Goal: Contribute content: Contribute content

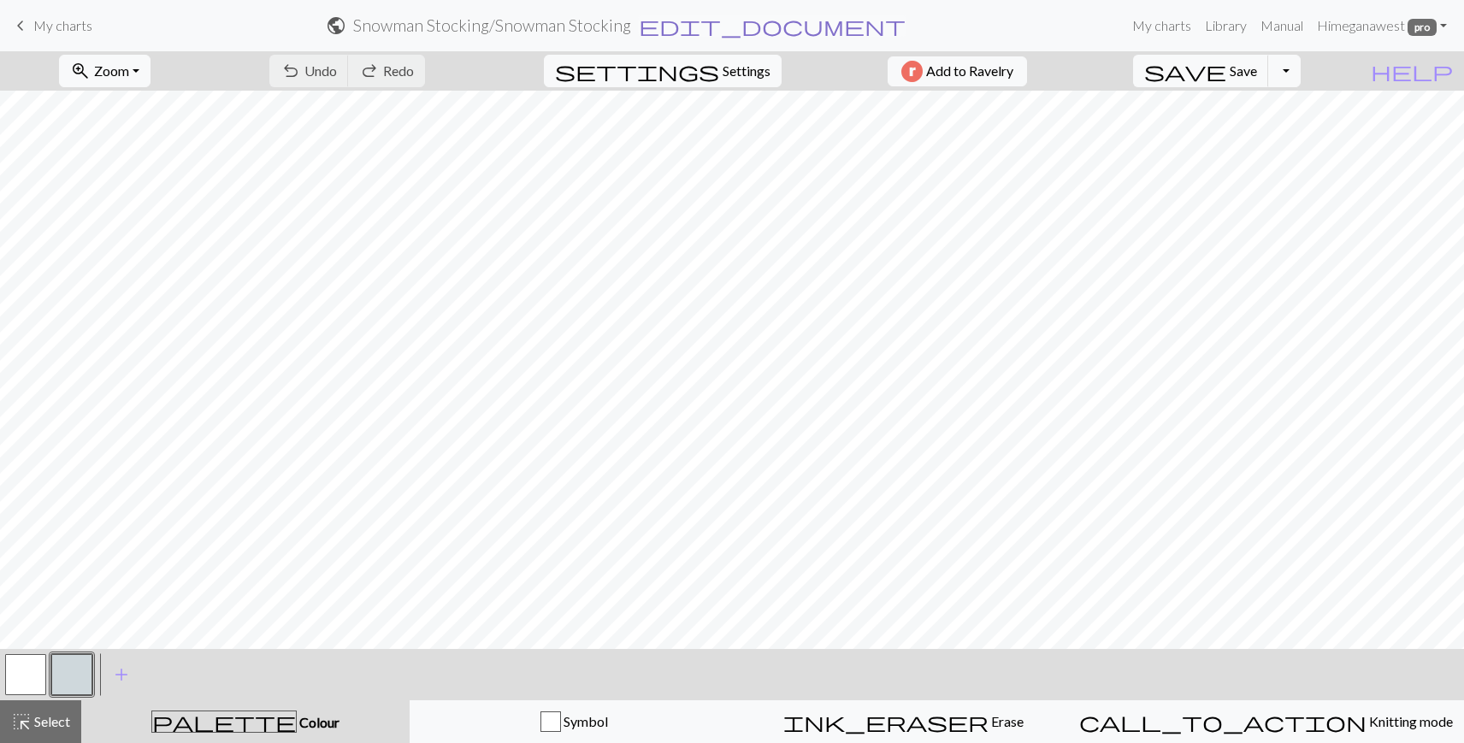
click at [770, 25] on span "edit_document" at bounding box center [772, 26] width 267 height 24
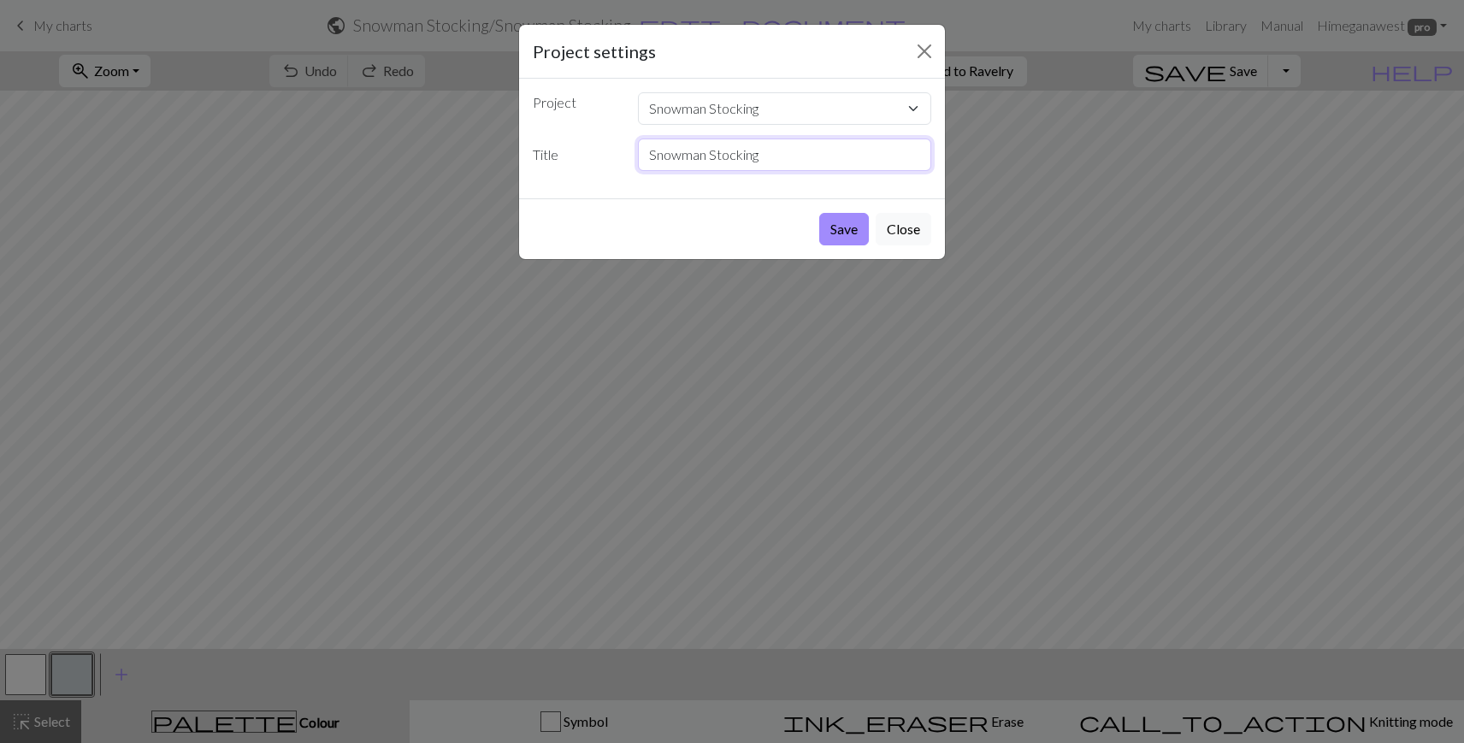
click at [733, 166] on input "Snowman Stocking" at bounding box center [785, 155] width 294 height 32
click at [911, 232] on button "Close" at bounding box center [904, 229] width 56 height 32
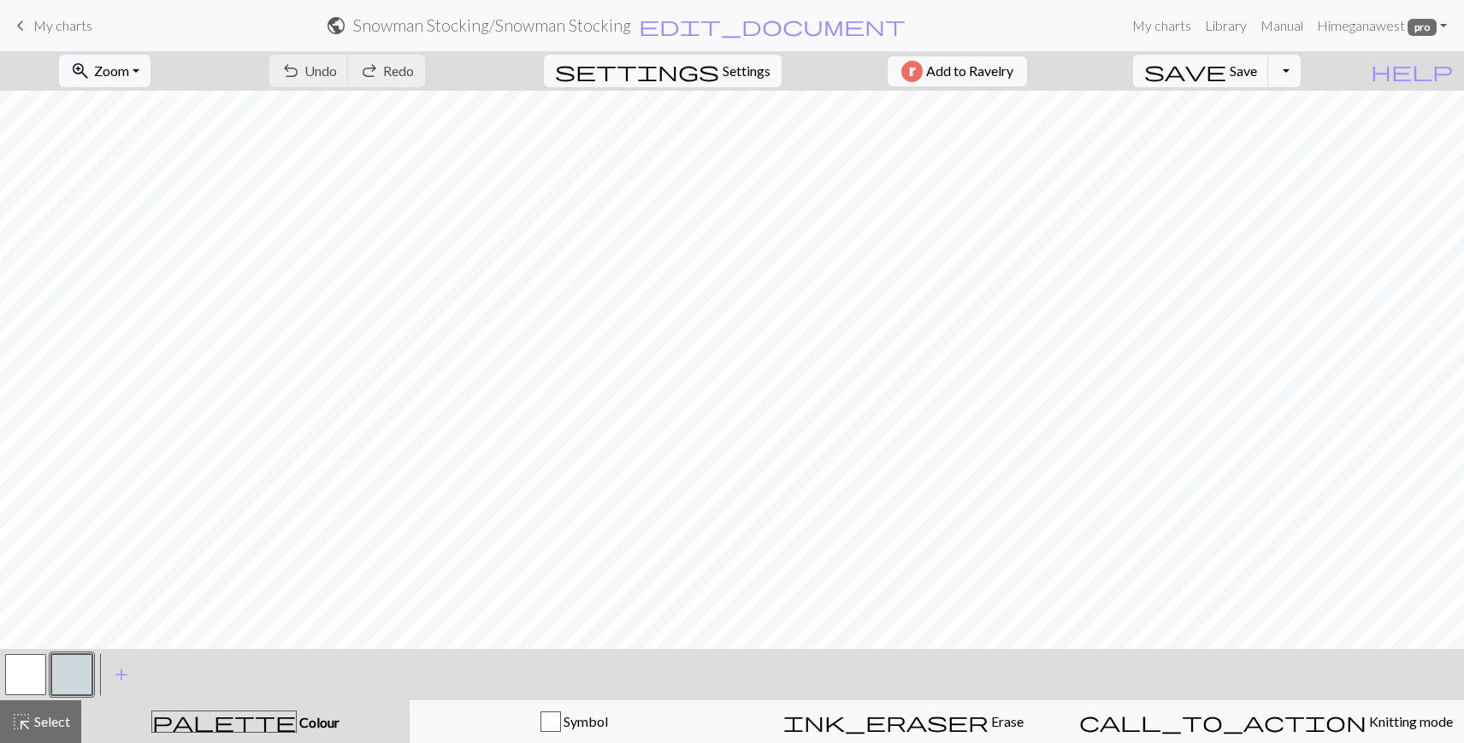
click at [57, 44] on nav "keyboard_arrow_left My charts public Snowman Stocking / Snowman Stocking edit_d…" at bounding box center [732, 25] width 1464 height 51
click at [42, 22] on span "My charts" at bounding box center [62, 25] width 59 height 16
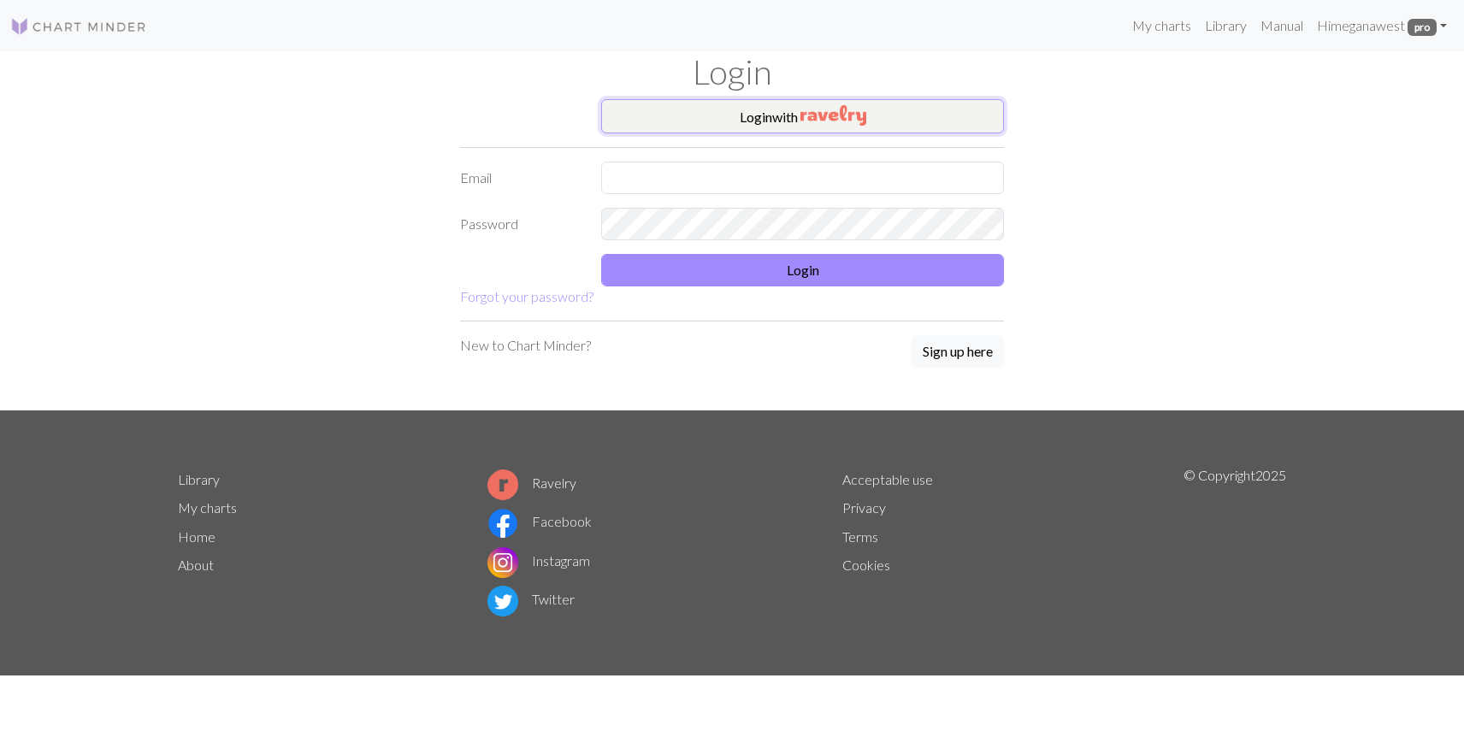
click at [818, 122] on img "button" at bounding box center [833, 115] width 66 height 21
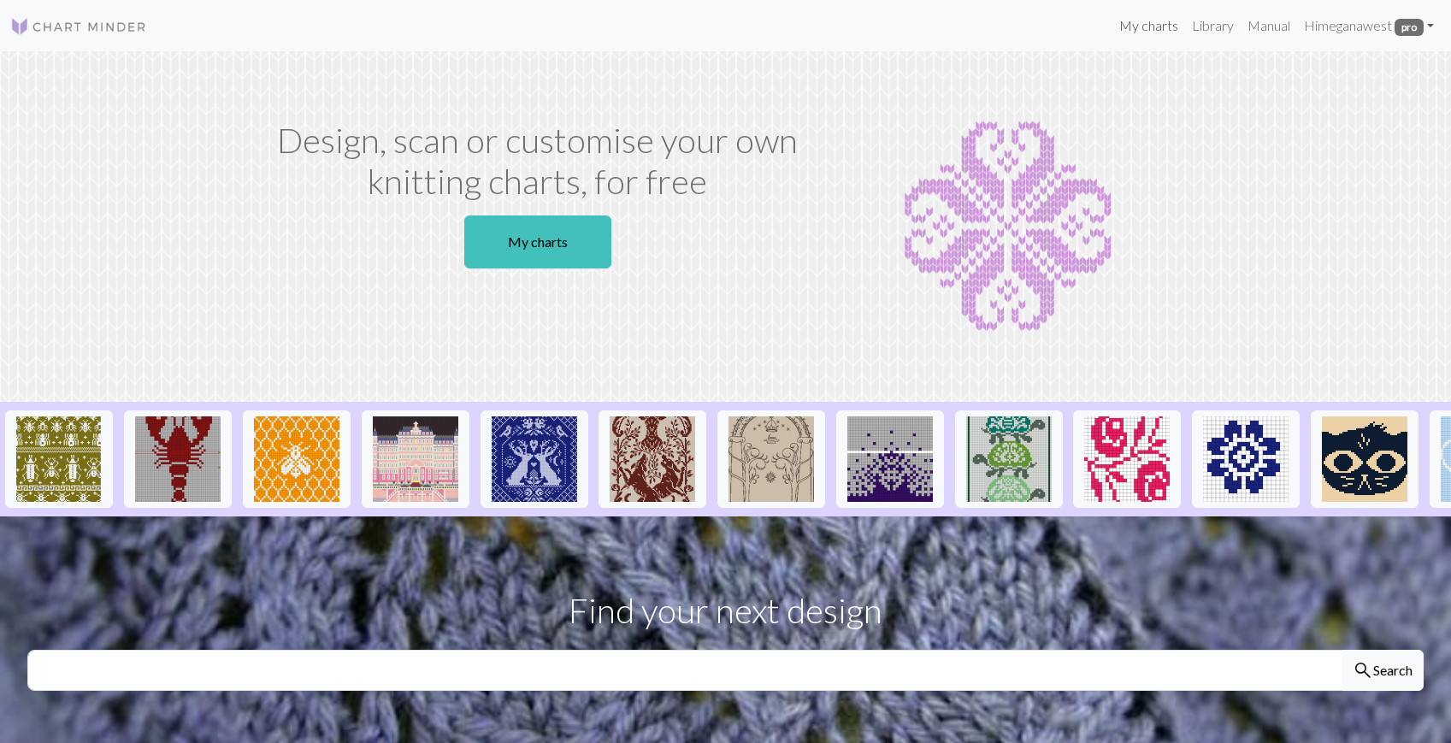
click at [1150, 38] on link "My charts" at bounding box center [1149, 26] width 73 height 34
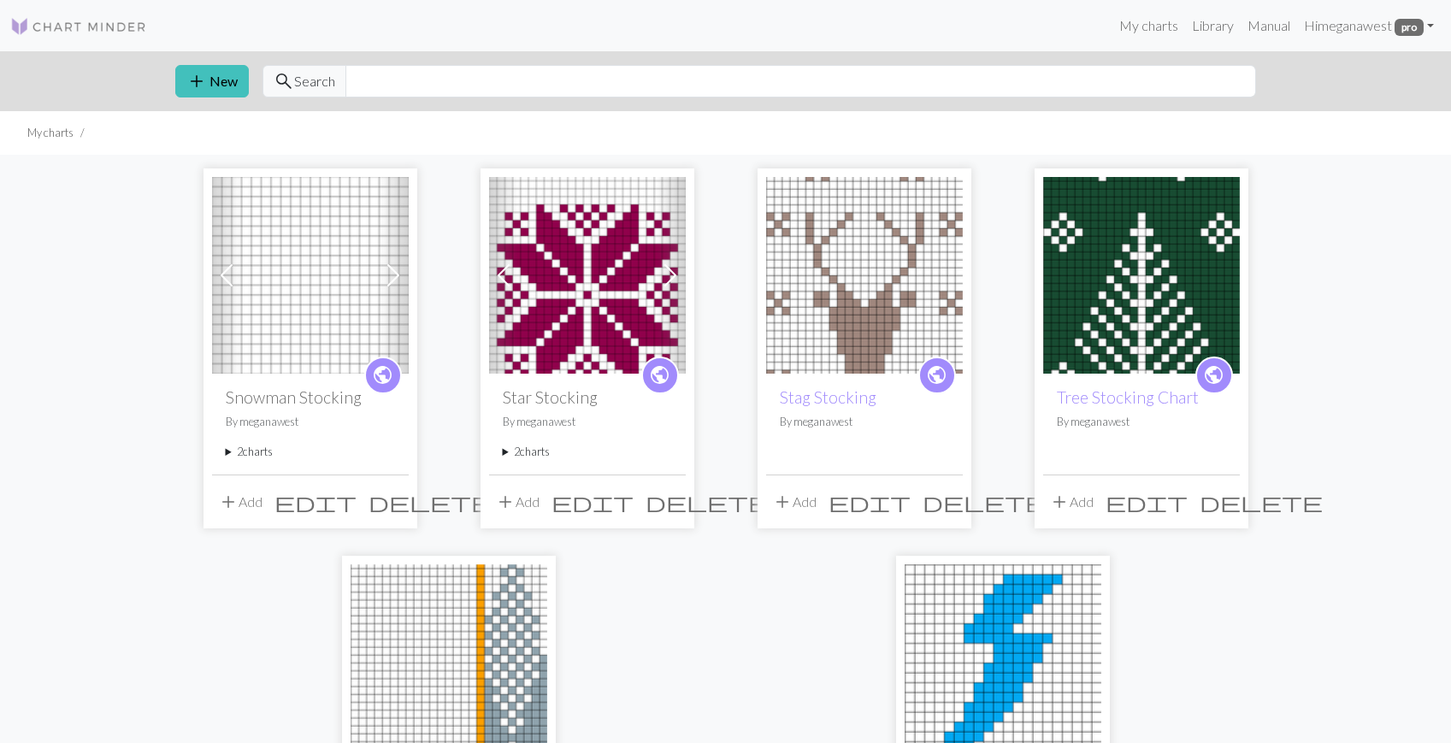
click at [227, 452] on summary "2 charts" at bounding box center [310, 452] width 169 height 16
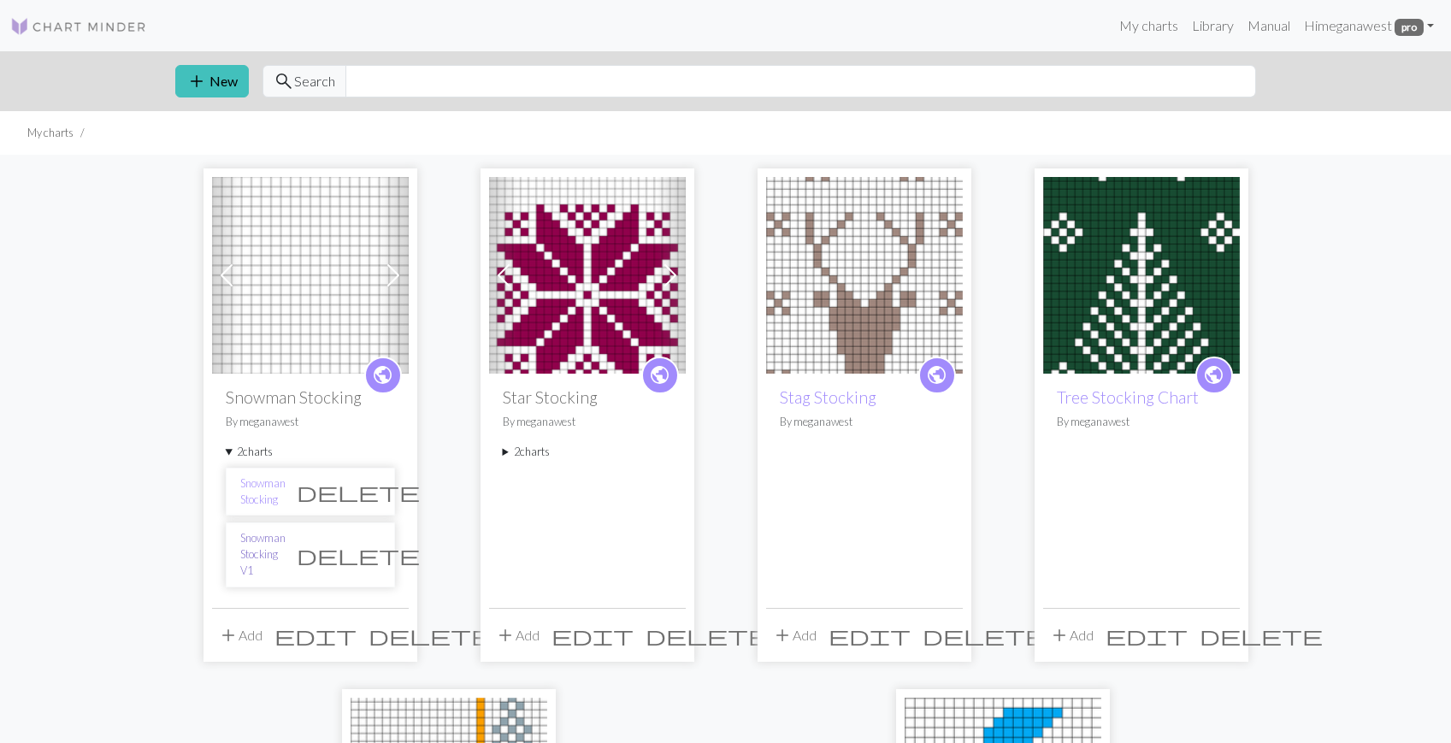
drag, startPoint x: 297, startPoint y: 545, endPoint x: 324, endPoint y: 552, distance: 28.4
click at [286, 546] on link "Snowman Stocking V1" at bounding box center [262, 555] width 45 height 50
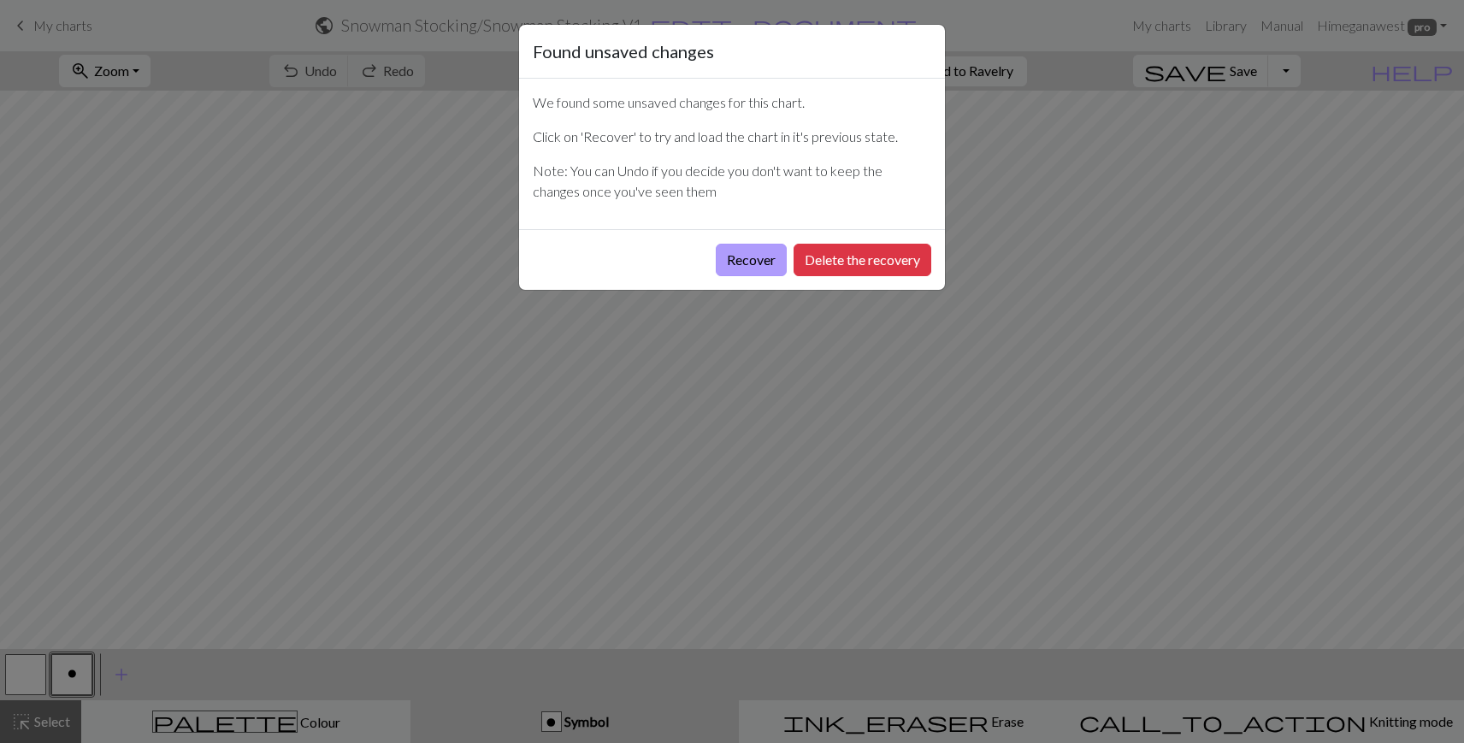
click at [747, 261] on button "Recover" at bounding box center [751, 260] width 71 height 32
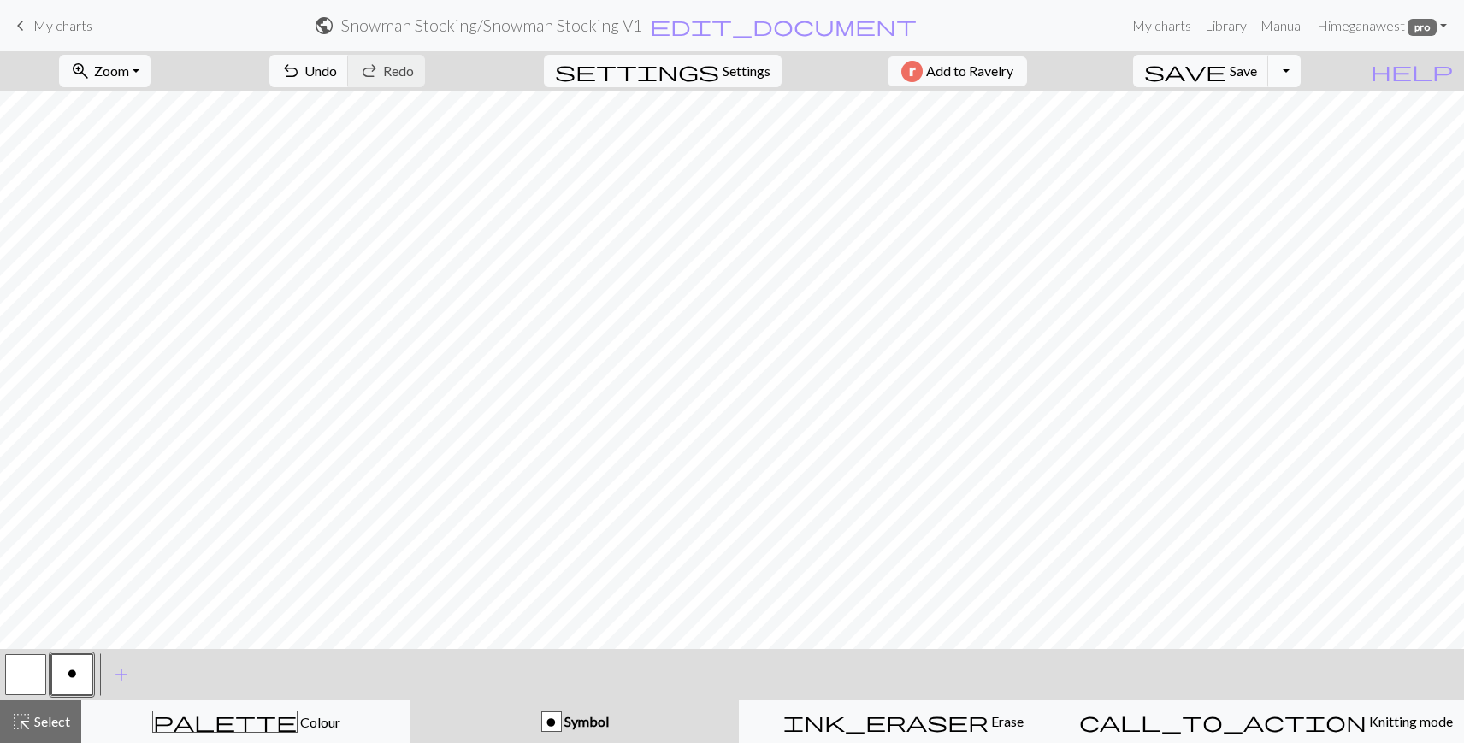
scroll to position [800, 0]
click at [1301, 68] on button "Toggle Dropdown" at bounding box center [1284, 71] width 32 height 32
click at [1271, 110] on button "file_copy Save a copy" at bounding box center [1159, 108] width 282 height 27
click at [48, 28] on span "My charts" at bounding box center [62, 25] width 59 height 16
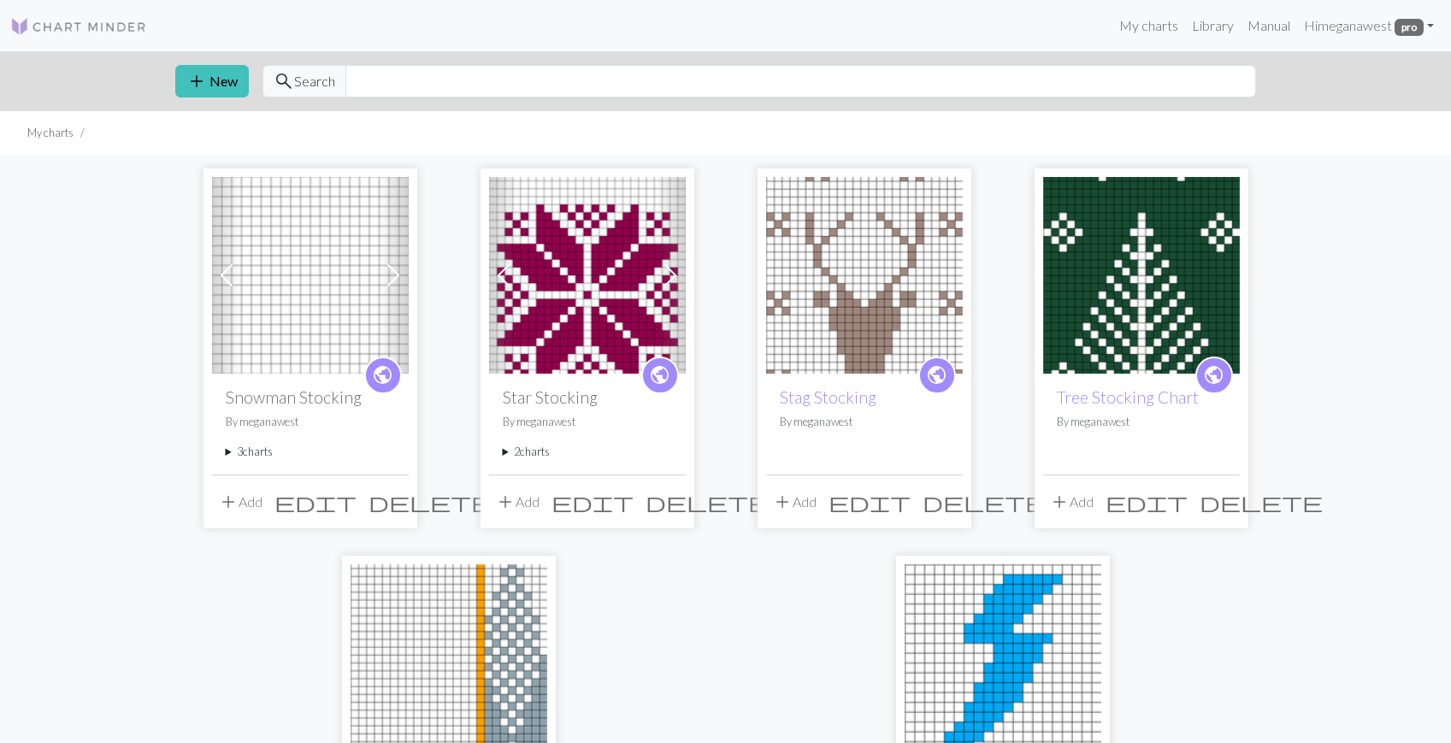
click at [224, 456] on div "public Snowman Stocking By meganawest 3 charts Snowman Stocking delete Snowman …" at bounding box center [310, 424] width 197 height 100
click at [232, 451] on summary "3 charts" at bounding box center [310, 452] width 169 height 16
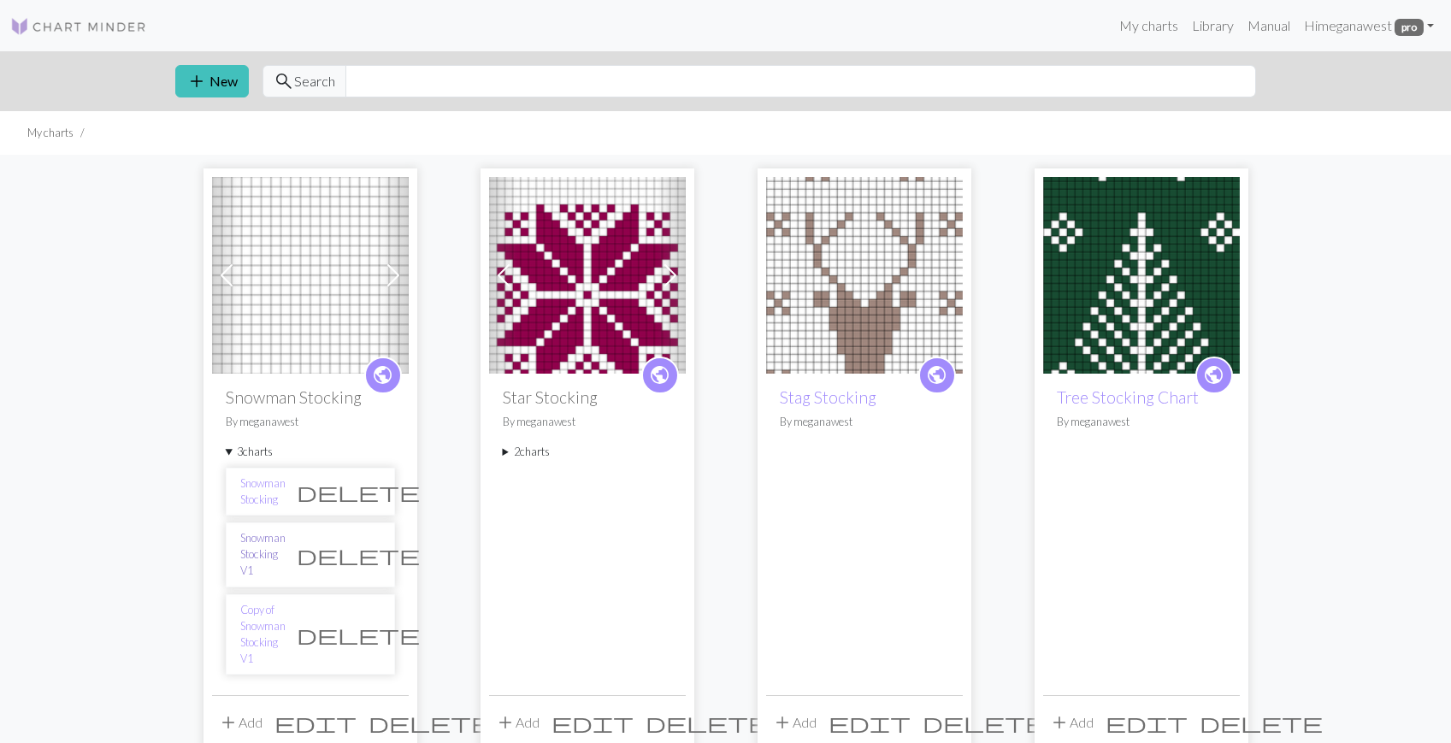
click at [286, 552] on link "Snowman Stocking V1" at bounding box center [262, 555] width 45 height 50
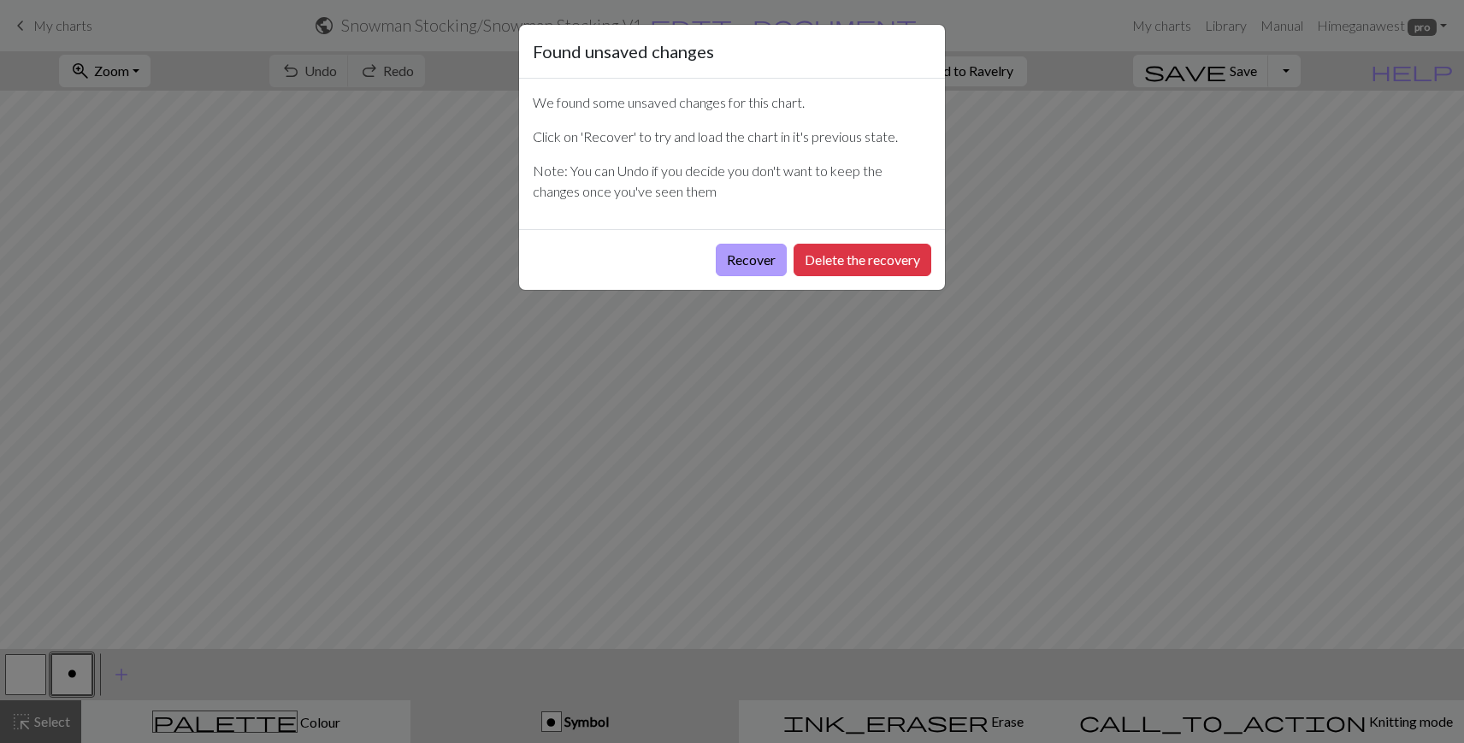
click at [754, 267] on button "Recover" at bounding box center [751, 260] width 71 height 32
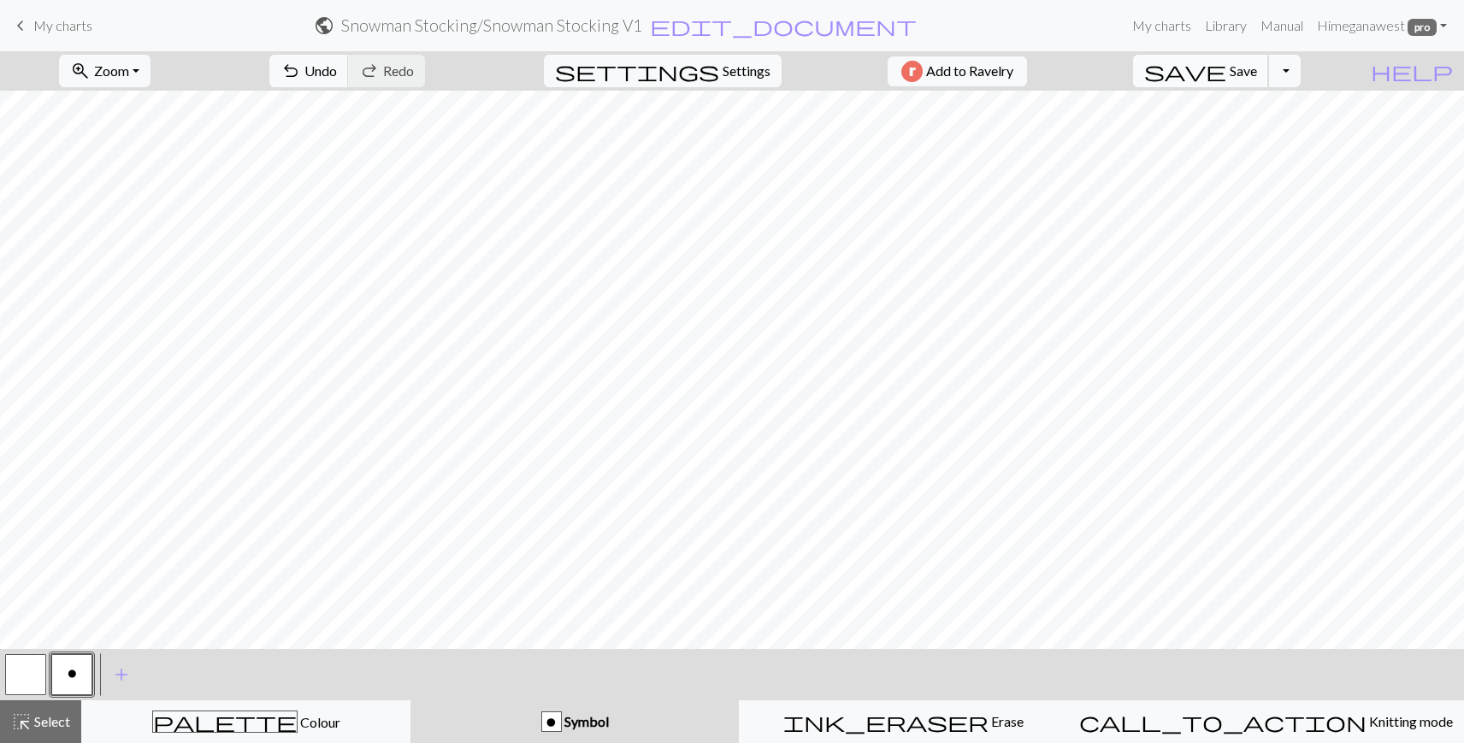
click at [1226, 68] on span "save" at bounding box center [1185, 71] width 82 height 24
click at [1301, 79] on button "Toggle Dropdown" at bounding box center [1284, 71] width 32 height 32
click at [1270, 105] on button "file_copy Save a copy" at bounding box center [1159, 108] width 282 height 27
click at [672, 34] on h2 "Snowman Stocking / Copy of Snowman Stocking V1" at bounding box center [492, 25] width 360 height 20
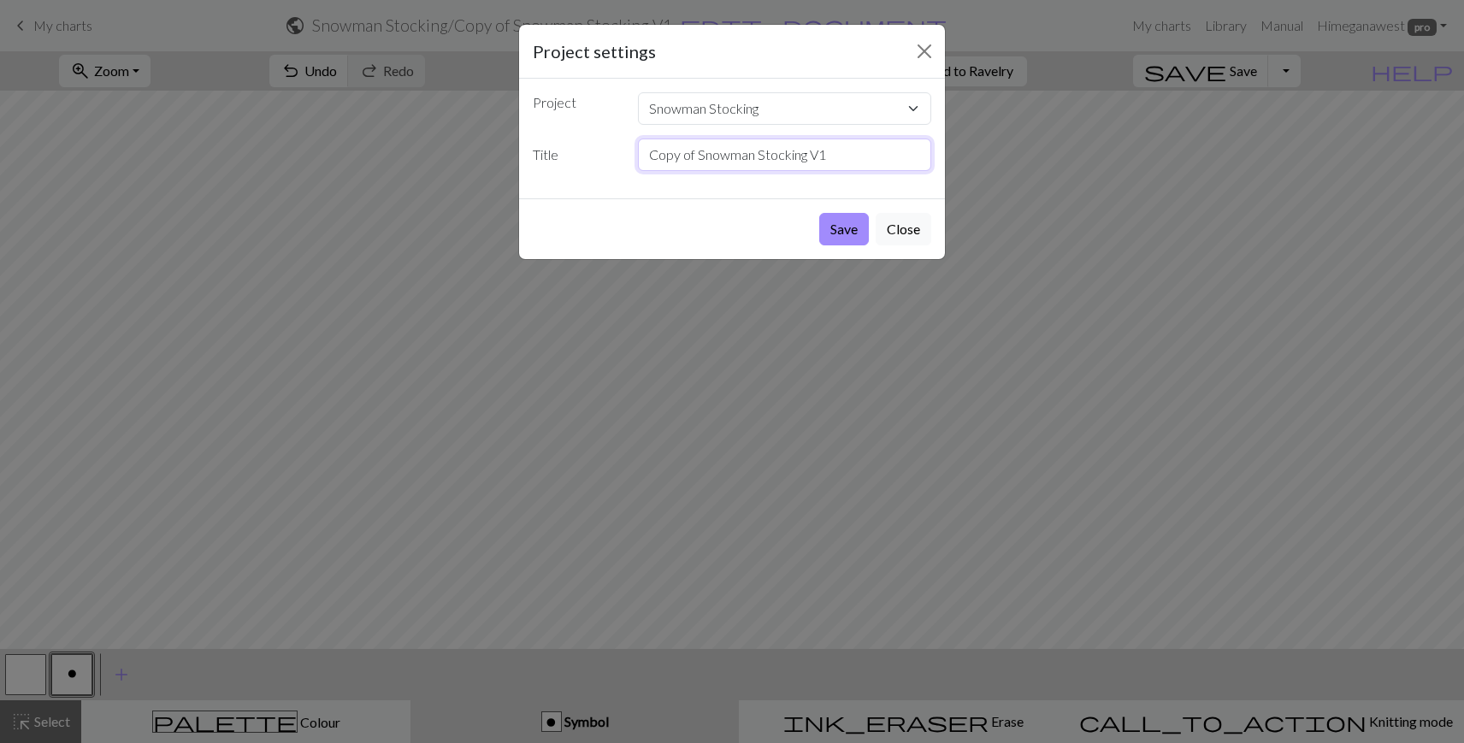
drag, startPoint x: 798, startPoint y: 155, endPoint x: 631, endPoint y: 144, distance: 167.1
click at [638, 144] on input "Copy of Snowman Stocking V1" at bounding box center [785, 155] width 294 height 32
type input "Penguin Stocking V1"
click at [831, 228] on button "Save" at bounding box center [844, 229] width 50 height 32
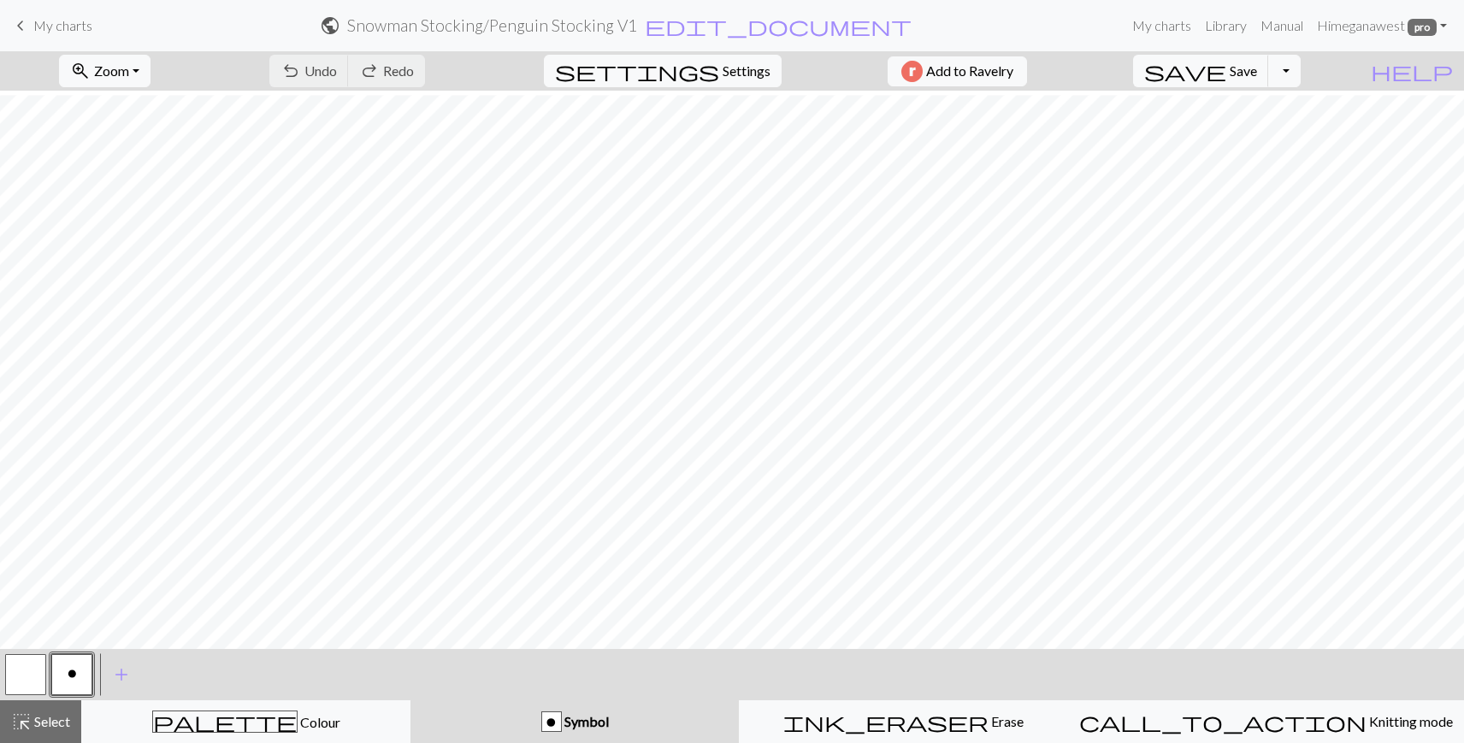
scroll to position [1067, 0]
click at [1301, 75] on button "Toggle Dropdown" at bounding box center [1284, 71] width 32 height 32
click at [118, 673] on span "add" at bounding box center [121, 675] width 21 height 24
click at [111, 676] on button "button" at bounding box center [117, 674] width 41 height 41
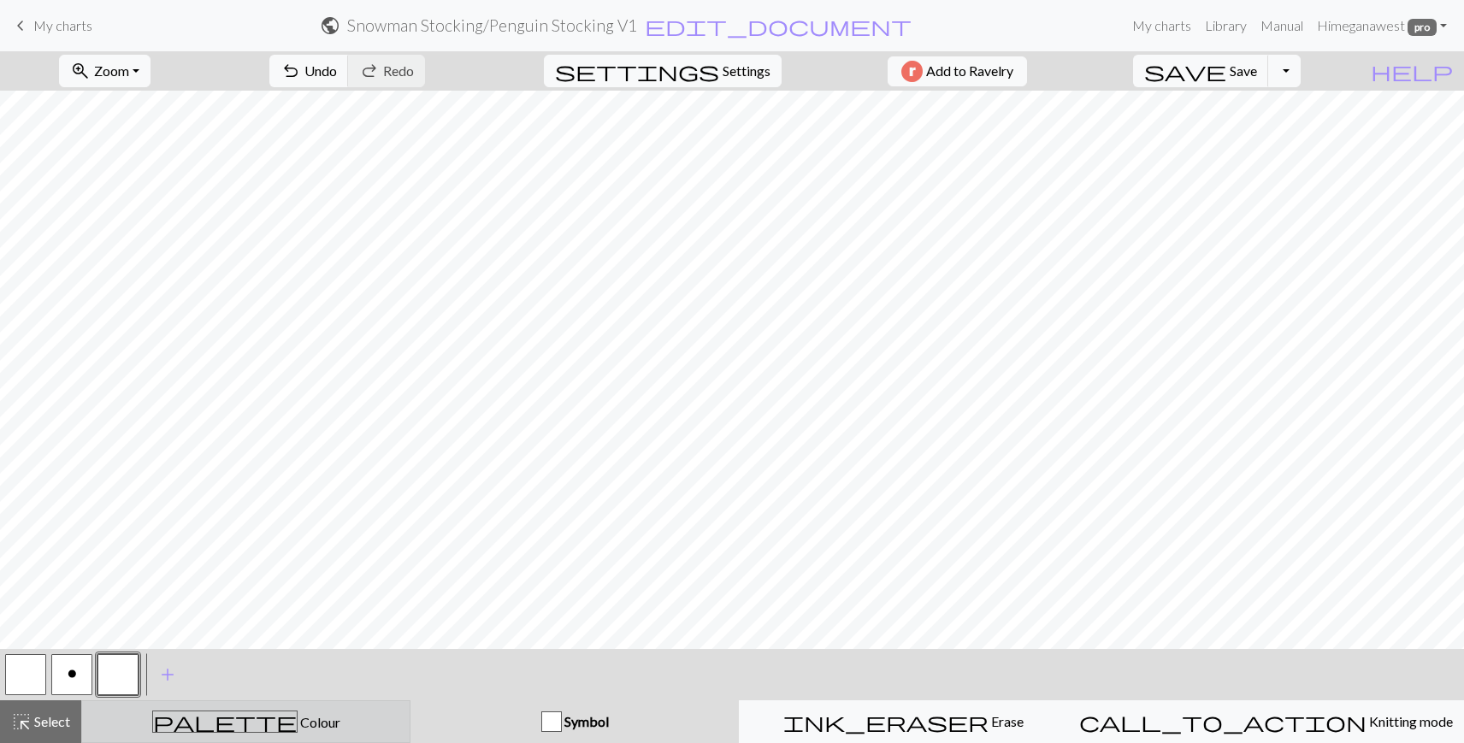
click at [243, 709] on button "palette Colour Colour" at bounding box center [245, 721] width 329 height 43
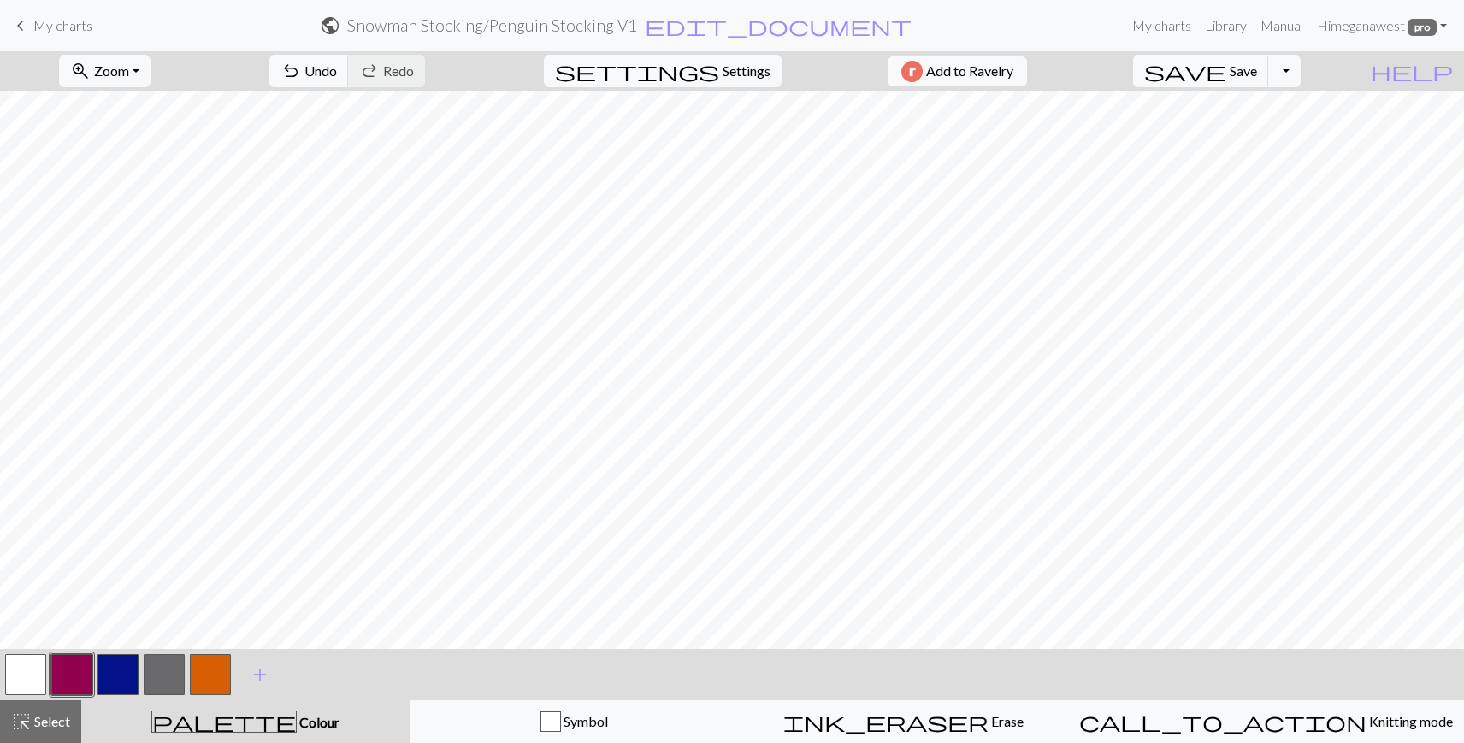
drag, startPoint x: 130, startPoint y: 682, endPoint x: 167, endPoint y: 682, distance: 36.8
click at [130, 682] on button "button" at bounding box center [117, 674] width 41 height 41
click at [16, 676] on button "button" at bounding box center [25, 674] width 41 height 41
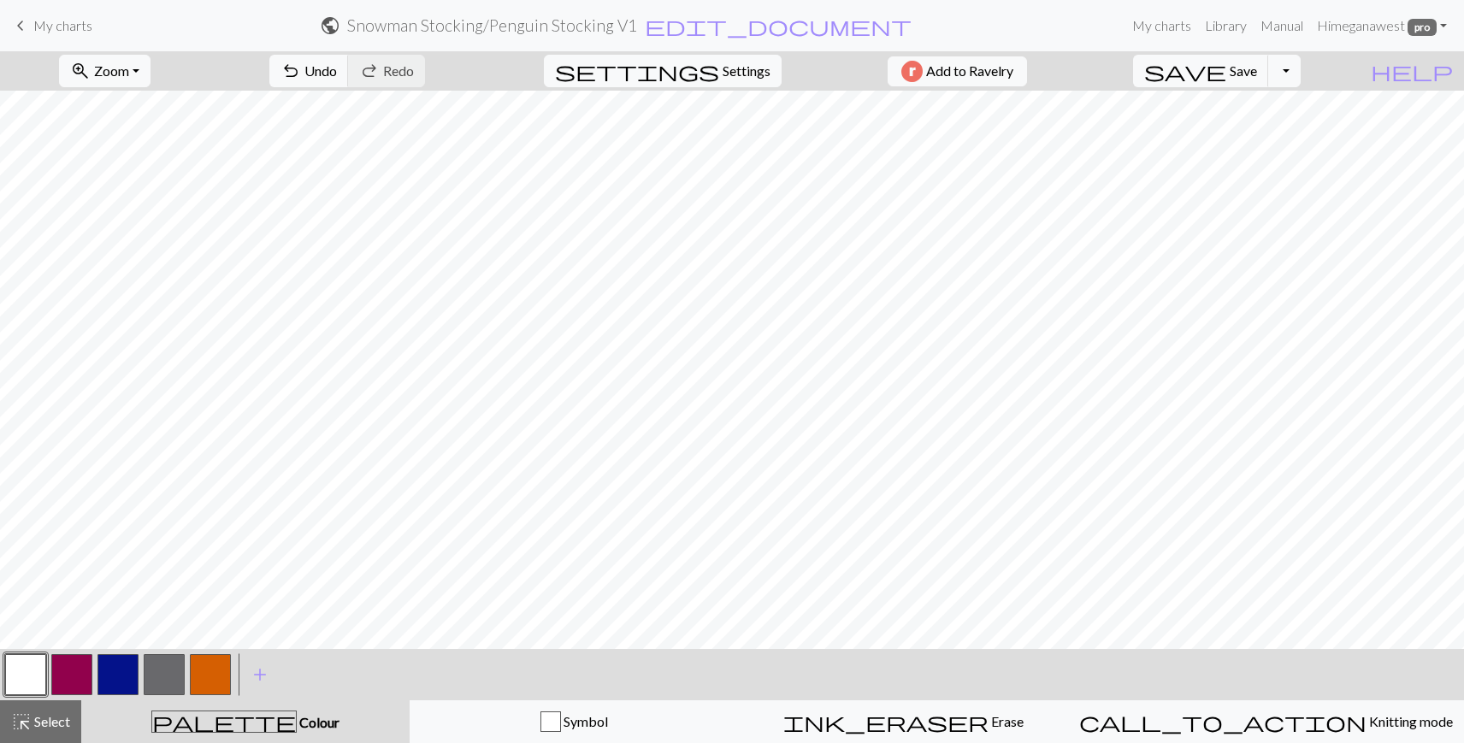
click at [110, 675] on button "button" at bounding box center [117, 674] width 41 height 41
click at [23, 665] on button "button" at bounding box center [25, 674] width 41 height 41
click at [122, 672] on button "button" at bounding box center [117, 674] width 41 height 41
drag, startPoint x: 22, startPoint y: 669, endPoint x: 70, endPoint y: 659, distance: 48.8
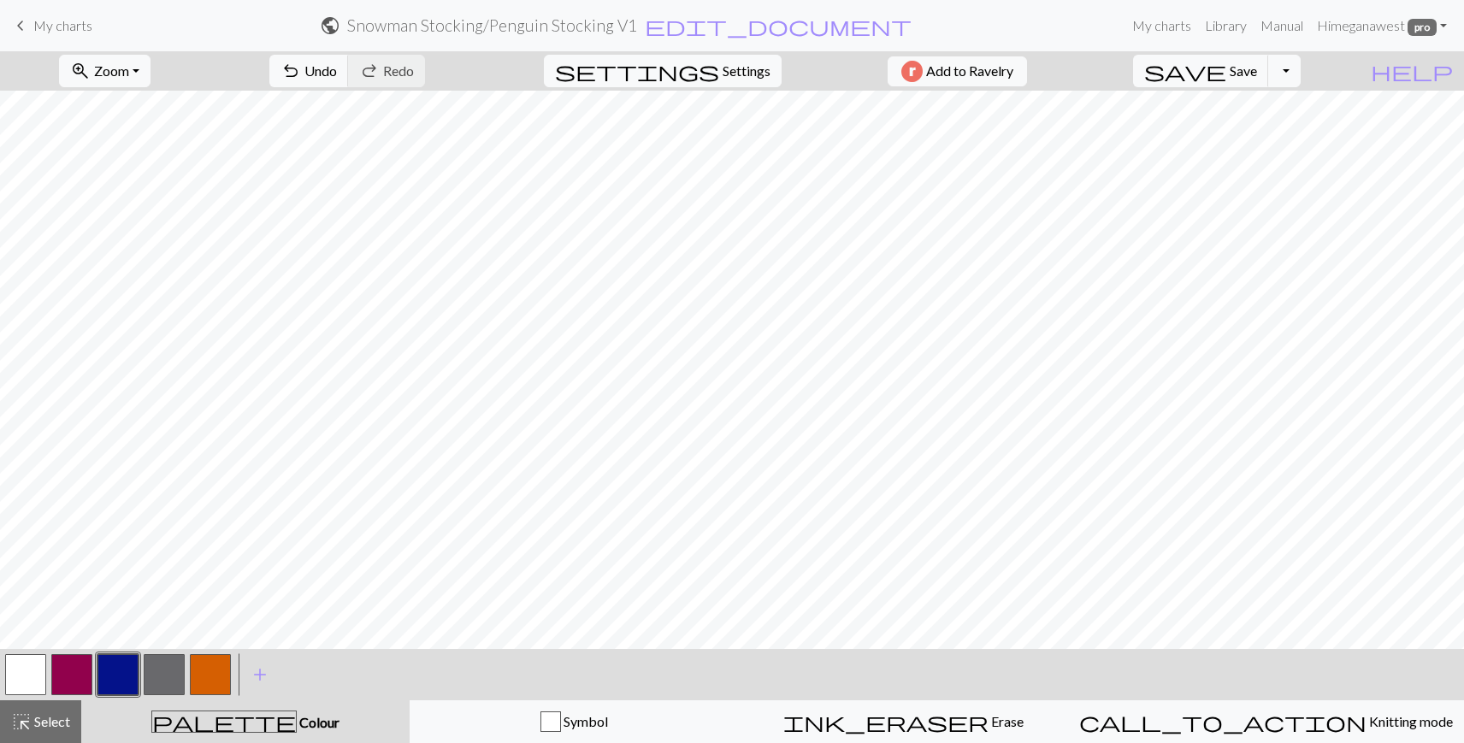
click at [21, 668] on button "button" at bounding box center [25, 674] width 41 height 41
click at [119, 679] on button "button" at bounding box center [117, 674] width 41 height 41
click at [15, 672] on button "button" at bounding box center [25, 674] width 41 height 41
click at [109, 671] on button "button" at bounding box center [117, 674] width 41 height 41
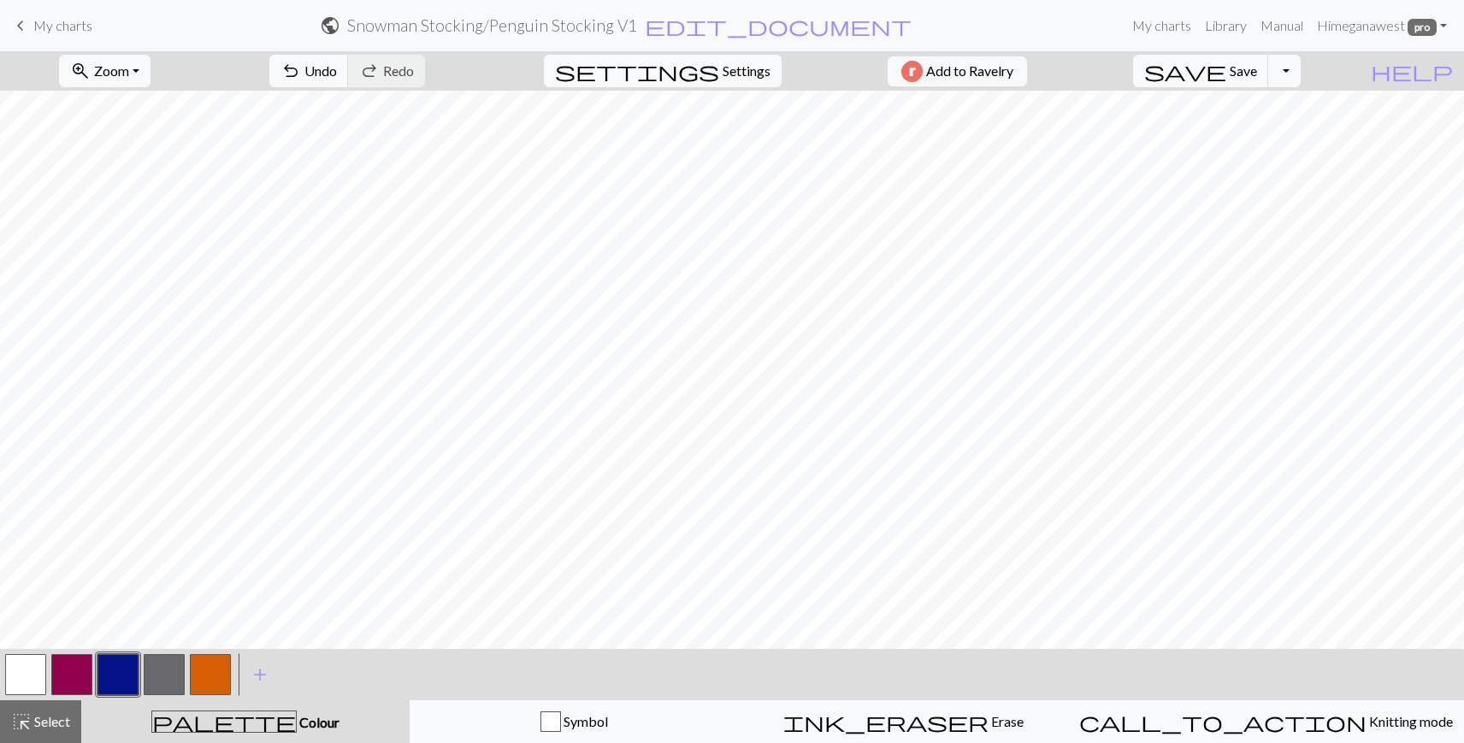
scroll to position [901, 0]
click at [27, 677] on button "button" at bounding box center [25, 674] width 41 height 41
click at [113, 677] on button "button" at bounding box center [117, 674] width 41 height 41
click at [703, 72] on span "settings" at bounding box center [637, 71] width 164 height 24
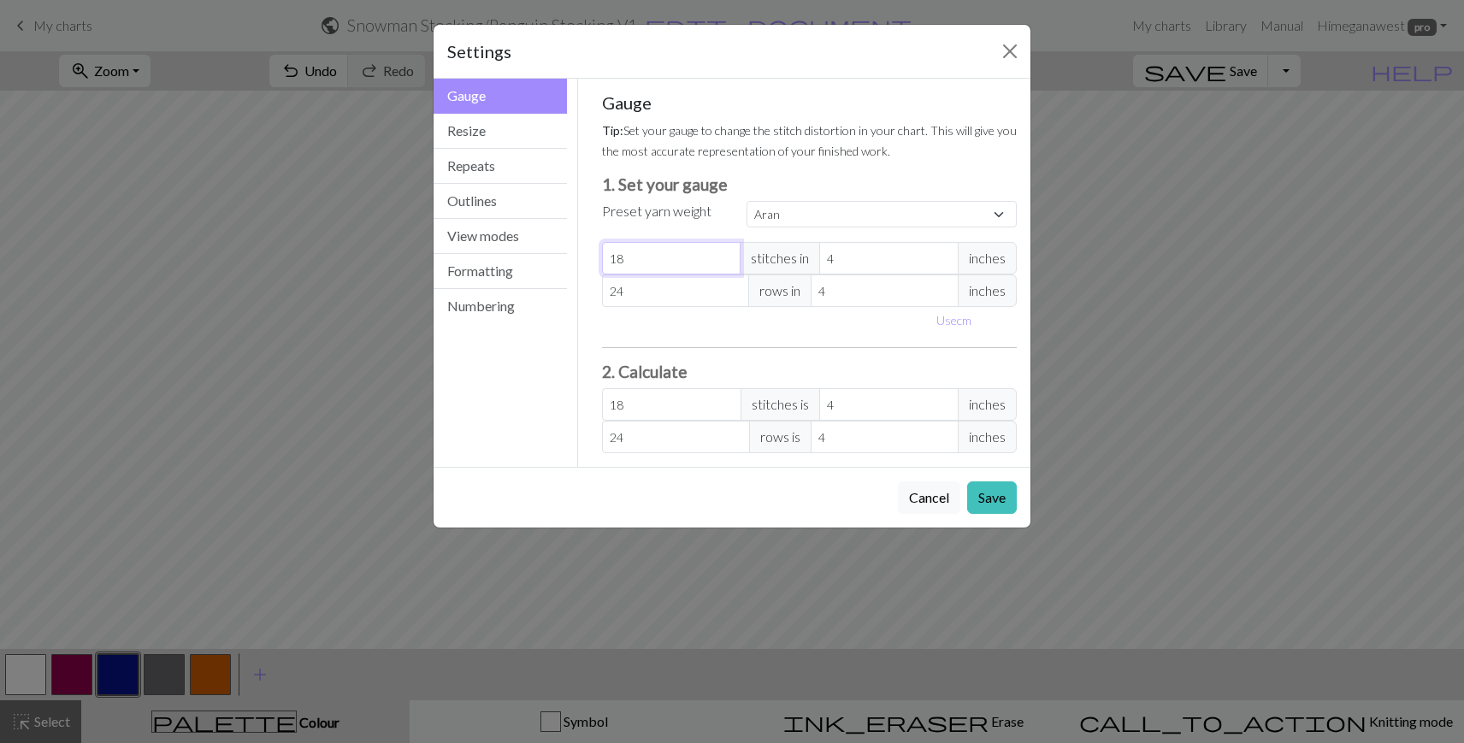
click at [638, 263] on input "18" at bounding box center [671, 258] width 139 height 32
select select "custom"
type input "2"
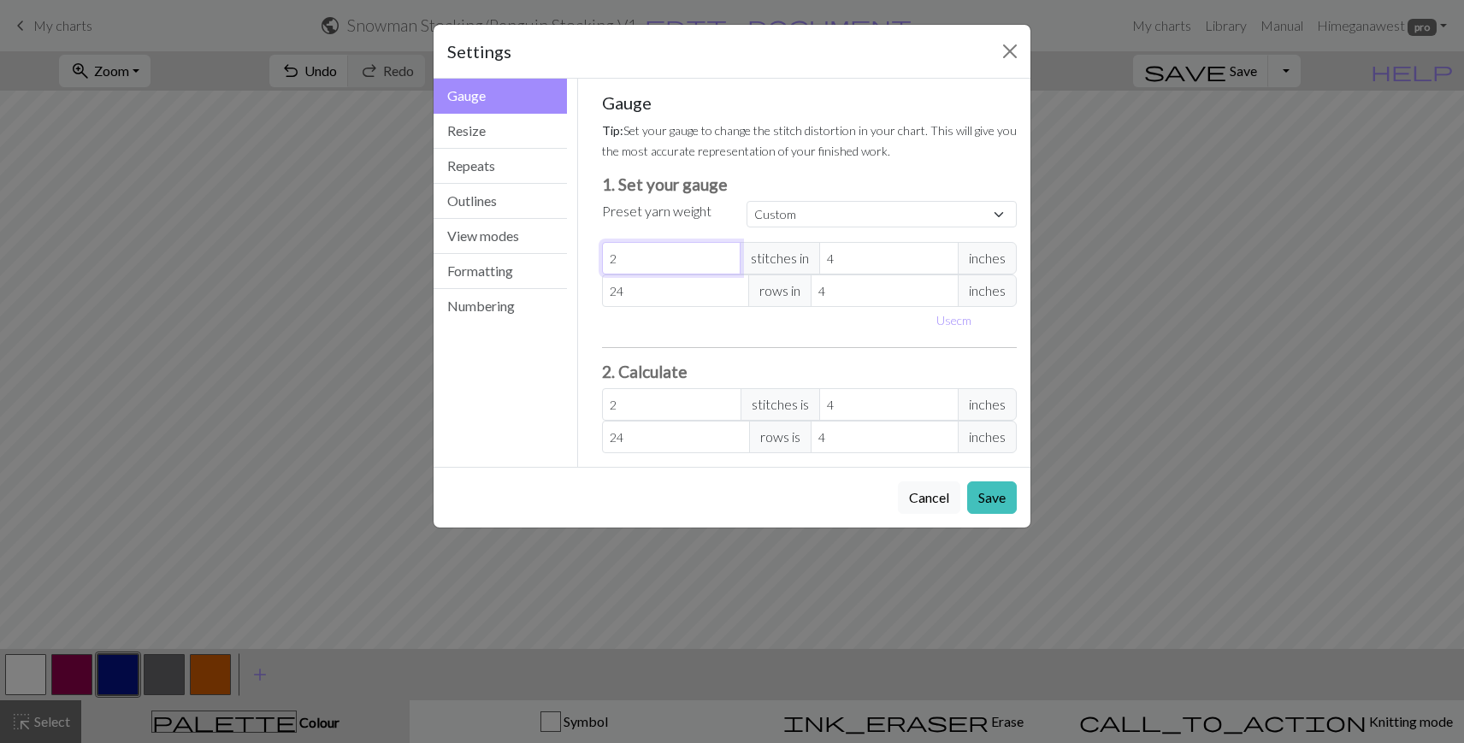
type input "24"
click at [995, 501] on button "Save" at bounding box center [992, 497] width 50 height 32
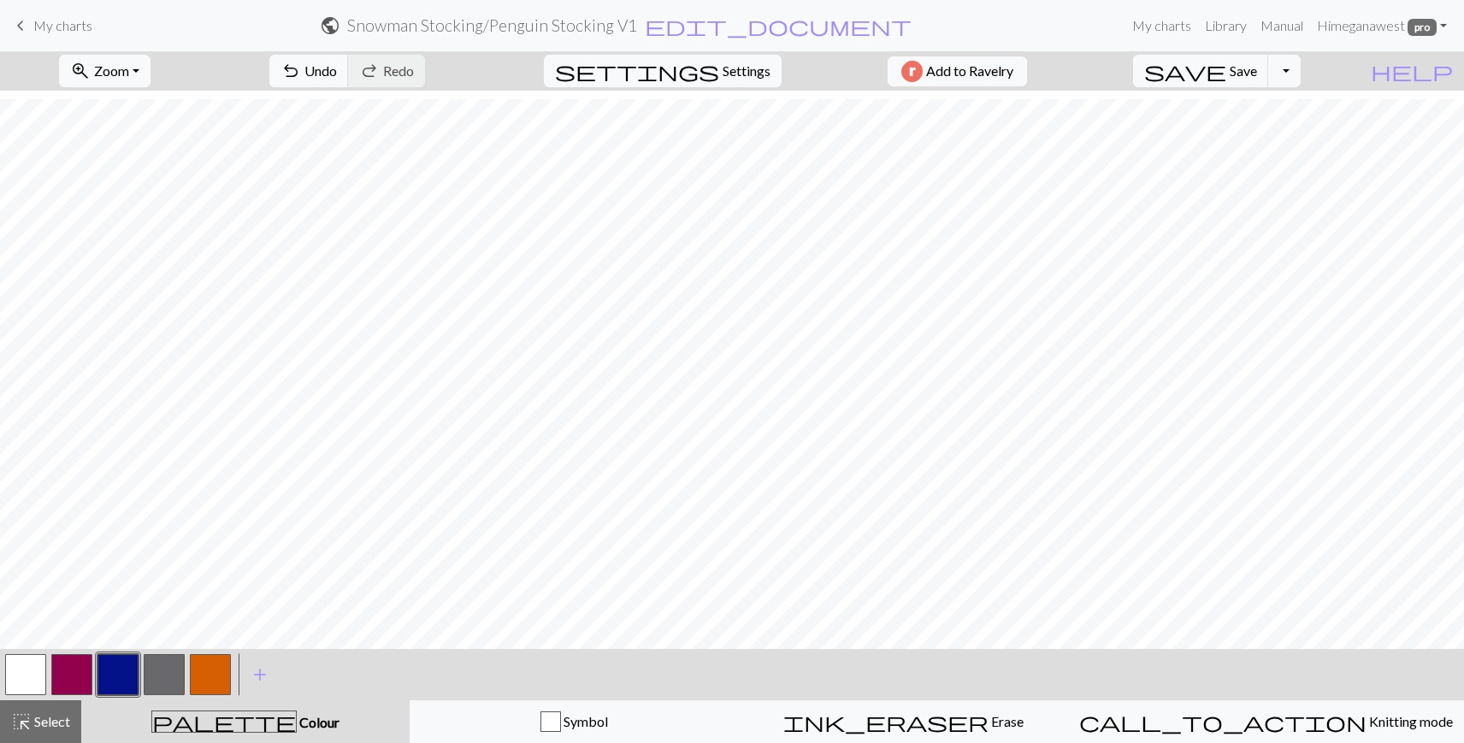
scroll to position [850, 0]
click at [712, 68] on button "settings Settings" at bounding box center [663, 71] width 238 height 32
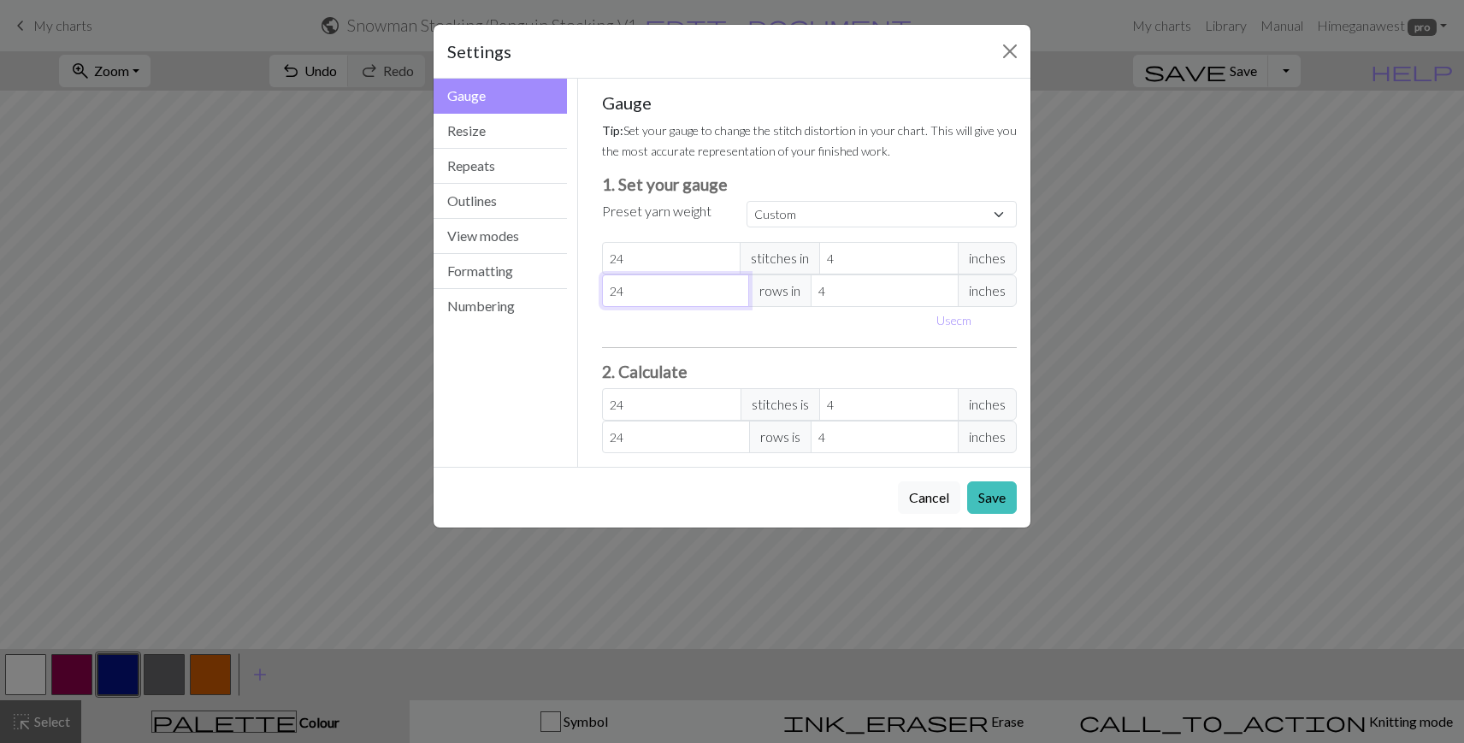
click at [636, 293] on input "24" at bounding box center [676, 291] width 148 height 32
click at [628, 263] on input "24" at bounding box center [671, 258] width 139 height 32
click at [629, 262] on input "24" at bounding box center [671, 258] width 139 height 32
type input "2"
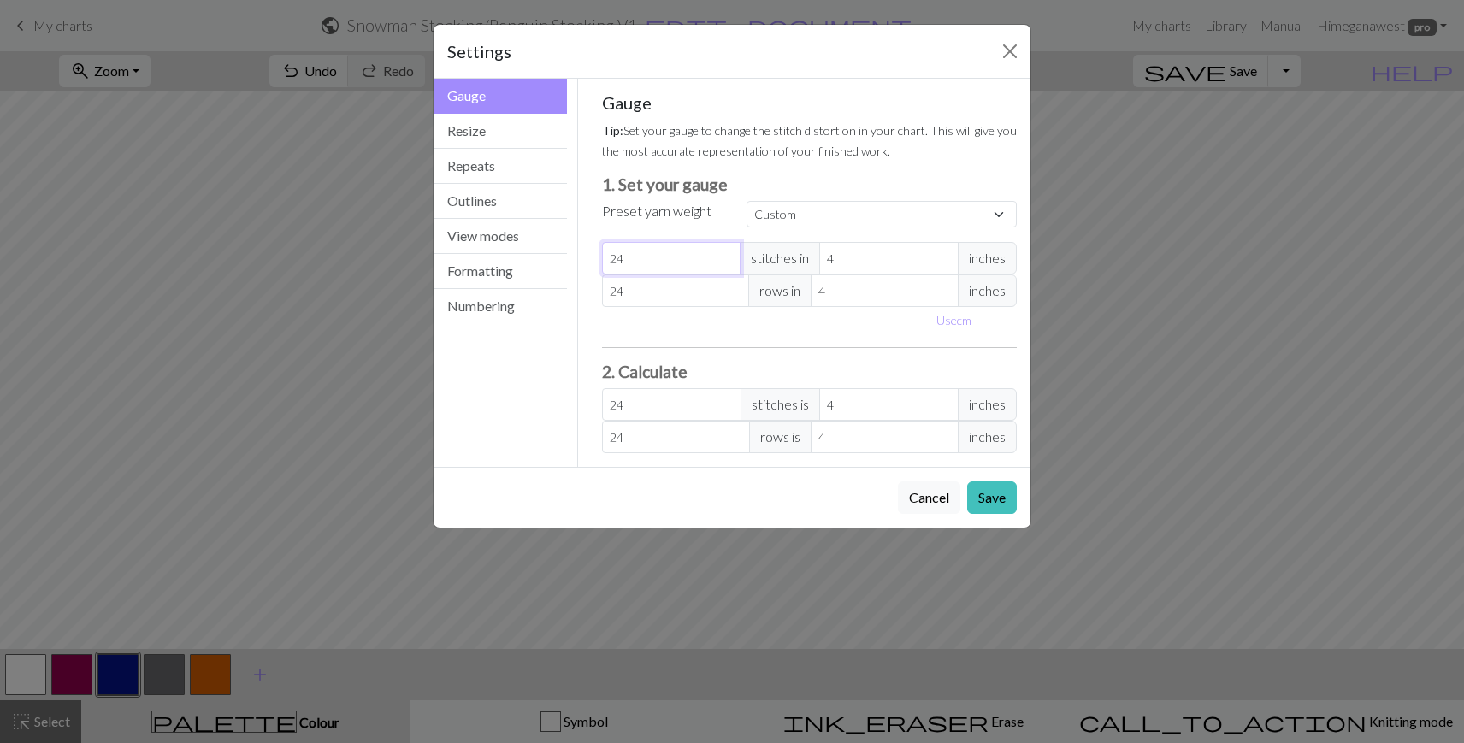
type input "2"
type input "20"
click at [990, 498] on button "Save" at bounding box center [992, 497] width 50 height 32
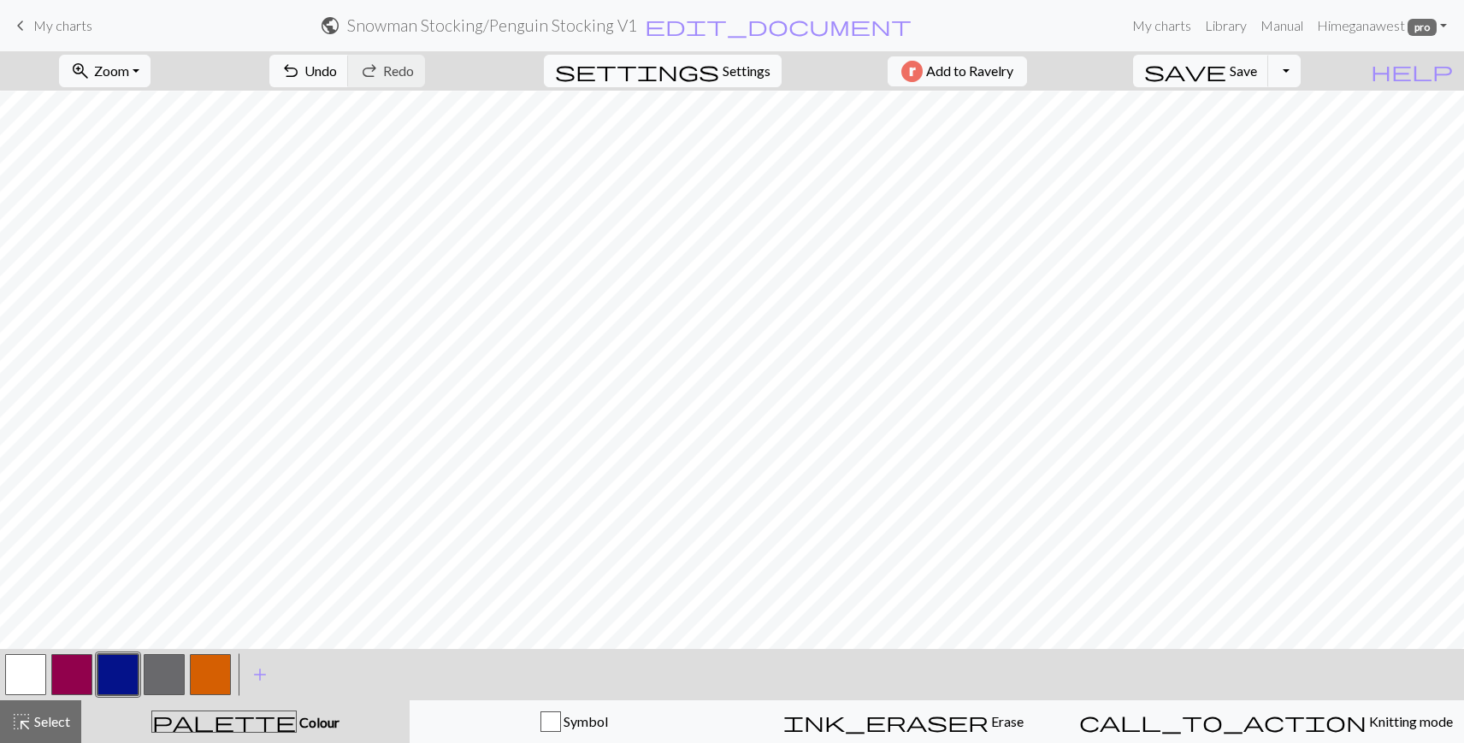
click at [723, 68] on span "Settings" at bounding box center [747, 71] width 48 height 21
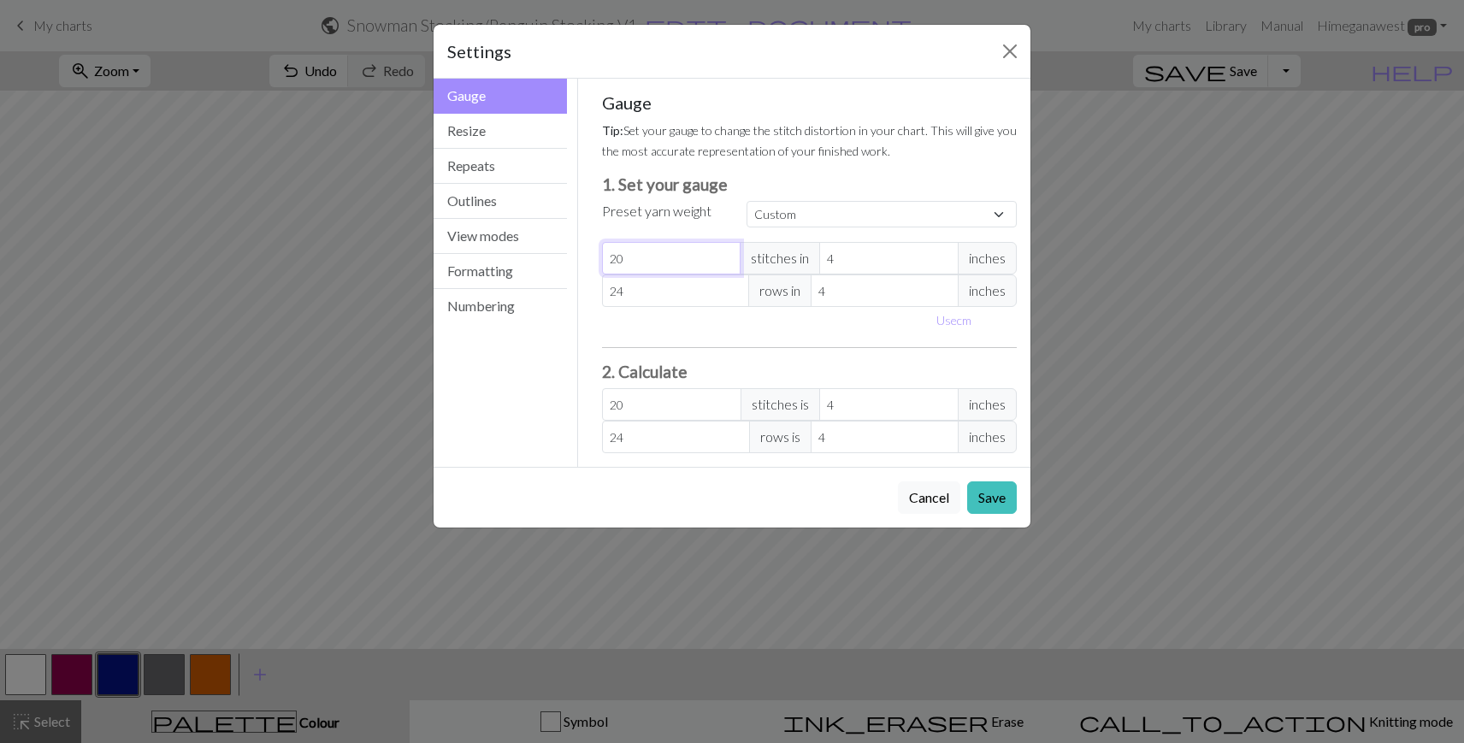
click at [666, 260] on input "20" at bounding box center [671, 258] width 139 height 32
type input "2"
type input "22"
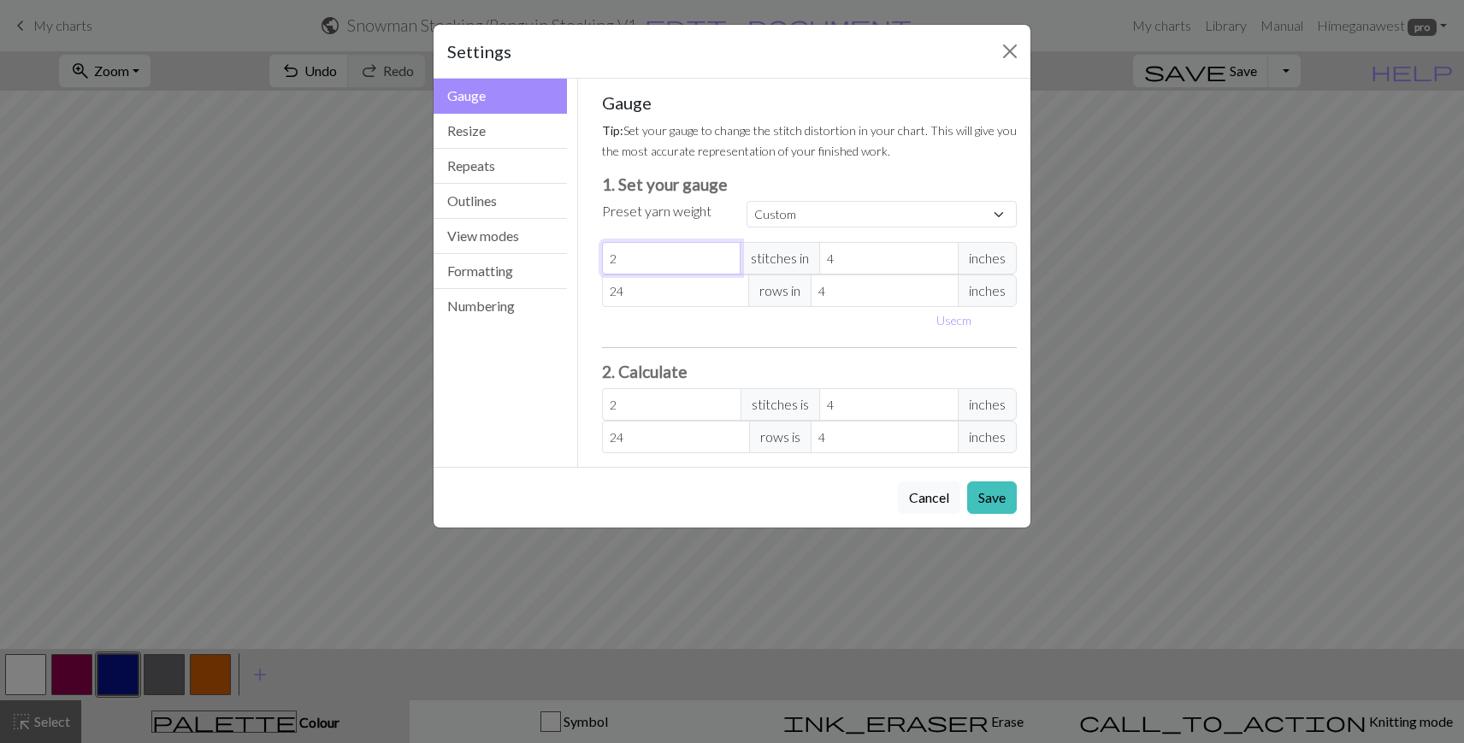
type input "22"
click at [1009, 487] on button "Save" at bounding box center [992, 497] width 50 height 32
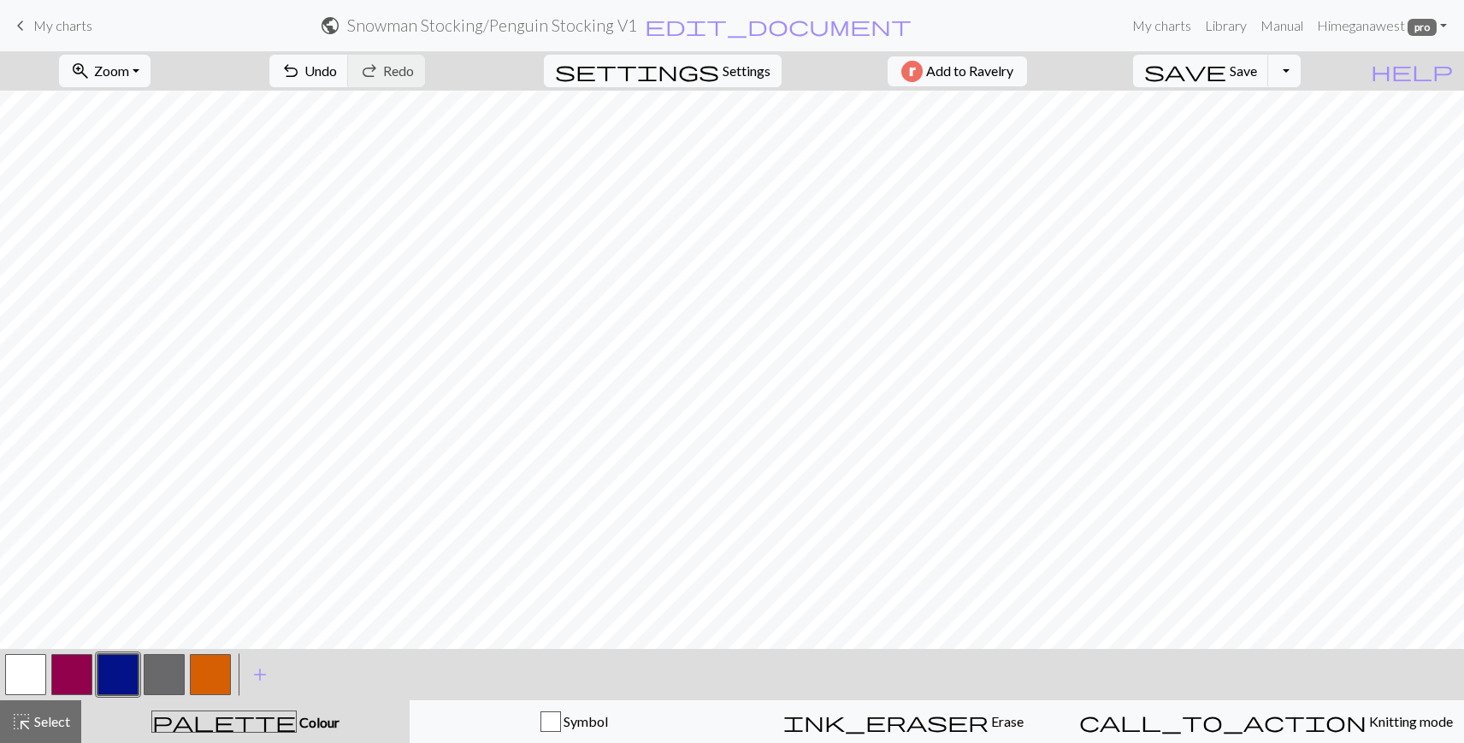
click at [19, 670] on button "button" at bounding box center [25, 674] width 41 height 41
click at [115, 673] on button "button" at bounding box center [117, 674] width 41 height 41
click at [723, 66] on span "Settings" at bounding box center [747, 71] width 48 height 21
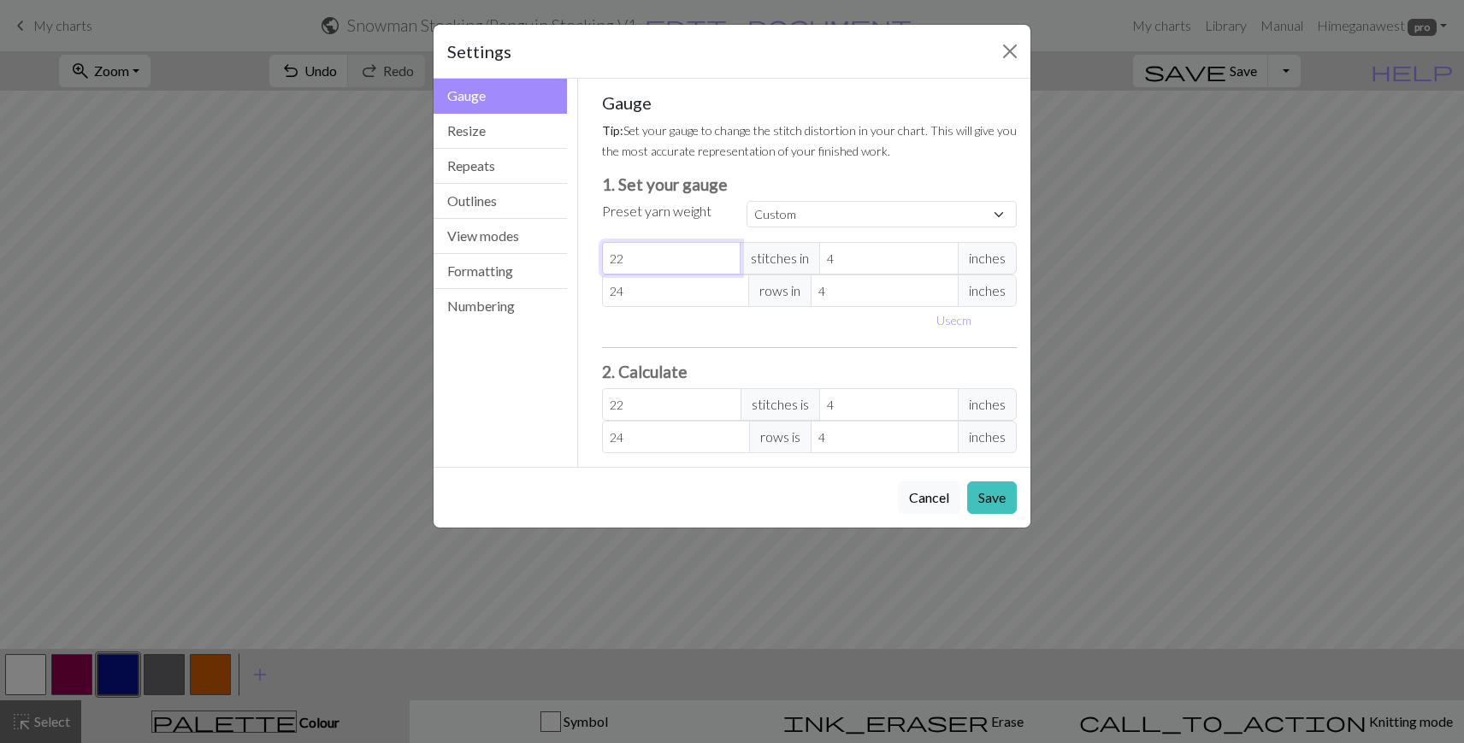
click at [665, 257] on input "22" at bounding box center [671, 258] width 139 height 32
type input "1"
type input "19"
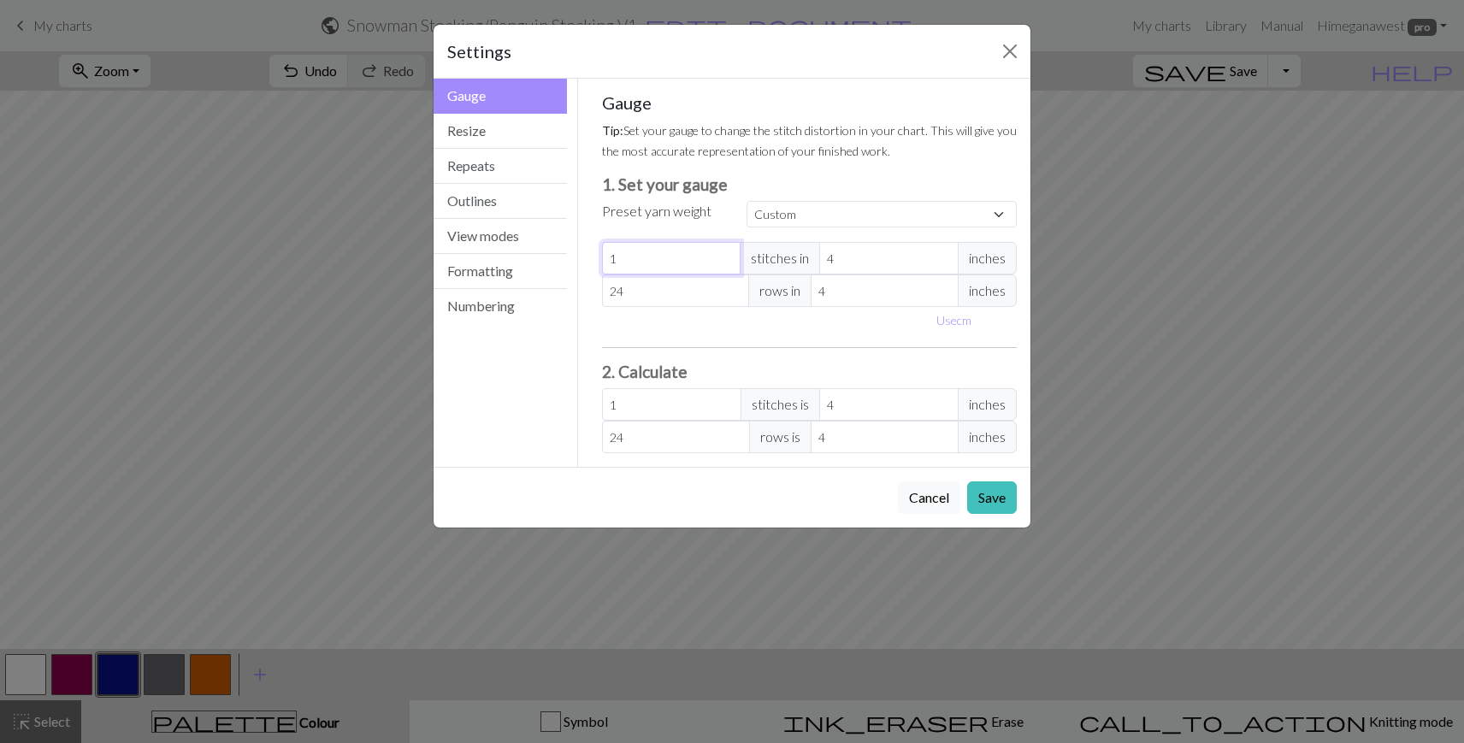
type input "19"
type input "1"
type input "18"
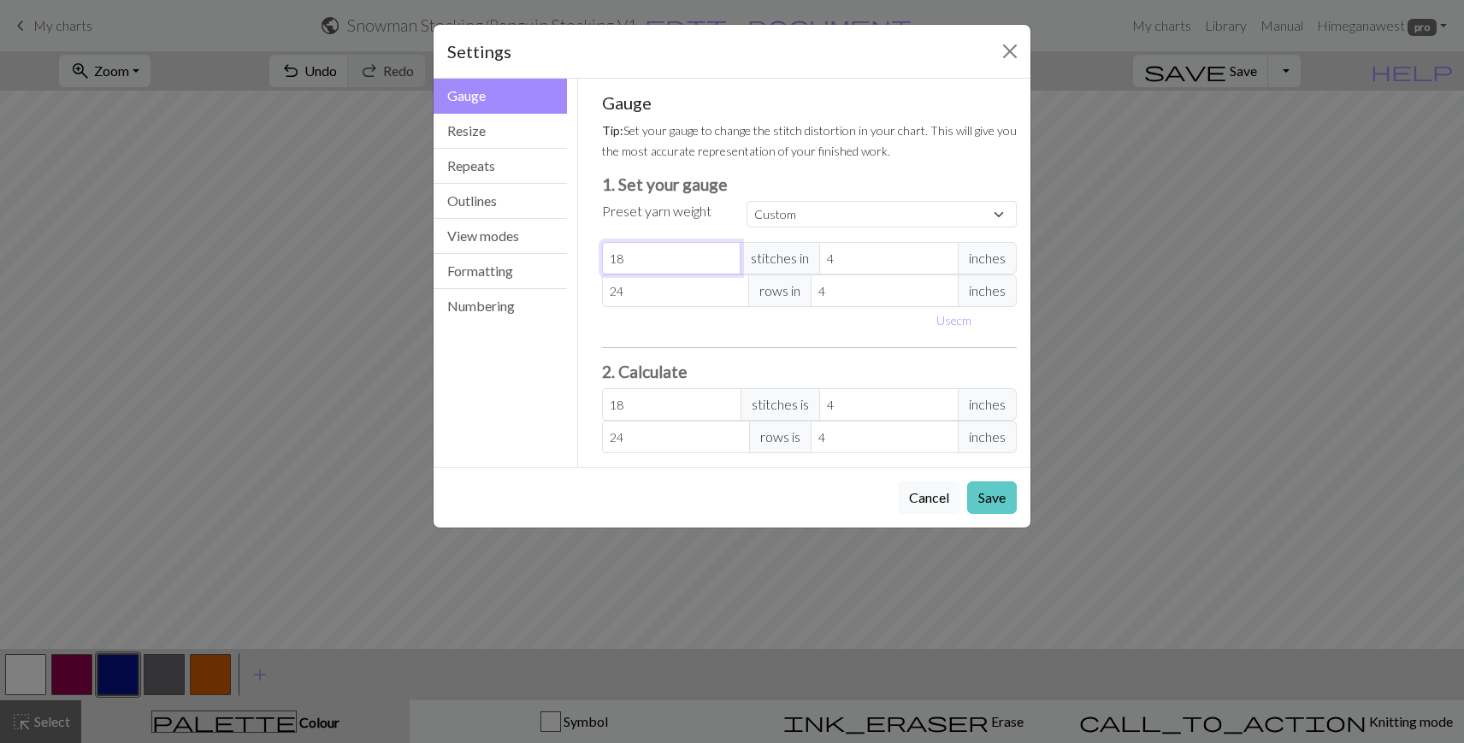
type input "18"
click at [986, 502] on button "Save" at bounding box center [992, 497] width 50 height 32
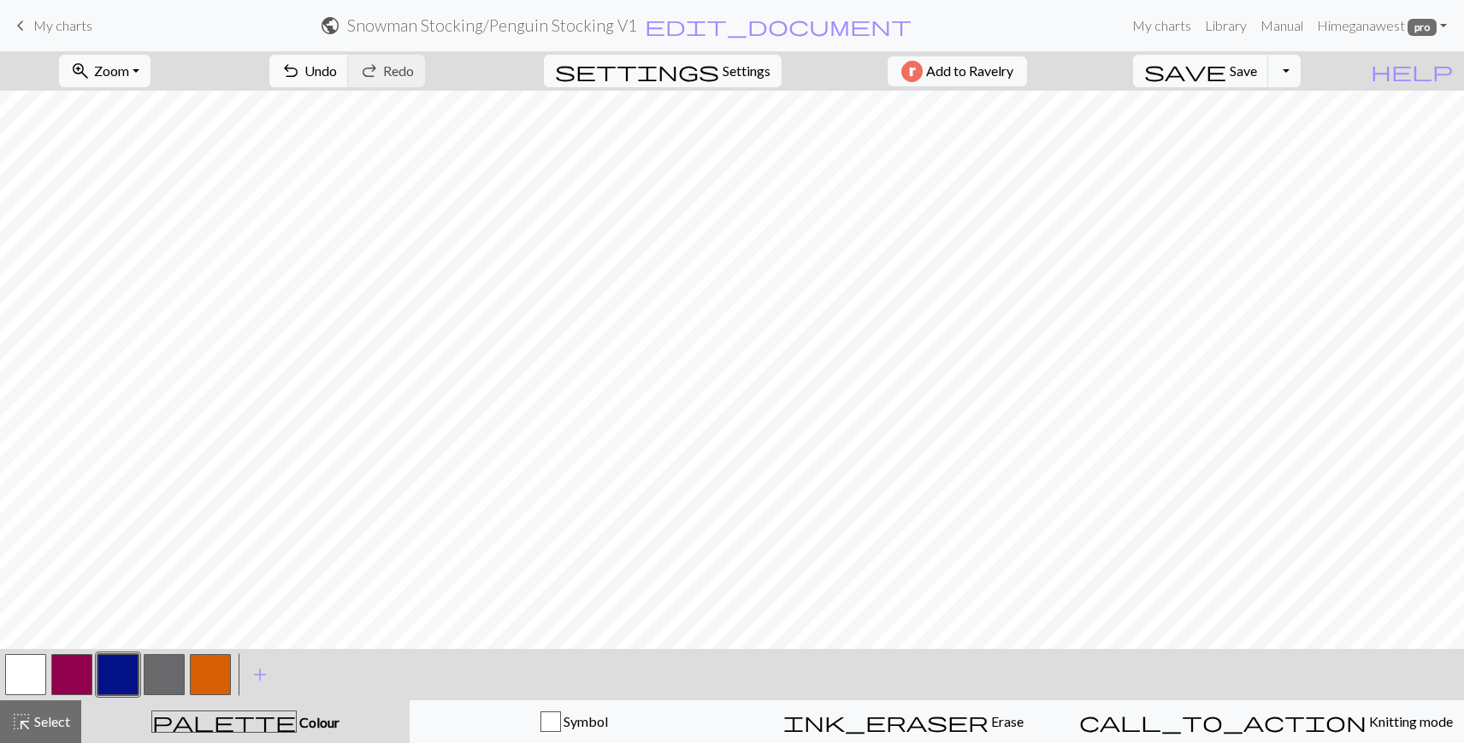
click at [17, 671] on button "button" at bounding box center [25, 674] width 41 height 41
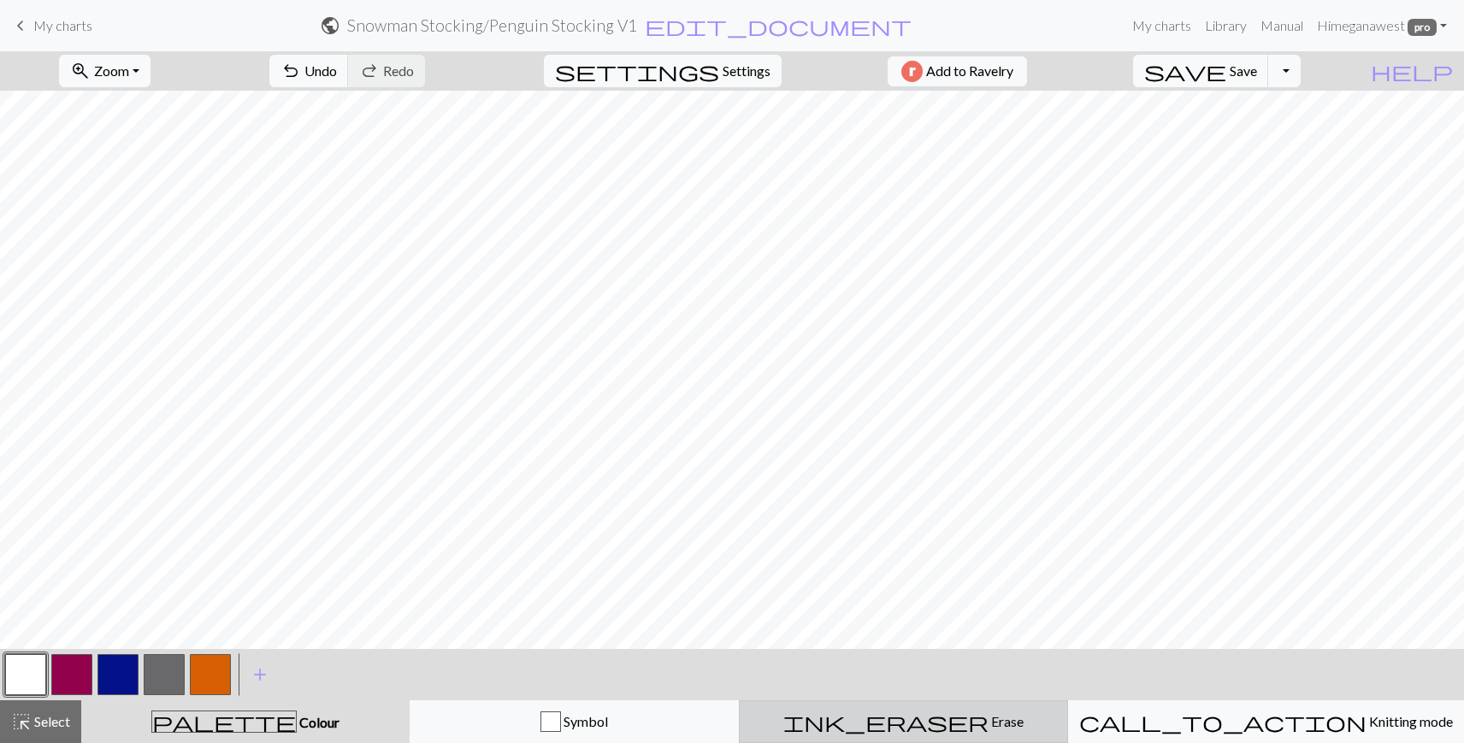
click at [936, 727] on span "ink_eraser" at bounding box center [885, 722] width 205 height 24
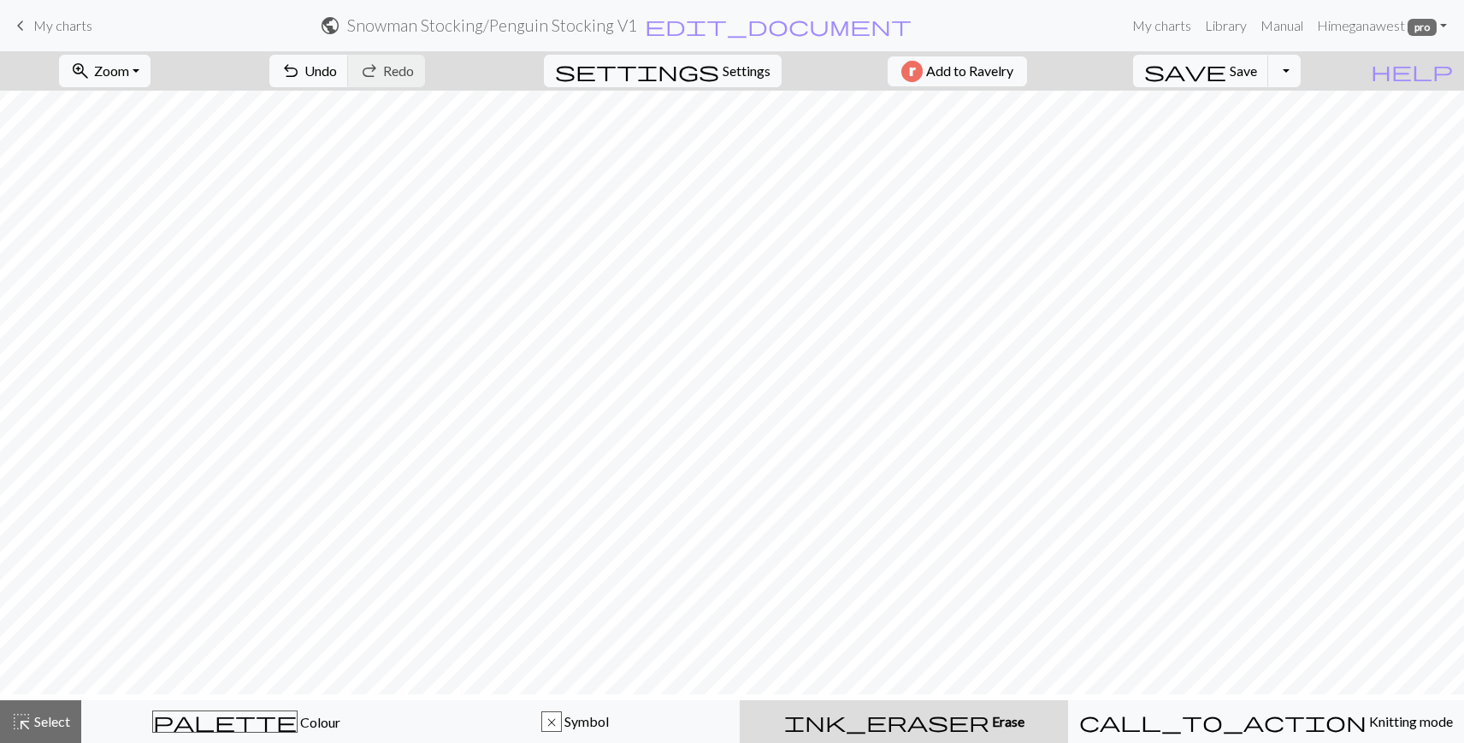
scroll to position [864, 0]
click at [298, 720] on span "Colour" at bounding box center [319, 722] width 43 height 16
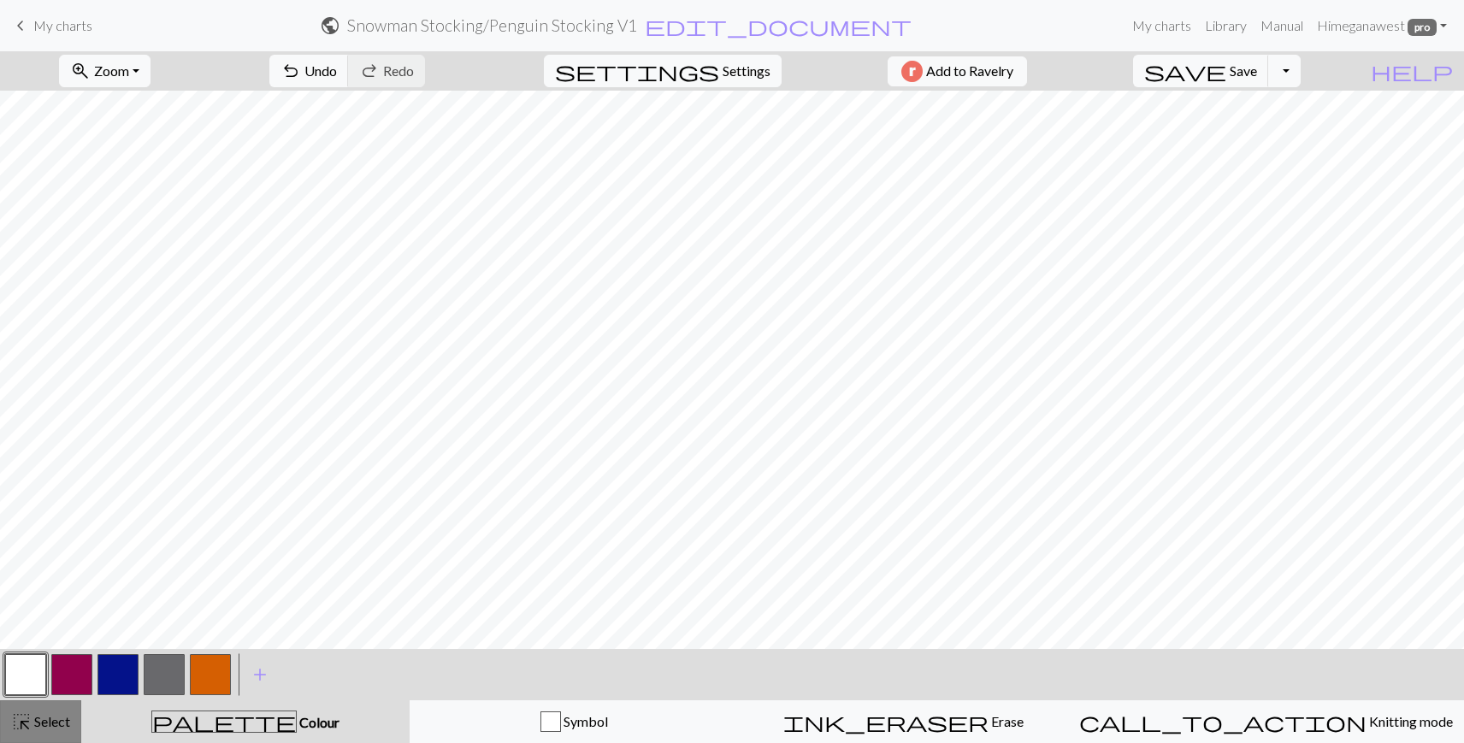
click at [33, 727] on span "Select" at bounding box center [51, 721] width 38 height 16
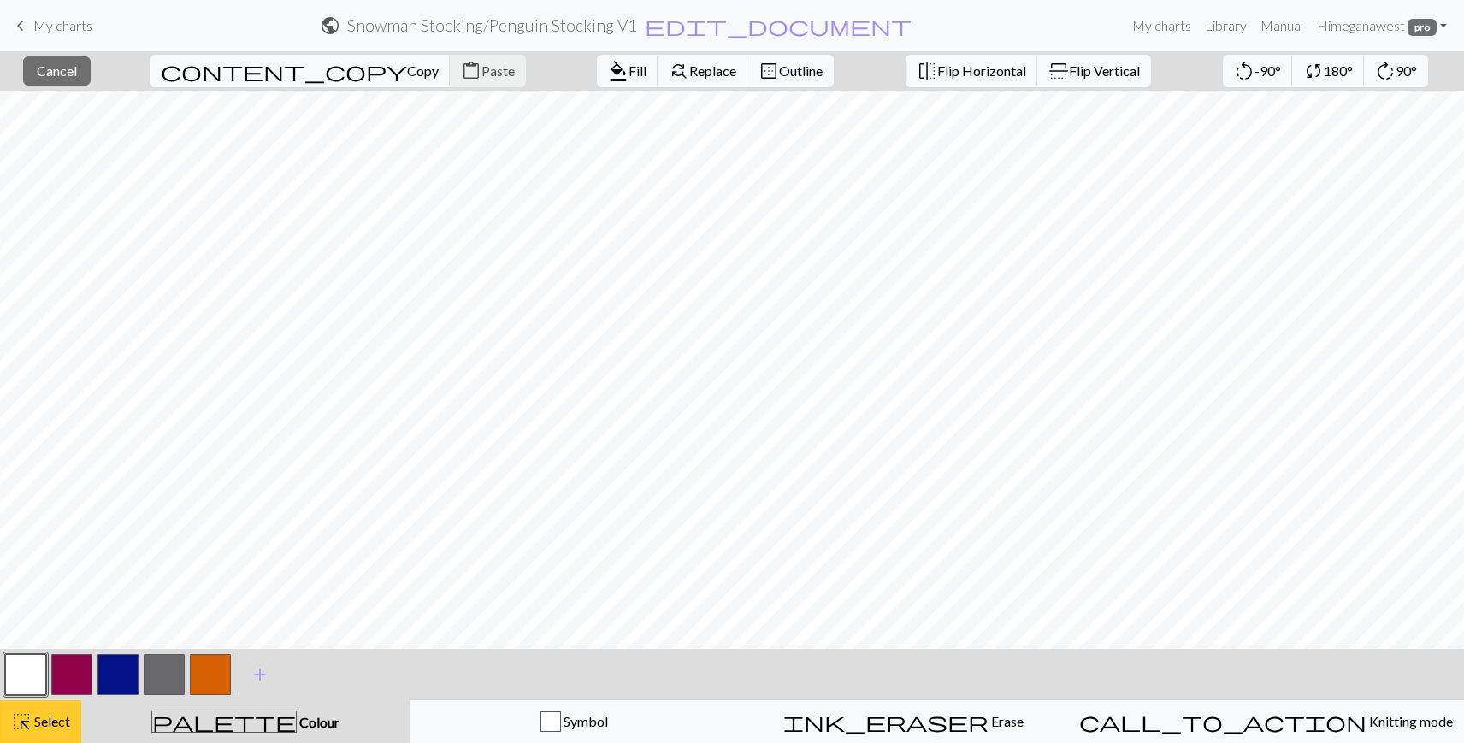
click at [32, 728] on span "Select" at bounding box center [51, 721] width 38 height 16
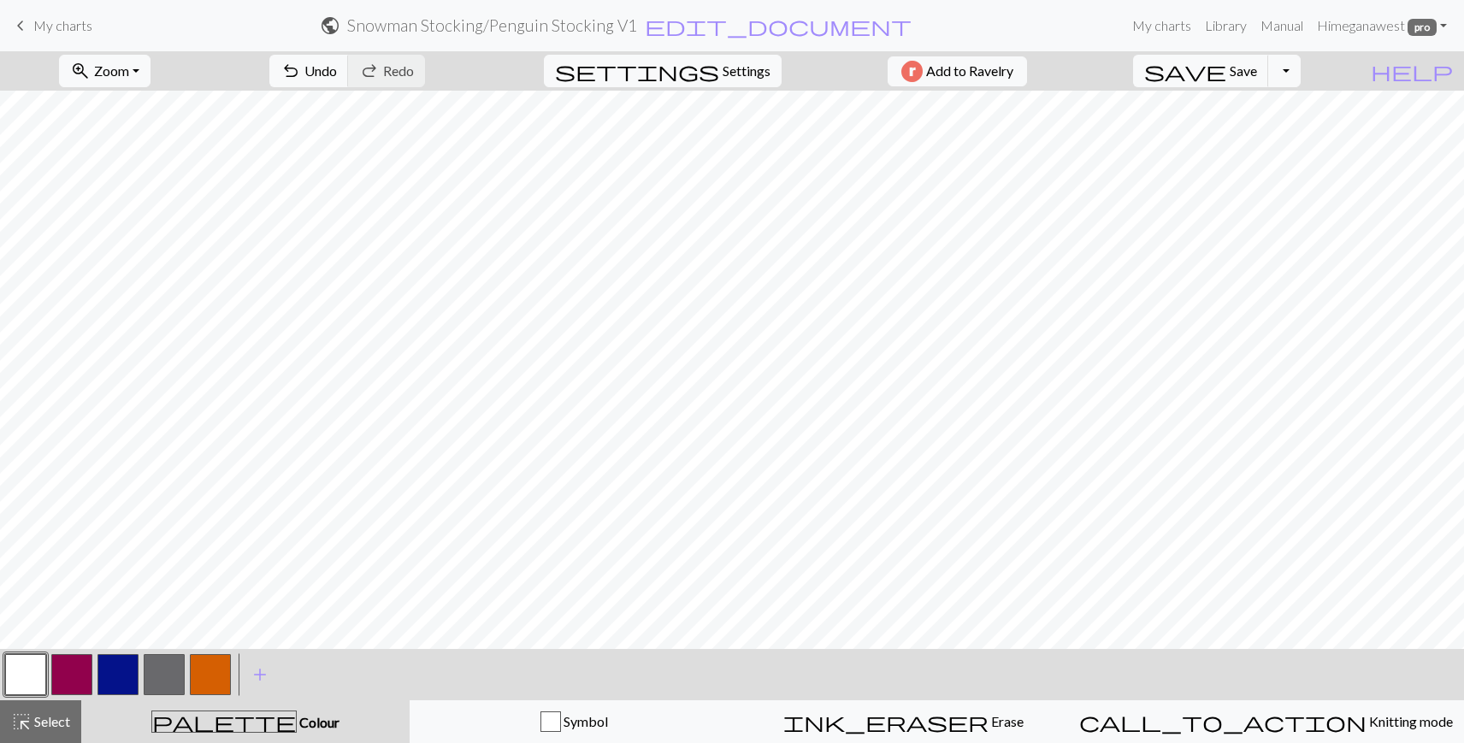
drag, startPoint x: 132, startPoint y: 671, endPoint x: 163, endPoint y: 666, distance: 32.1
click at [131, 672] on button "button" at bounding box center [117, 674] width 41 height 41
click at [30, 672] on button "button" at bounding box center [25, 674] width 41 height 41
click at [113, 678] on button "button" at bounding box center [117, 674] width 41 height 41
click at [25, 667] on button "button" at bounding box center [25, 674] width 41 height 41
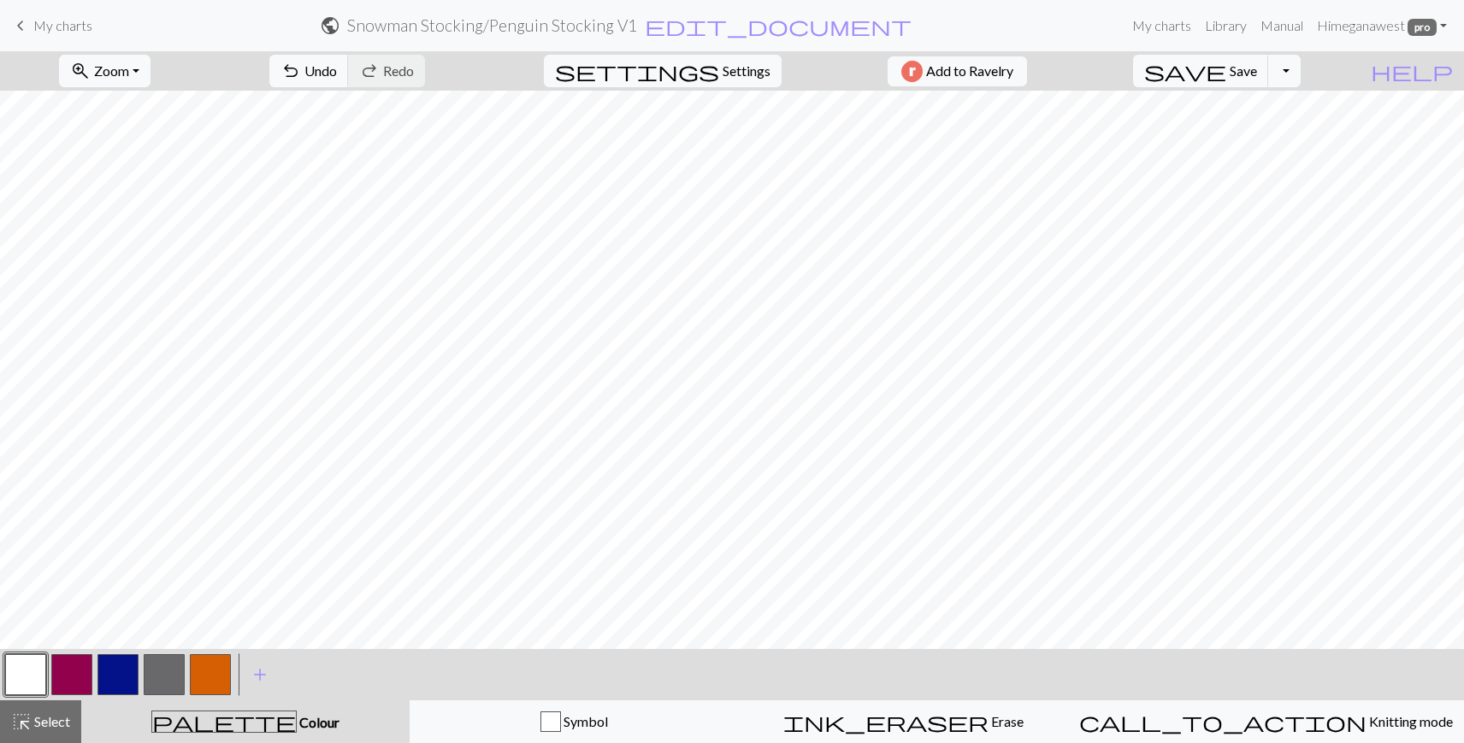
click at [133, 670] on button "button" at bounding box center [117, 674] width 41 height 41
click at [233, 724] on span "palette" at bounding box center [224, 722] width 144 height 24
click at [226, 716] on span "palette" at bounding box center [224, 722] width 144 height 24
click at [228, 718] on span "palette" at bounding box center [224, 722] width 144 height 24
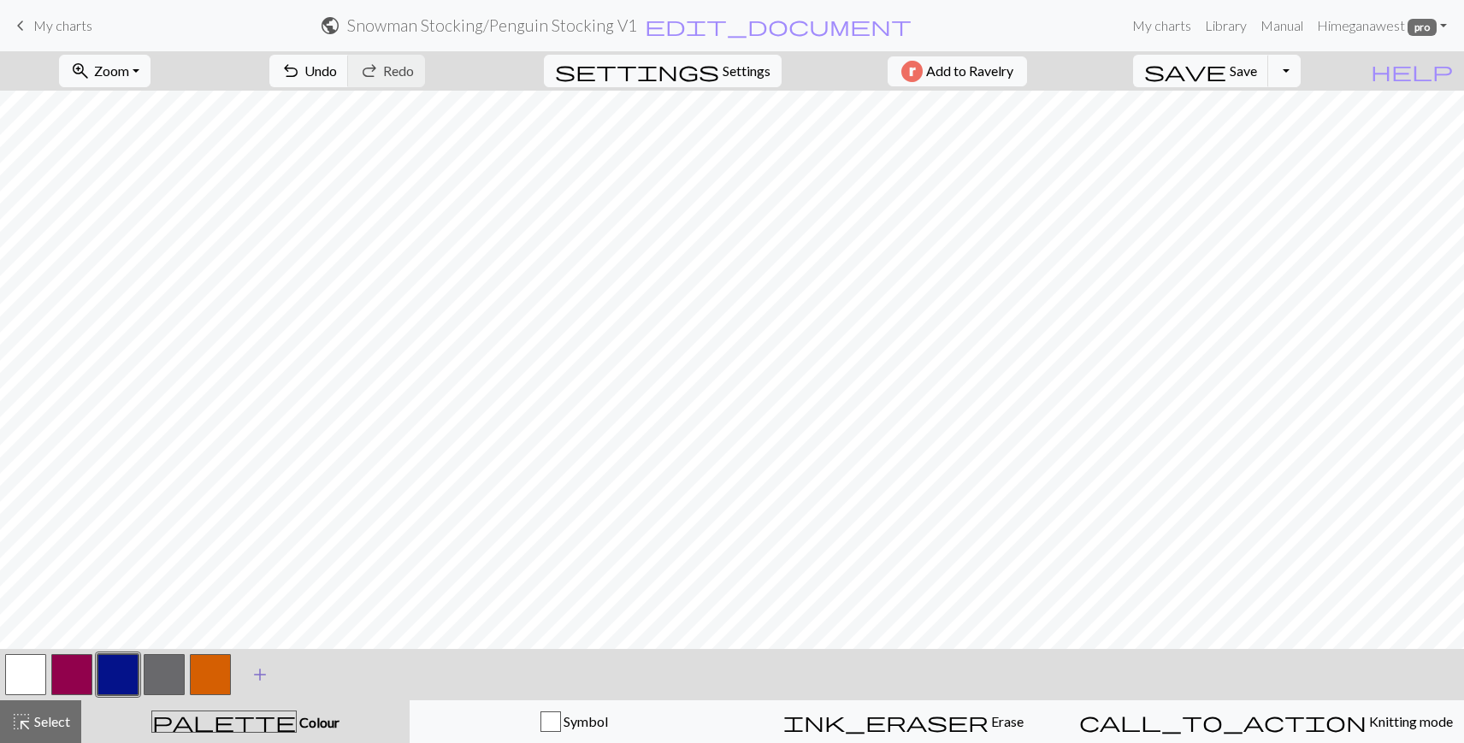
click at [259, 657] on button "add Add a colour" at bounding box center [260, 674] width 43 height 43
click at [259, 662] on div "Edit colour Name CC5 Use advanced picker Reorder arrow_back Move left arrow_for…" at bounding box center [732, 371] width 1464 height 743
click at [260, 676] on button "button" at bounding box center [256, 674] width 41 height 41
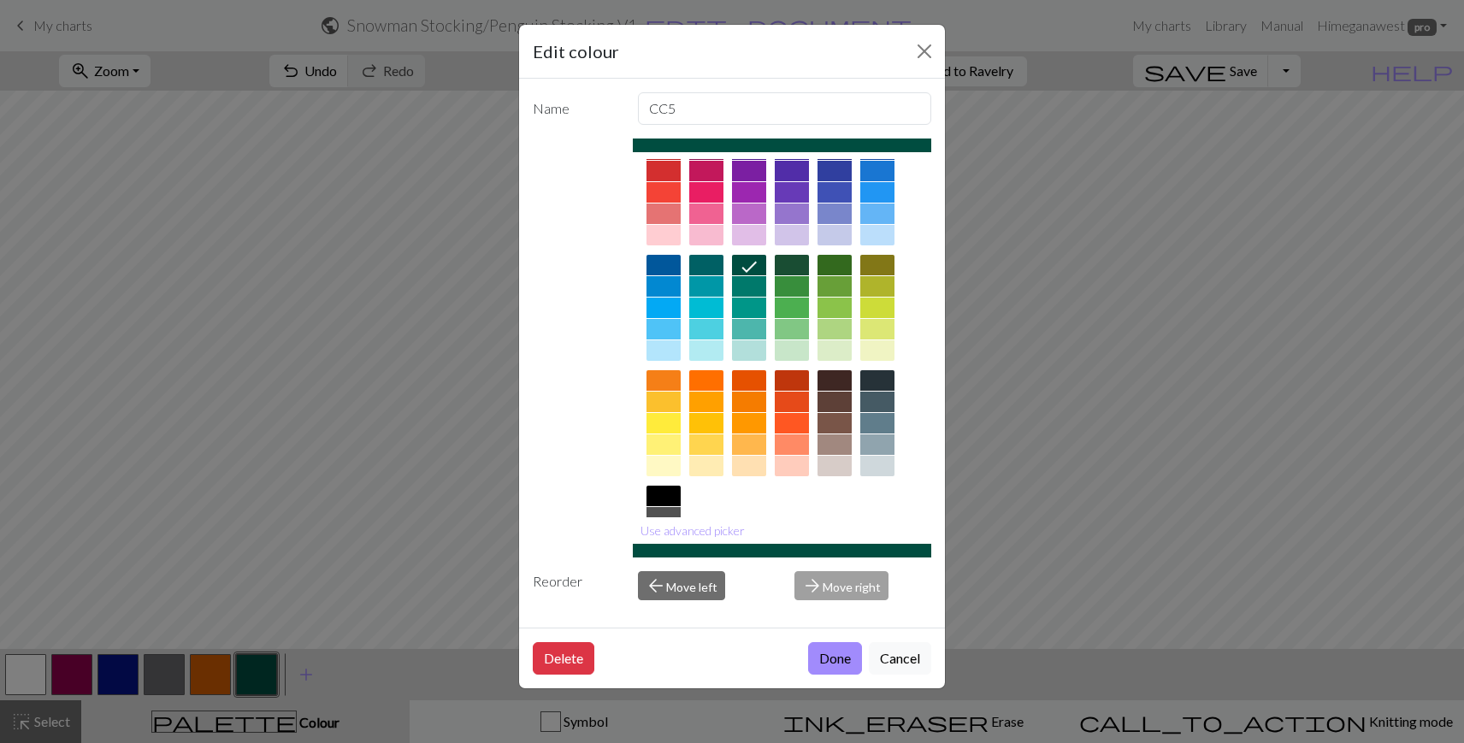
scroll to position [127, 0]
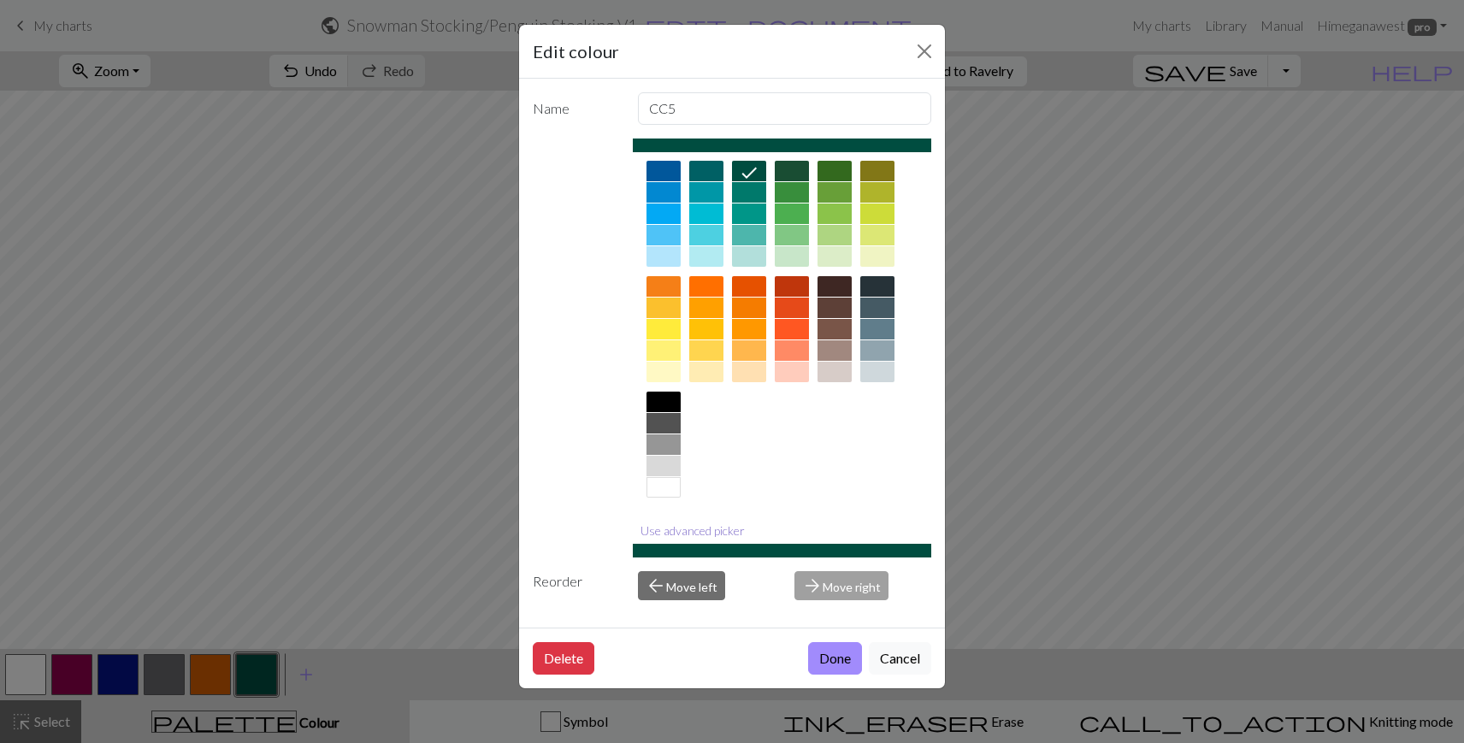
click at [702, 530] on button "Use advanced picker" at bounding box center [693, 530] width 120 height 27
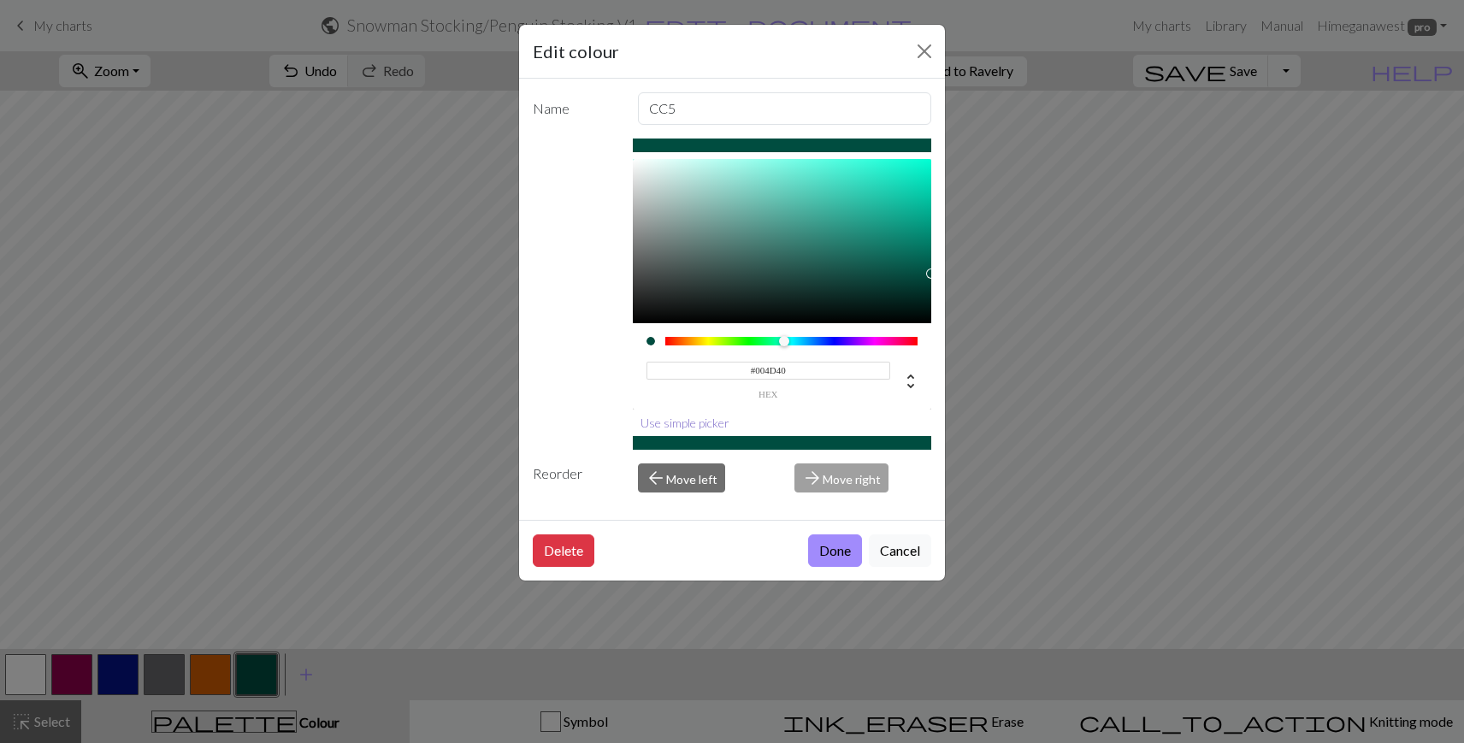
click at [694, 422] on button "Use simple picker" at bounding box center [685, 423] width 104 height 27
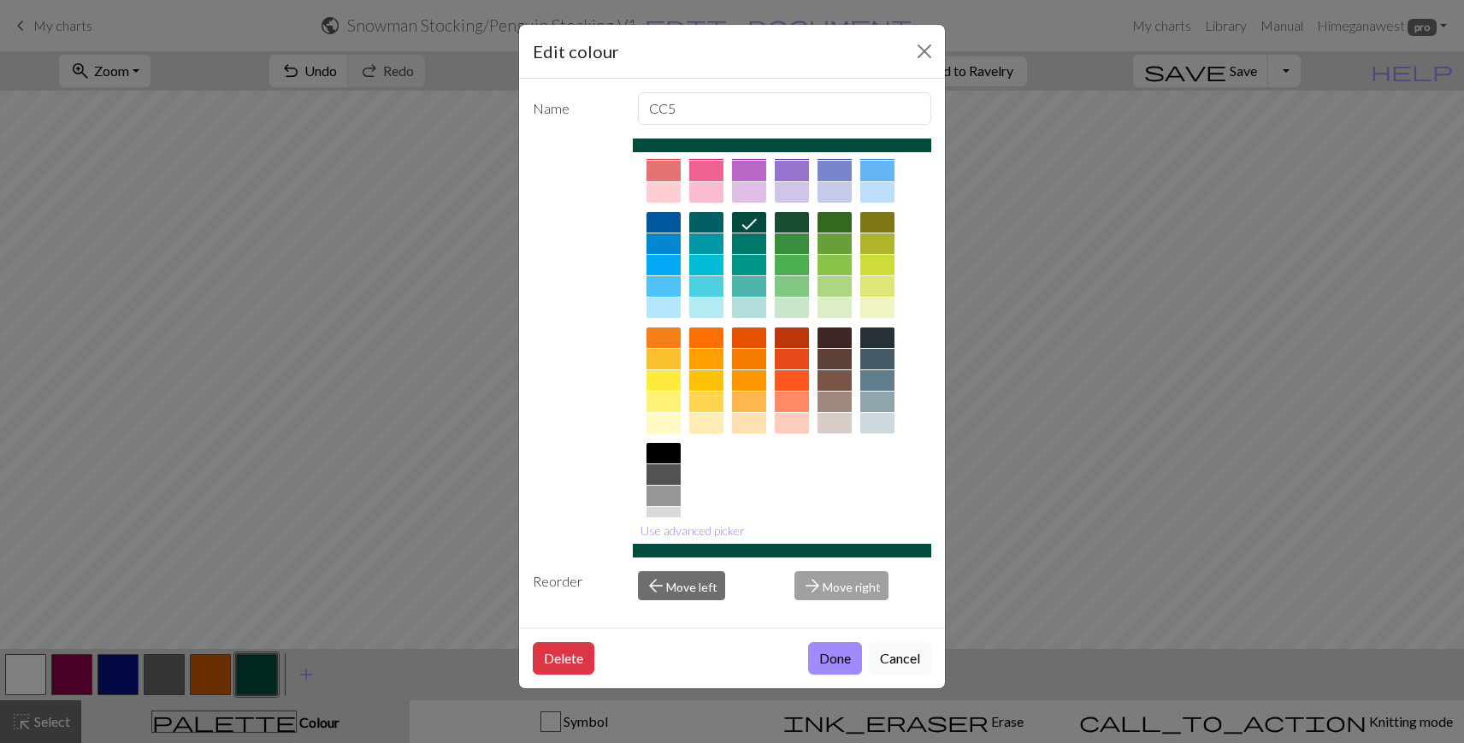
scroll to position [83, 0]
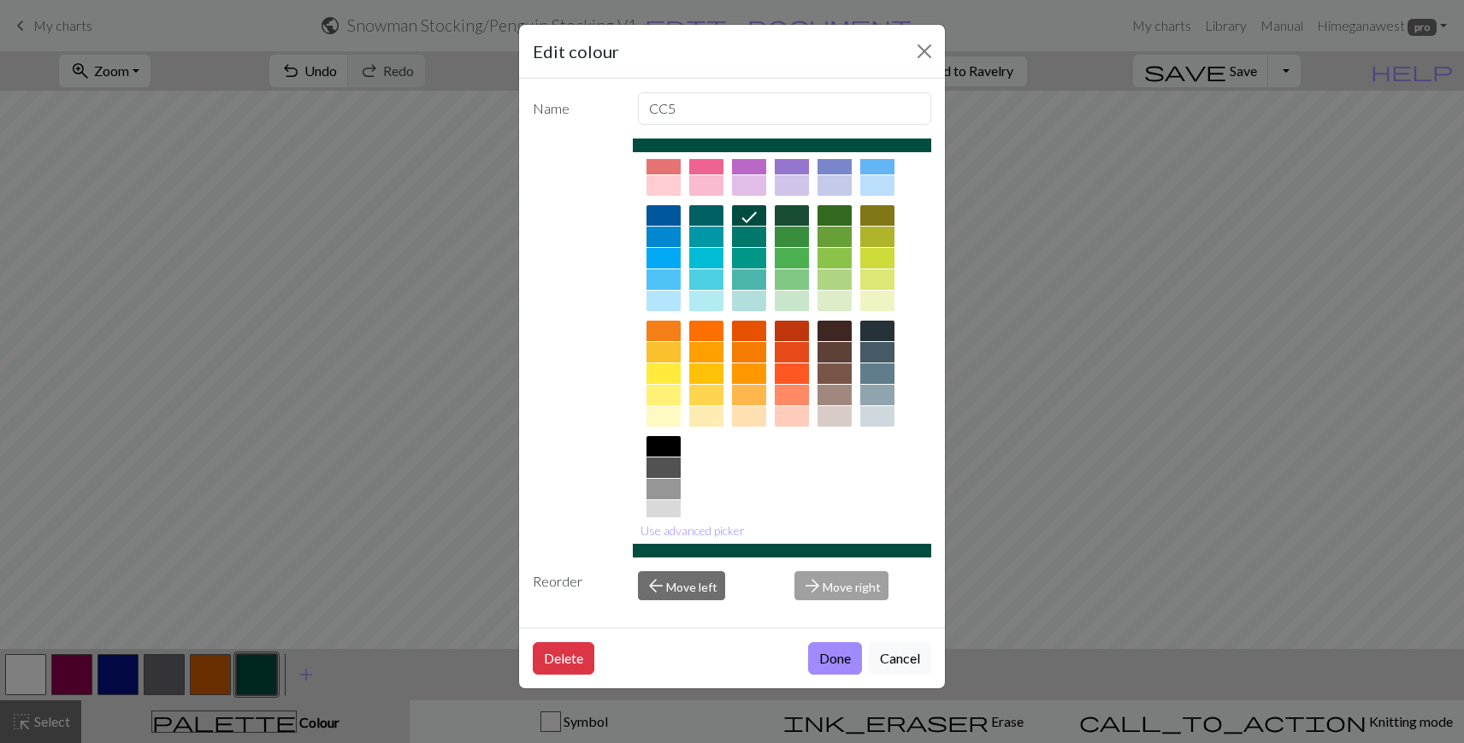
click at [835, 395] on div at bounding box center [835, 395] width 34 height 21
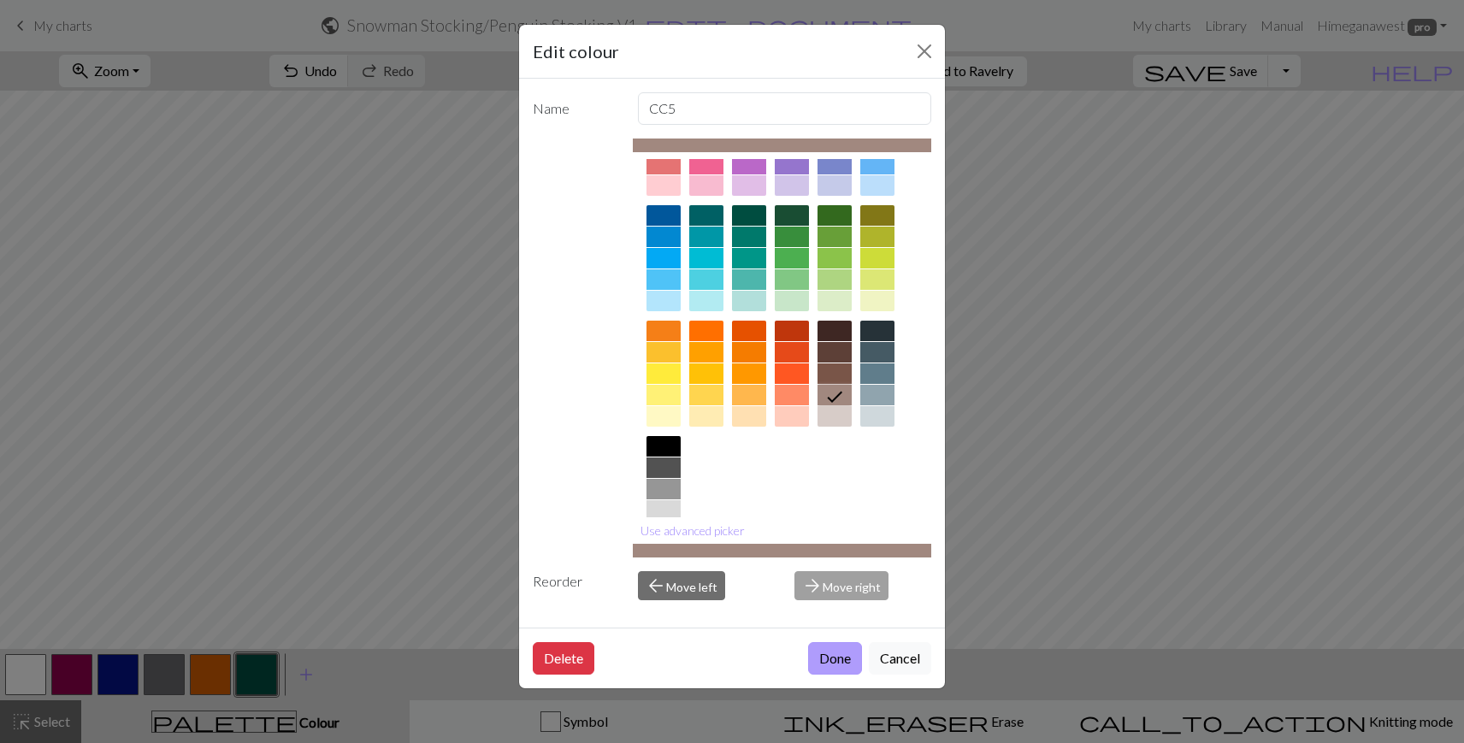
click at [816, 652] on button "Done" at bounding box center [835, 658] width 54 height 32
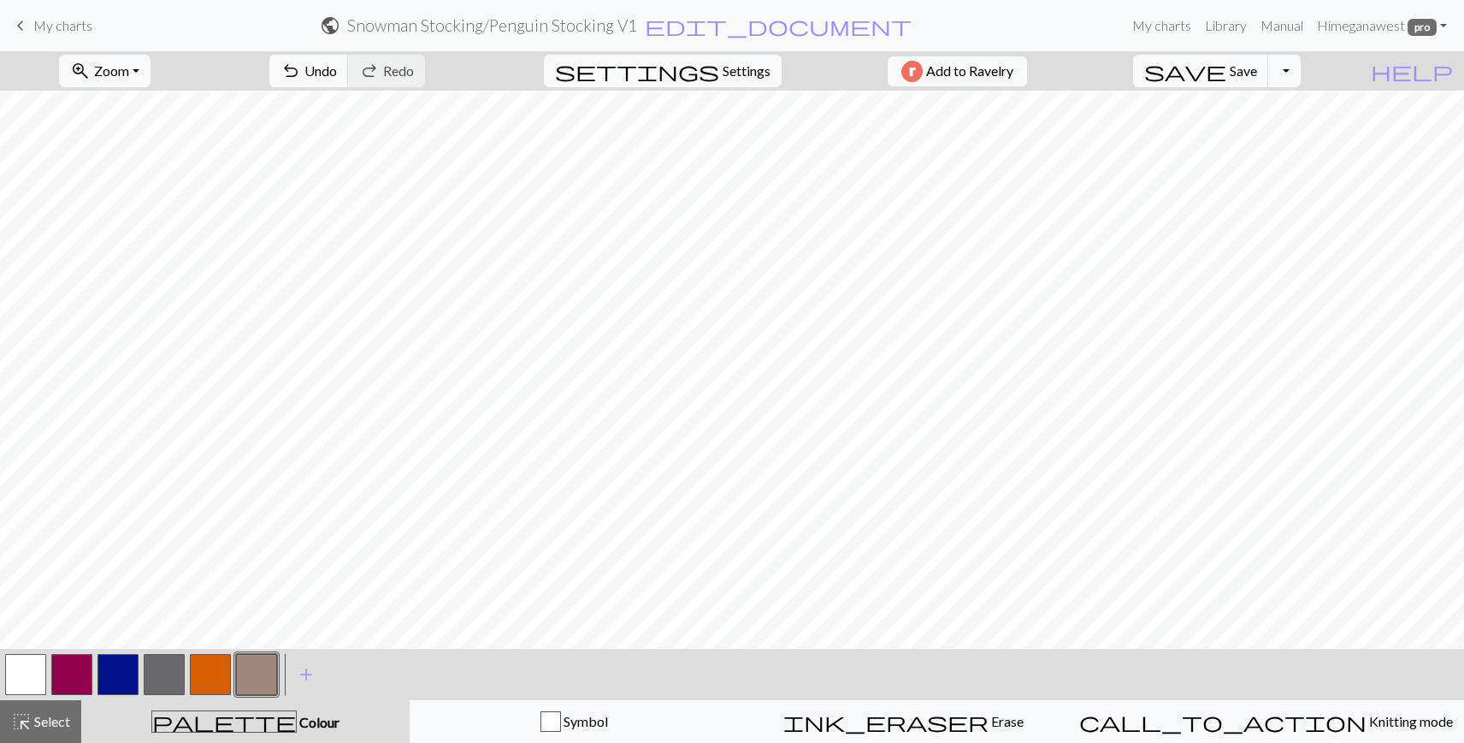
scroll to position [0, 0]
click at [23, 723] on span "highlight_alt" at bounding box center [21, 722] width 21 height 24
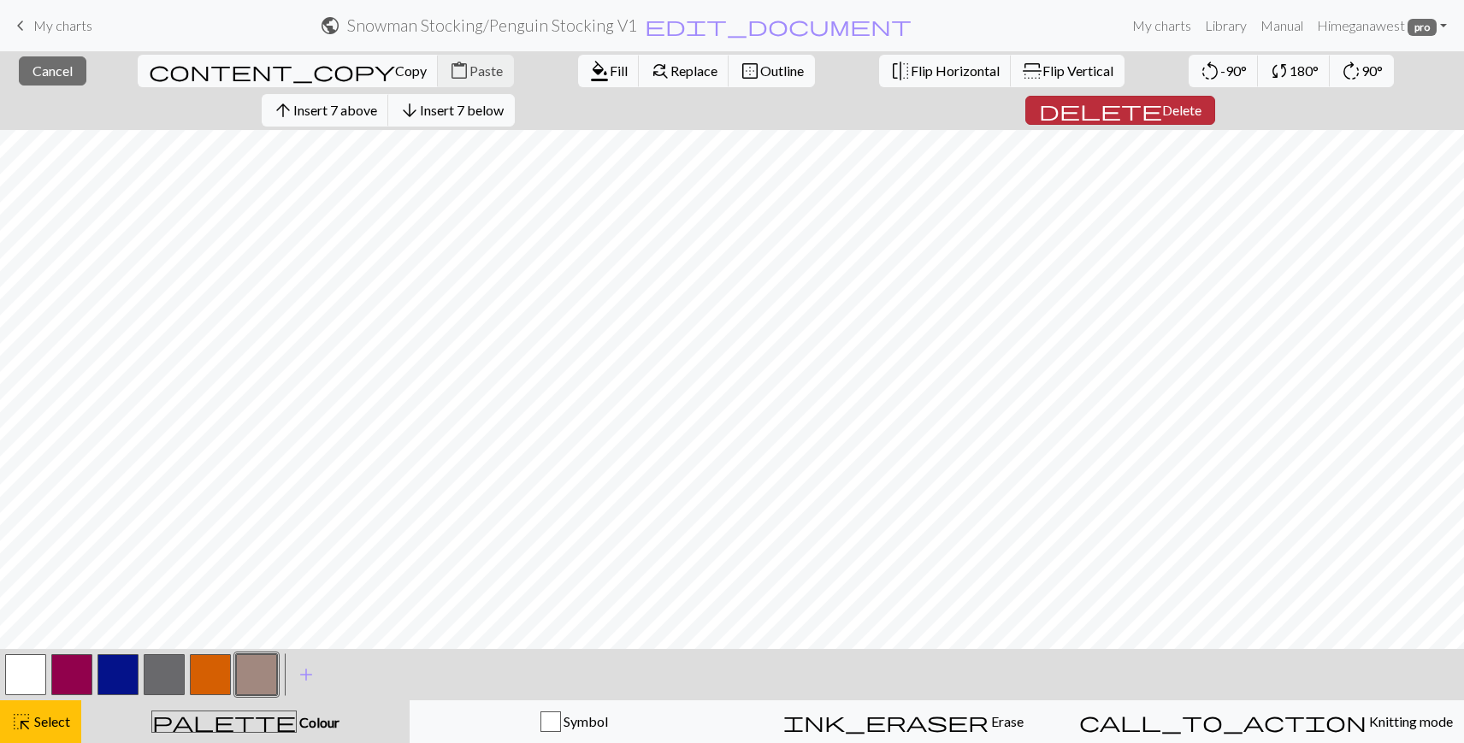
click at [1162, 98] on span "delete" at bounding box center [1100, 110] width 123 height 24
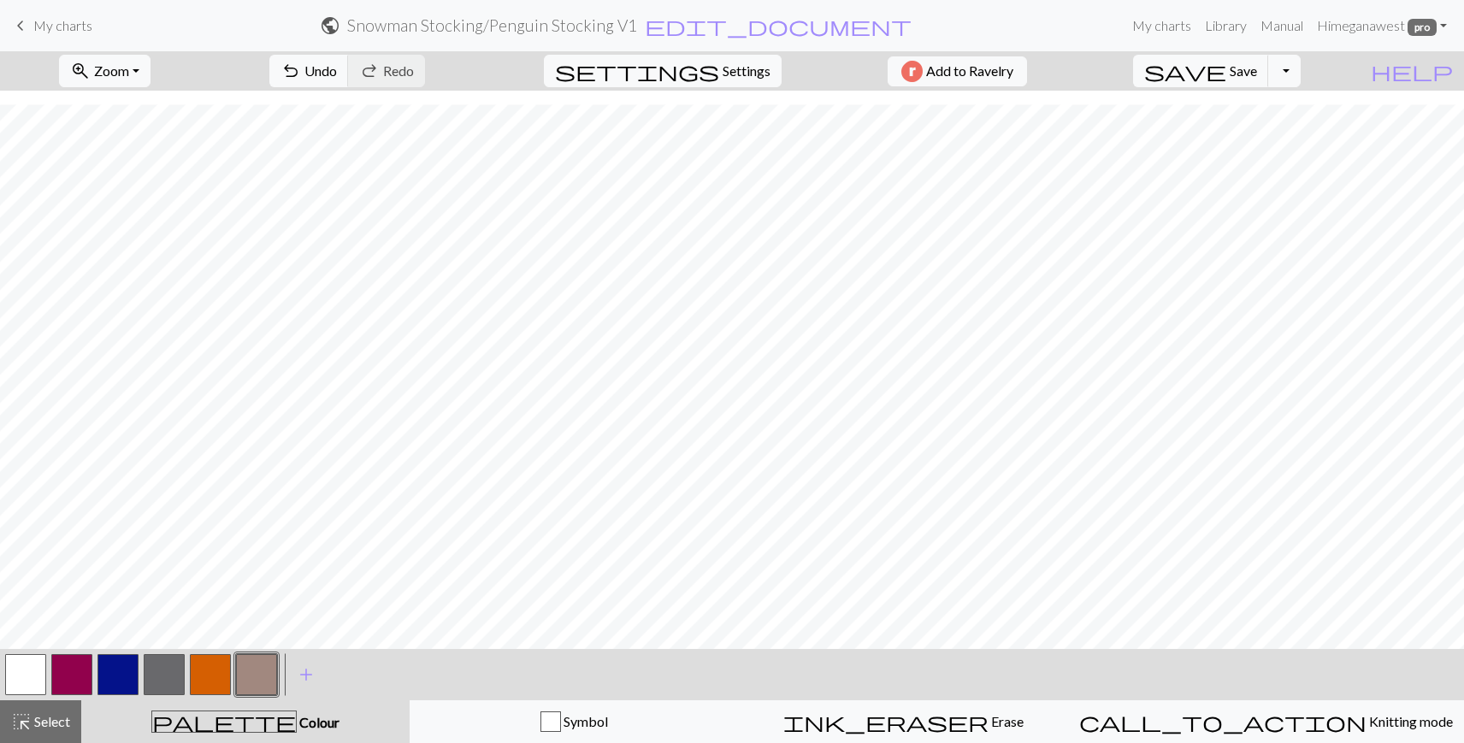
scroll to position [1311, 0]
click at [22, 716] on span "highlight_alt" at bounding box center [21, 722] width 21 height 24
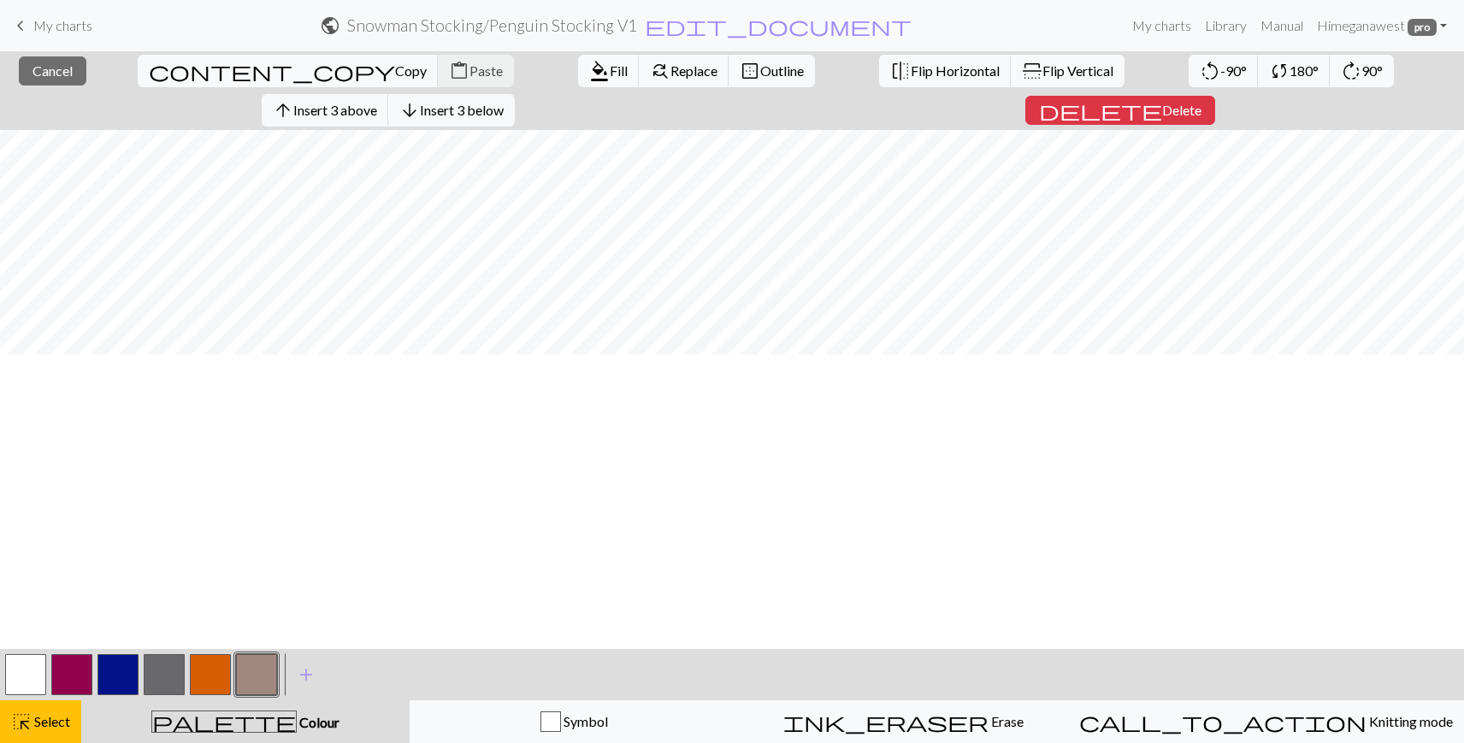
scroll to position [1234, 0]
click at [1162, 98] on span "delete" at bounding box center [1100, 110] width 123 height 24
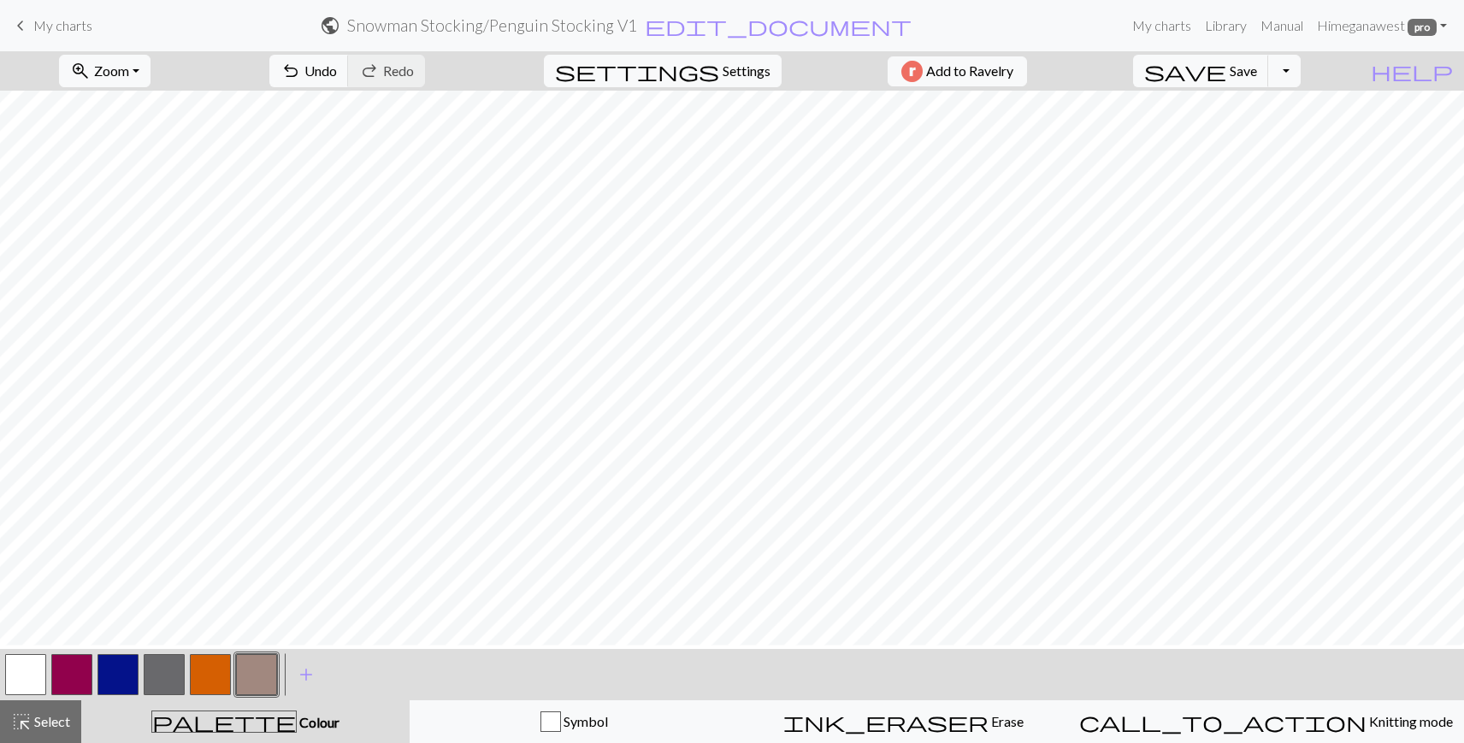
scroll to position [1067, 0]
click at [25, 725] on span "highlight_alt" at bounding box center [21, 722] width 21 height 24
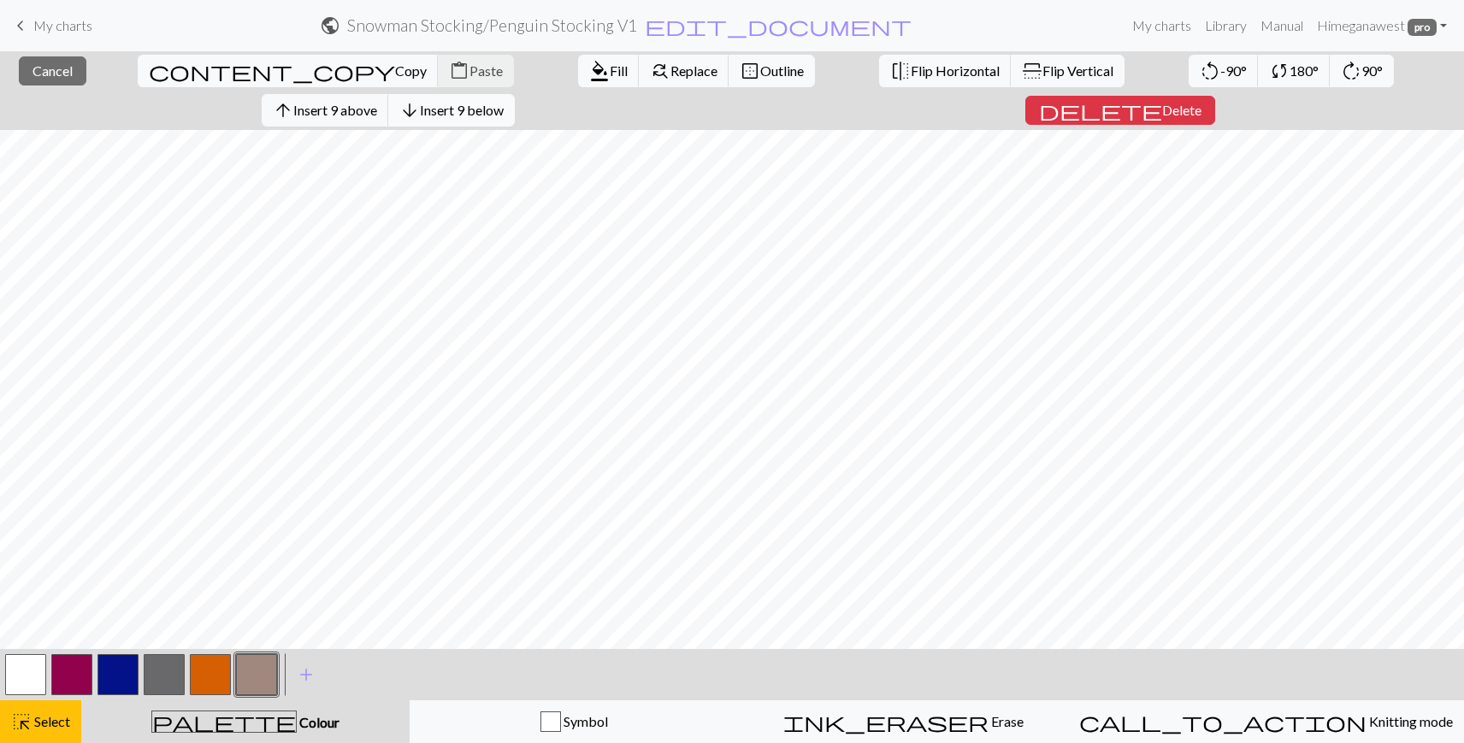
click at [504, 102] on span "Insert 9 below" at bounding box center [462, 110] width 84 height 16
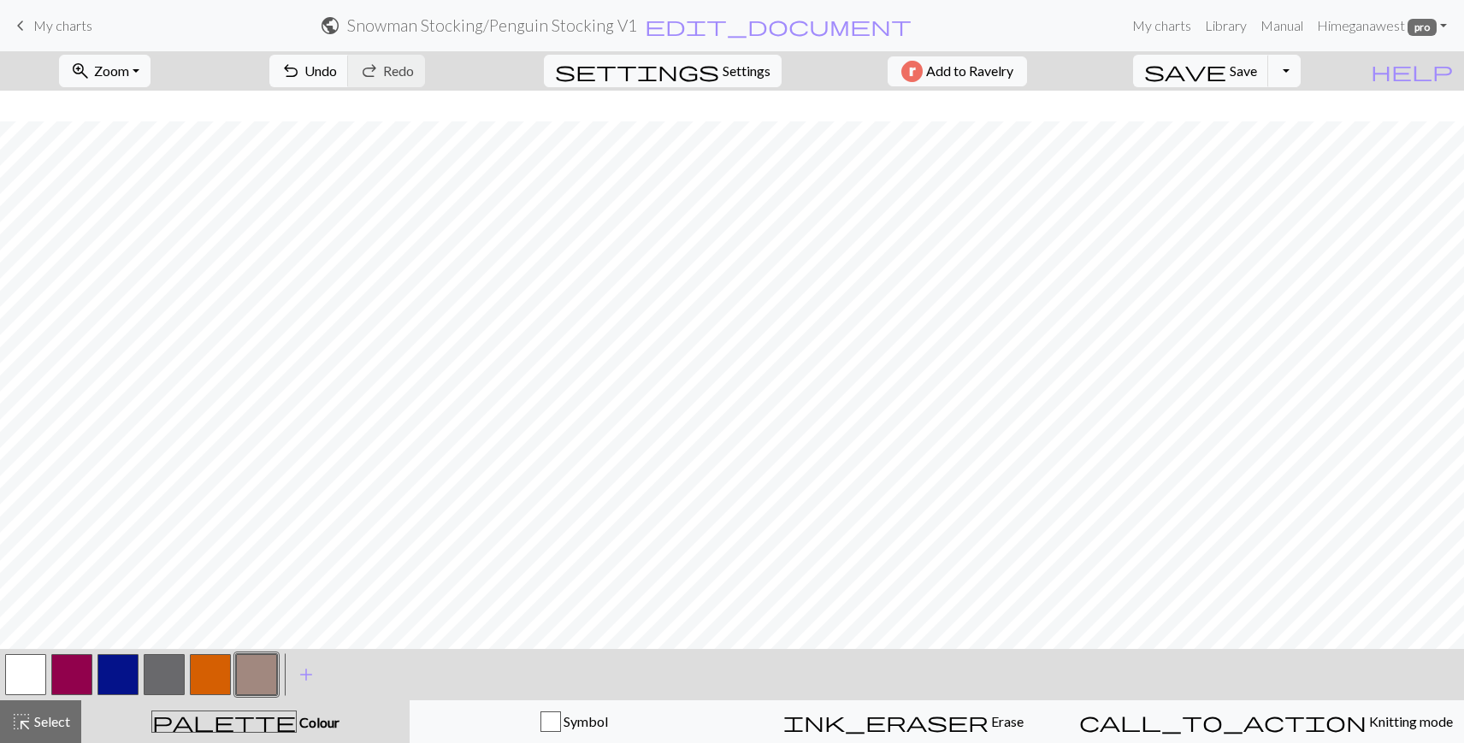
scroll to position [416, 0]
click at [38, 724] on span "Select" at bounding box center [51, 721] width 38 height 16
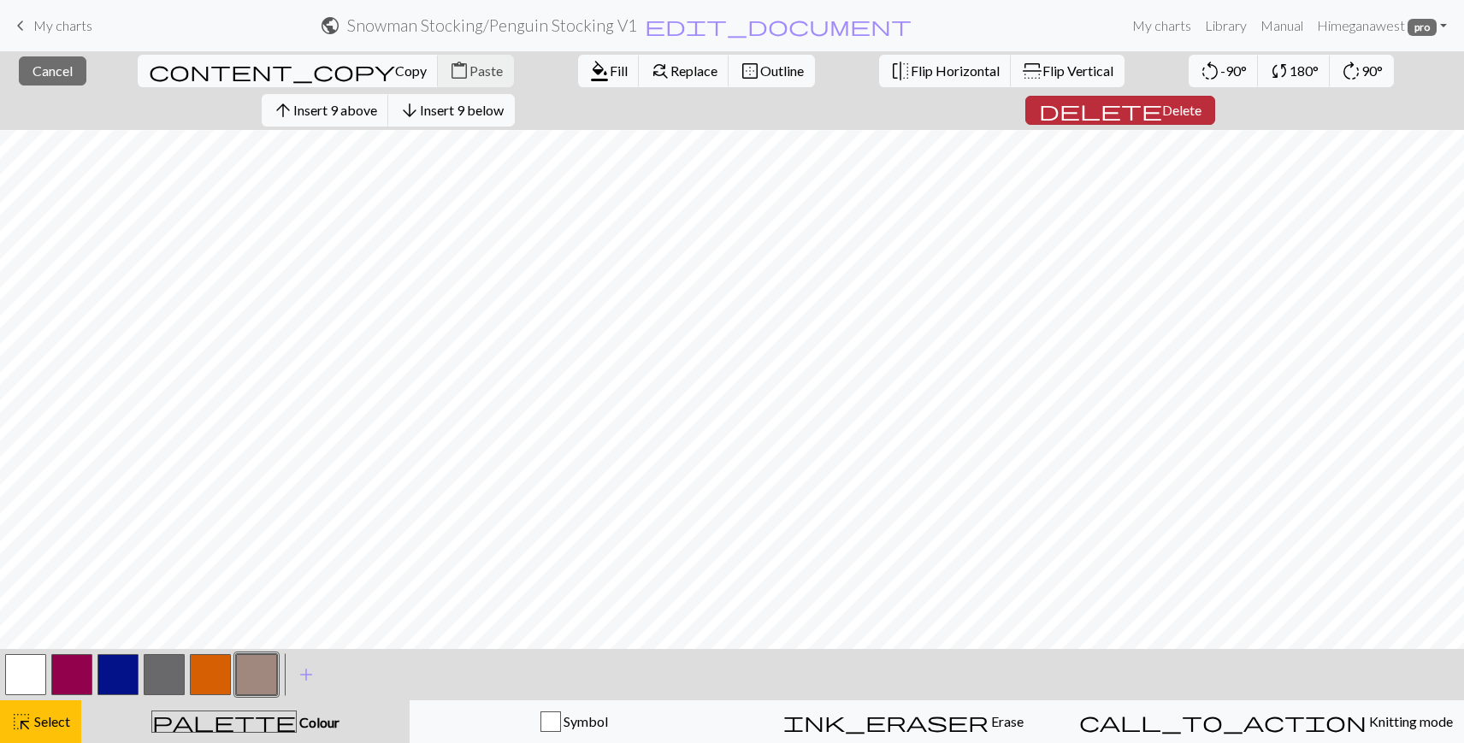
click at [1162, 98] on span "delete" at bounding box center [1100, 110] width 123 height 24
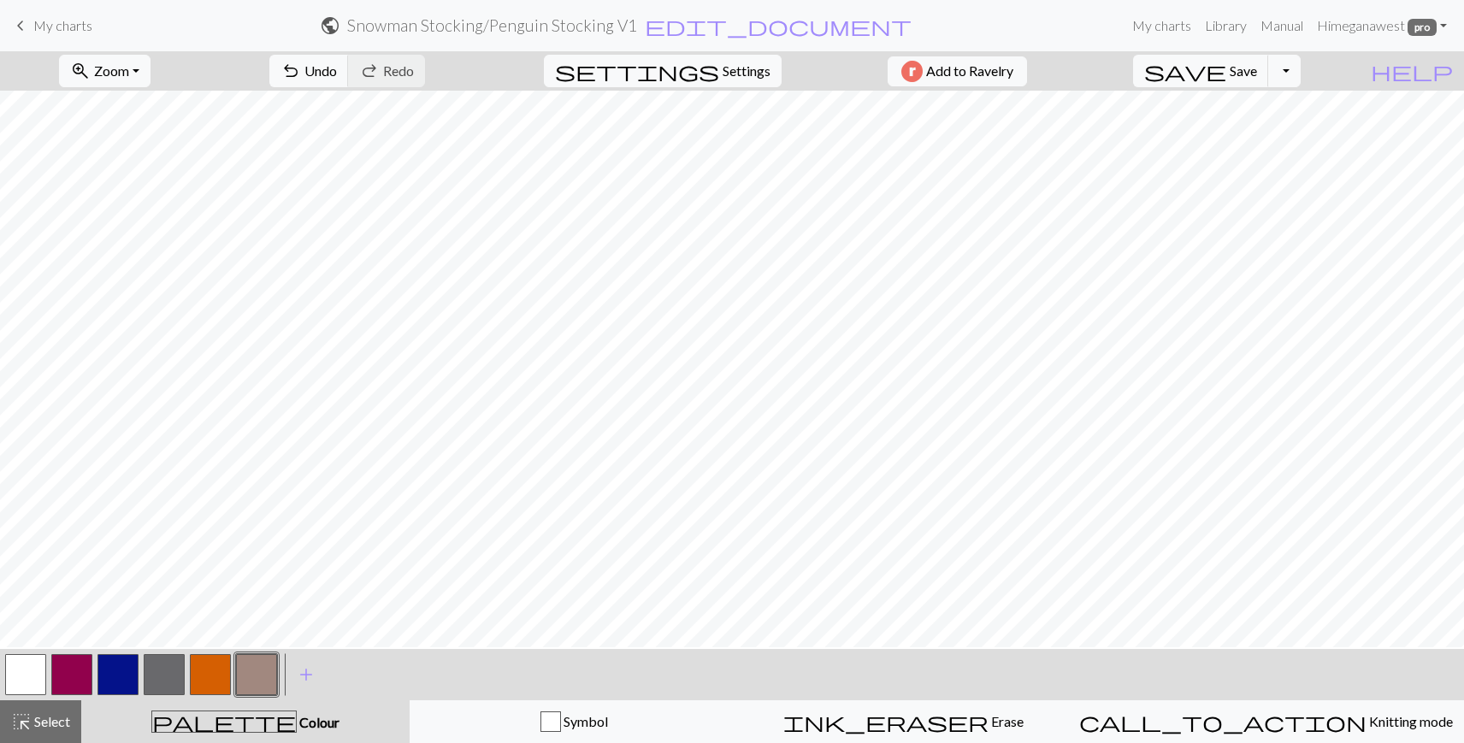
scroll to position [0, 0]
click at [108, 666] on button "button" at bounding box center [117, 674] width 41 height 41
click at [10, 674] on button "button" at bounding box center [25, 674] width 41 height 41
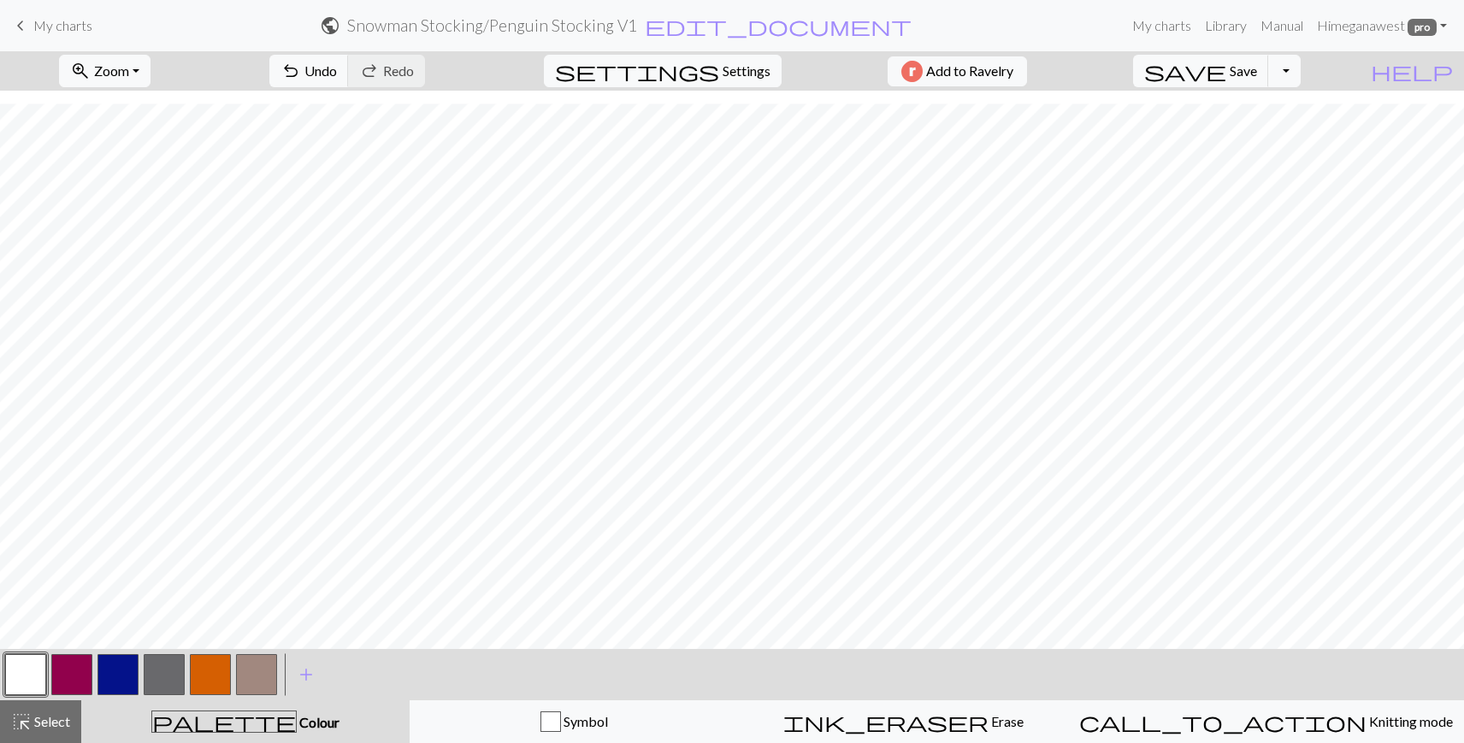
click at [105, 673] on button "button" at bounding box center [117, 674] width 41 height 41
click at [16, 676] on button "button" at bounding box center [25, 674] width 41 height 41
click at [111, 669] on button "button" at bounding box center [117, 674] width 41 height 41
drag, startPoint x: 27, startPoint y: 682, endPoint x: 191, endPoint y: 646, distance: 167.4
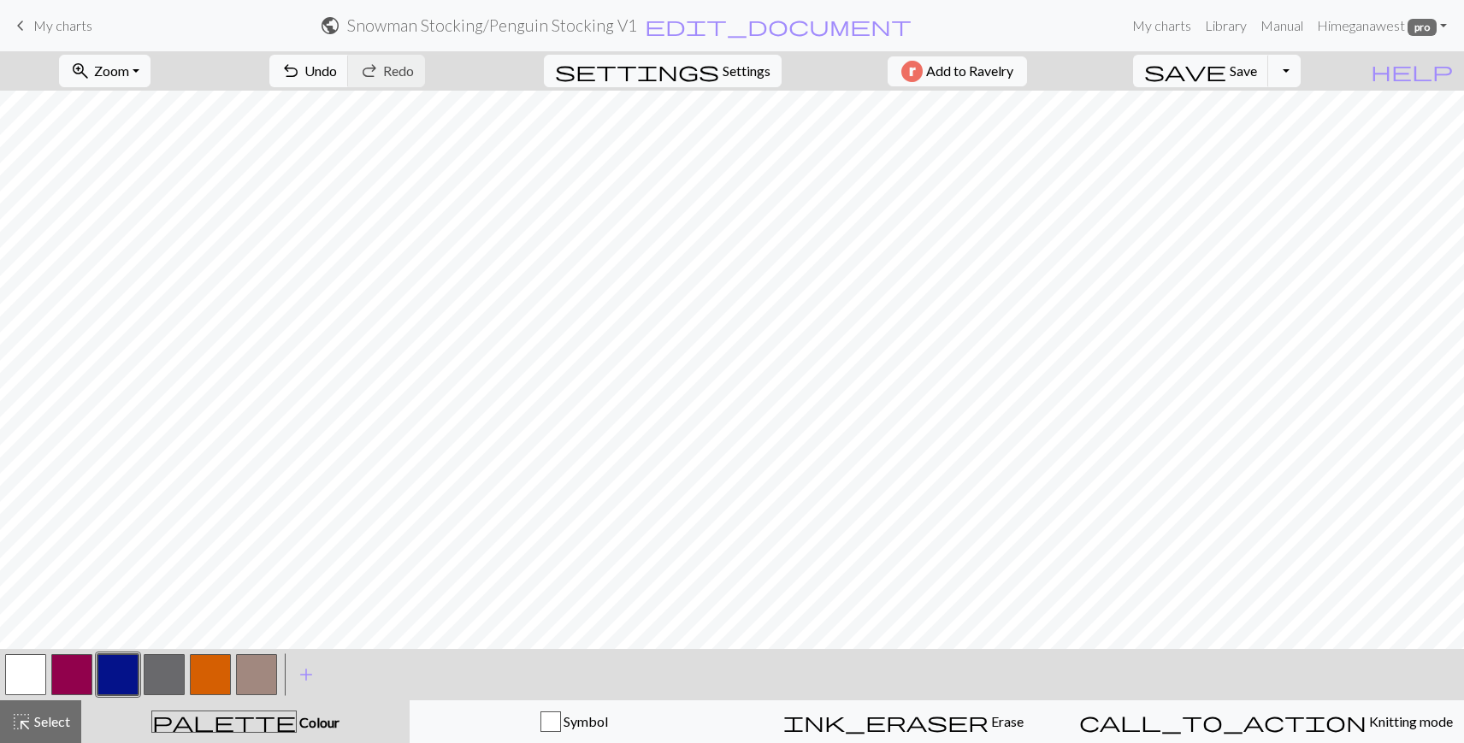
click at [28, 682] on button "button" at bounding box center [25, 674] width 41 height 41
drag, startPoint x: 103, startPoint y: 667, endPoint x: 114, endPoint y: 663, distance: 11.9
click at [103, 668] on button "button" at bounding box center [117, 674] width 41 height 41
click at [27, 674] on button "button" at bounding box center [25, 674] width 41 height 41
click at [116, 673] on button "button" at bounding box center [117, 674] width 41 height 41
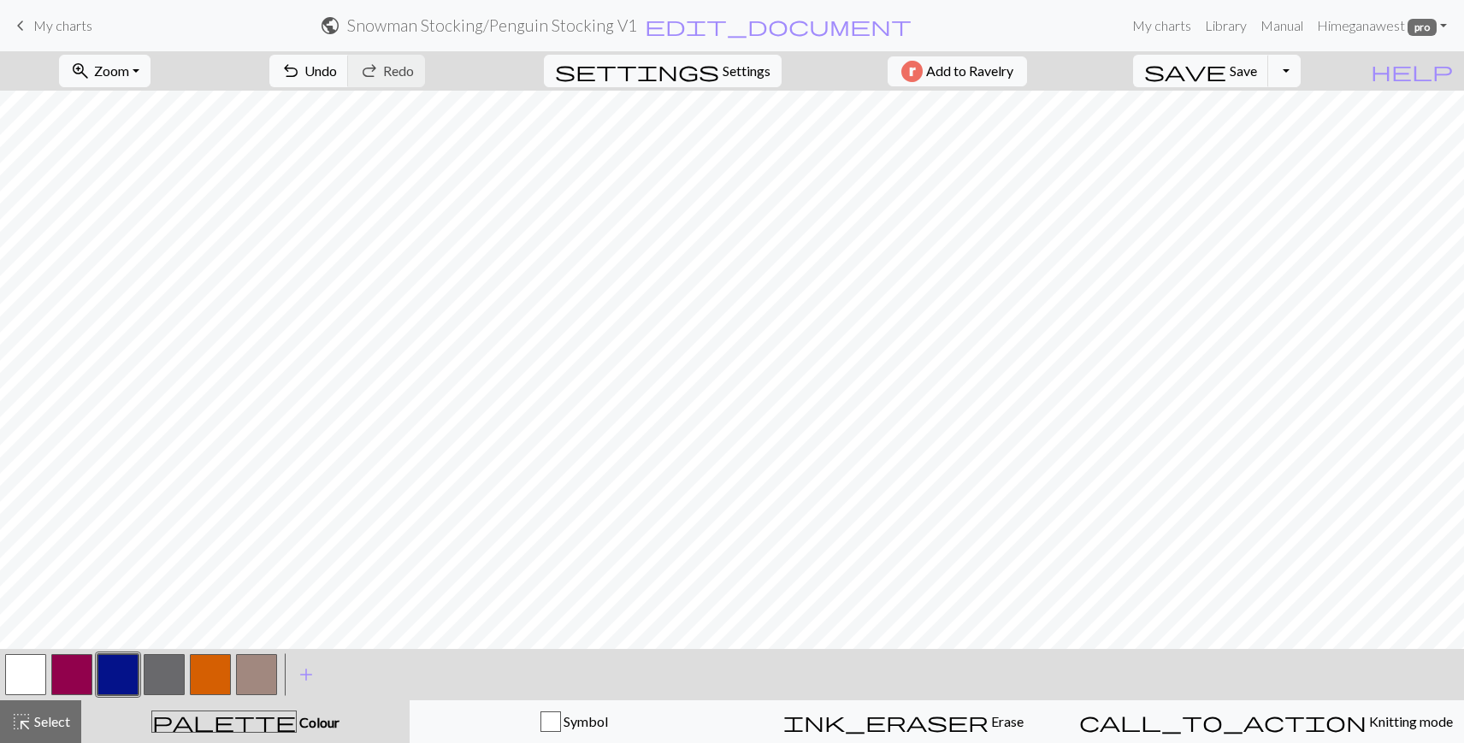
click at [21, 678] on button "button" at bounding box center [25, 674] width 41 height 41
click at [130, 661] on button "button" at bounding box center [117, 674] width 41 height 41
click at [15, 683] on button "button" at bounding box center [25, 674] width 41 height 41
click at [247, 671] on button "button" at bounding box center [256, 674] width 41 height 41
click at [126, 682] on button "button" at bounding box center [117, 674] width 41 height 41
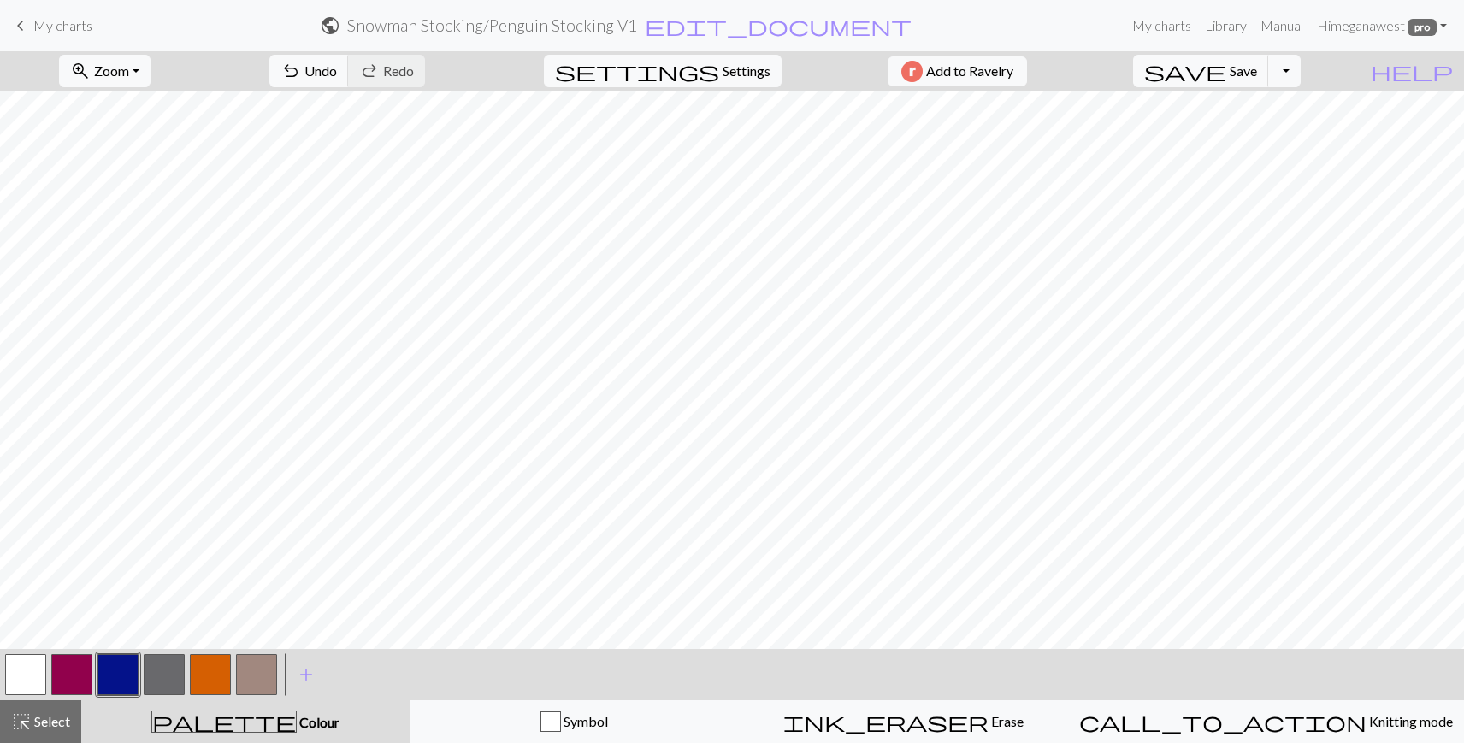
click at [9, 679] on button "button" at bounding box center [25, 674] width 41 height 41
click at [130, 681] on button "button" at bounding box center [117, 674] width 41 height 41
drag, startPoint x: 18, startPoint y: 671, endPoint x: 83, endPoint y: 644, distance: 70.2
click at [18, 671] on button "button" at bounding box center [25, 674] width 41 height 41
drag, startPoint x: 109, startPoint y: 678, endPoint x: 225, endPoint y: 638, distance: 123.1
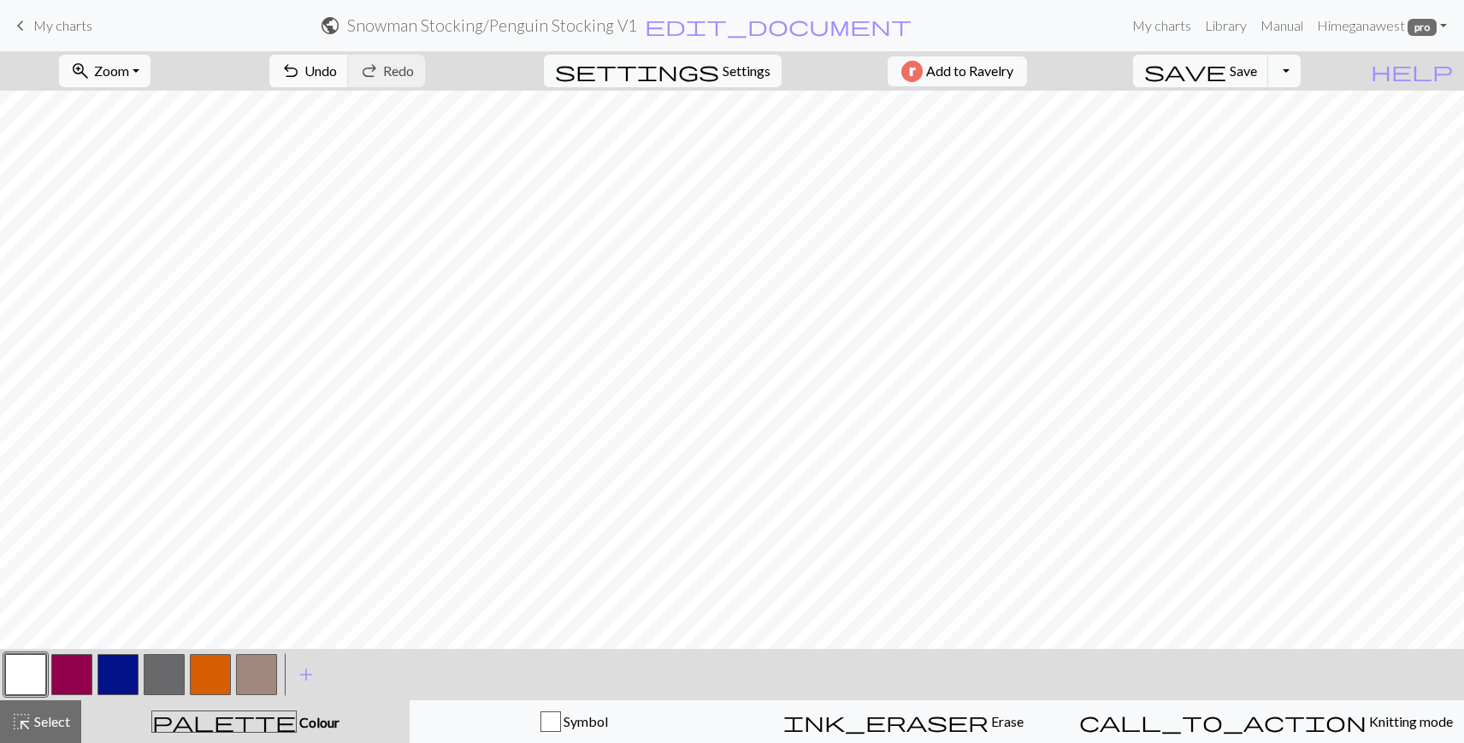
click at [109, 678] on button "button" at bounding box center [117, 674] width 41 height 41
drag, startPoint x: 31, startPoint y: 673, endPoint x: 133, endPoint y: 641, distance: 106.6
click at [32, 674] on button "button" at bounding box center [25, 674] width 41 height 41
click at [110, 678] on button "button" at bounding box center [117, 674] width 41 height 41
click at [28, 674] on button "button" at bounding box center [25, 674] width 41 height 41
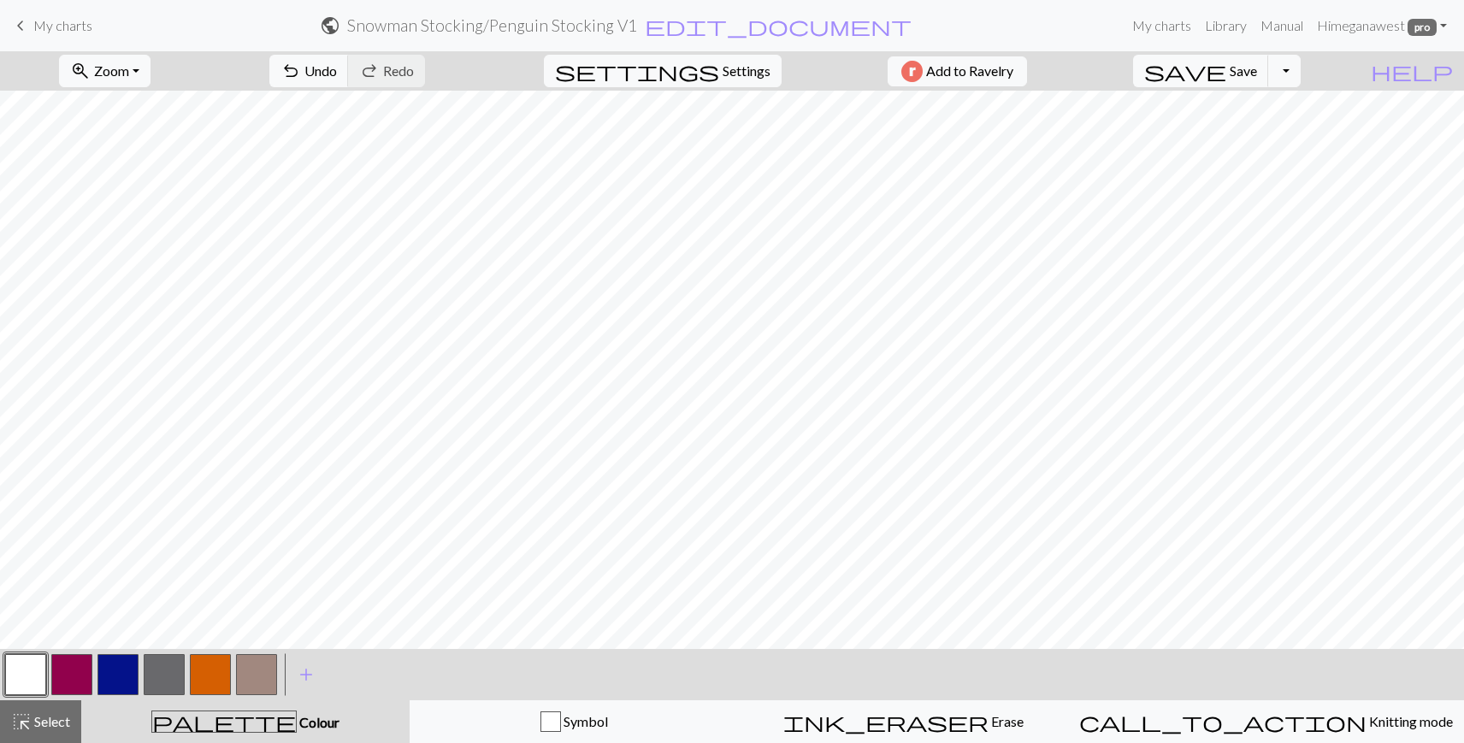
click at [115, 672] on button "button" at bounding box center [117, 674] width 41 height 41
click at [262, 672] on button "button" at bounding box center [256, 674] width 41 height 41
click at [246, 673] on button "button" at bounding box center [256, 674] width 41 height 41
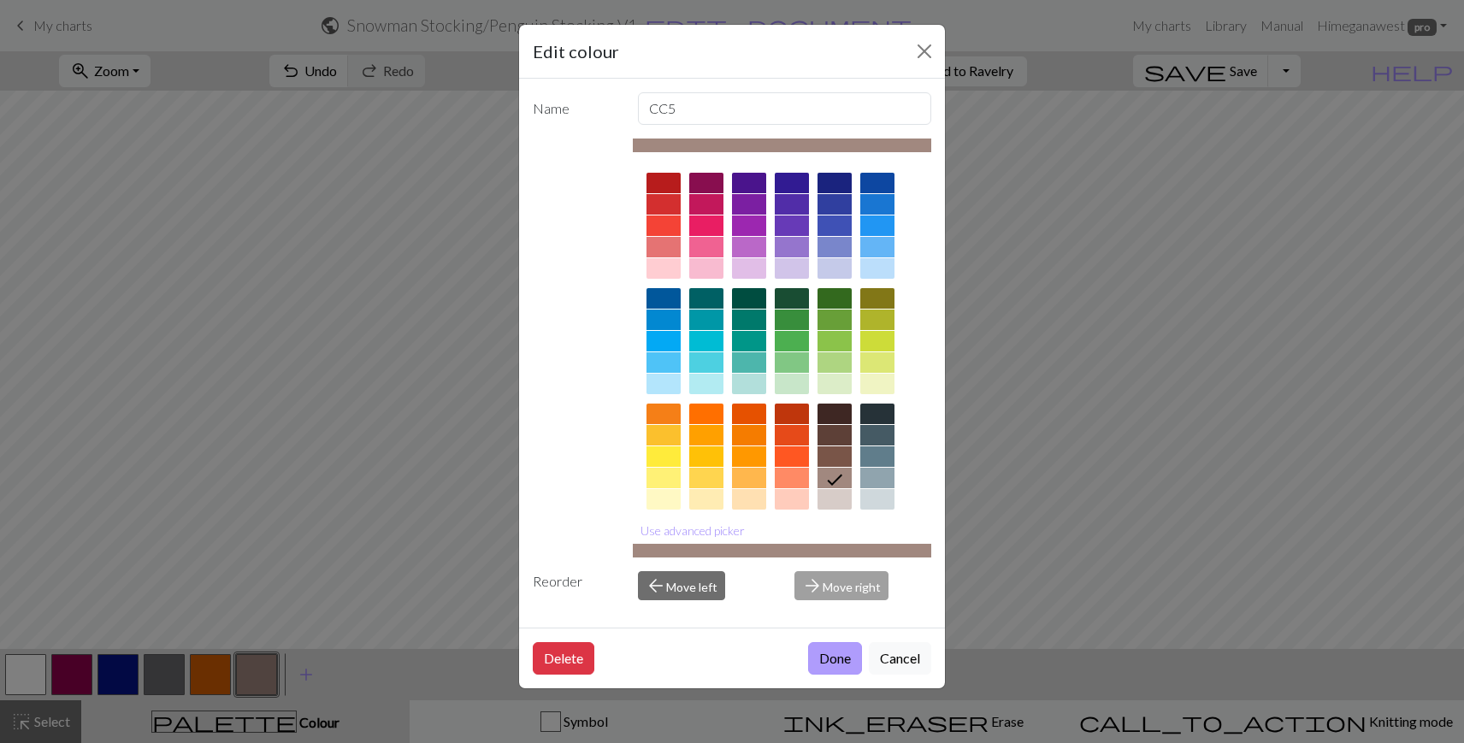
click at [839, 661] on button "Done" at bounding box center [835, 658] width 54 height 32
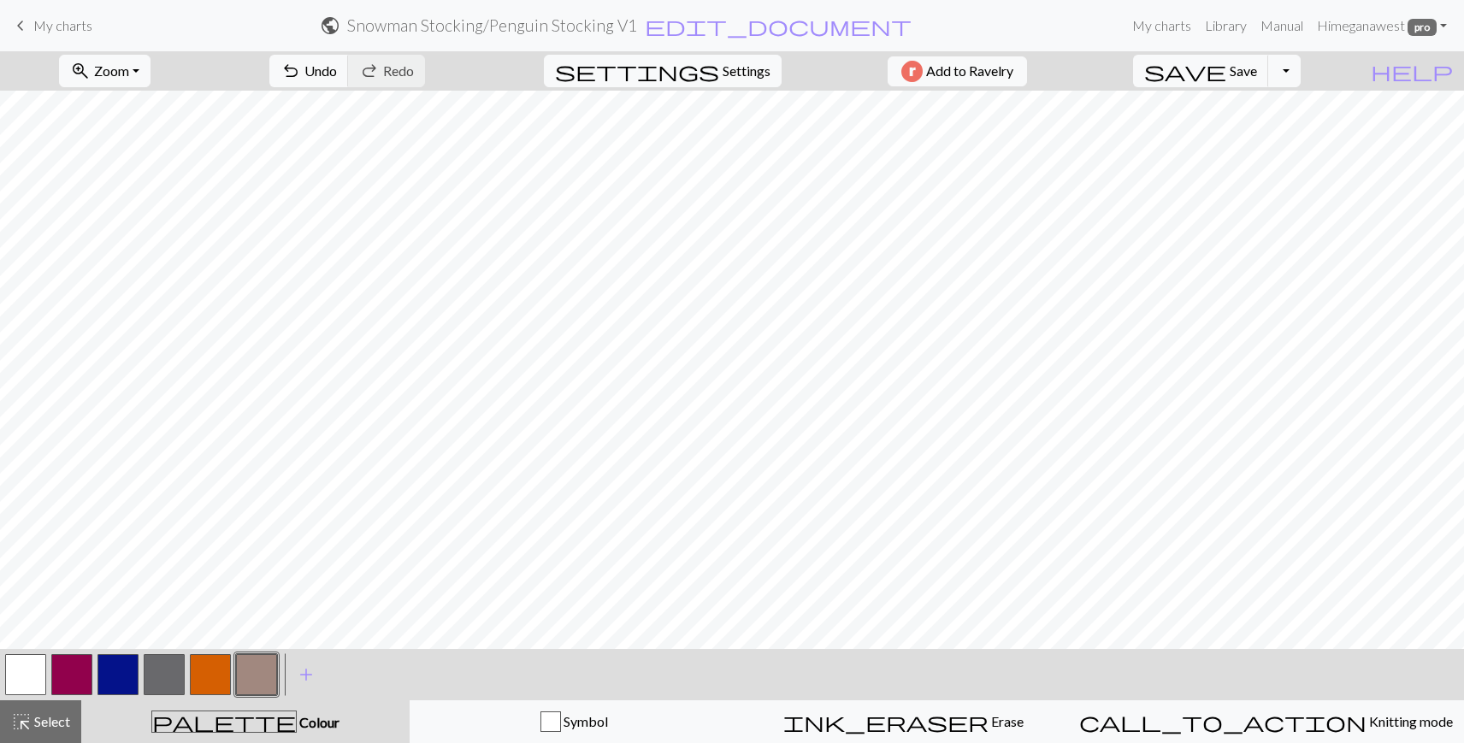
click at [9, 671] on button "button" at bounding box center [25, 674] width 41 height 41
click at [261, 676] on button "button" at bounding box center [256, 674] width 41 height 41
drag, startPoint x: 31, startPoint y: 718, endPoint x: 38, endPoint y: 712, distance: 9.3
click at [31, 718] on span "highlight_alt" at bounding box center [21, 722] width 21 height 24
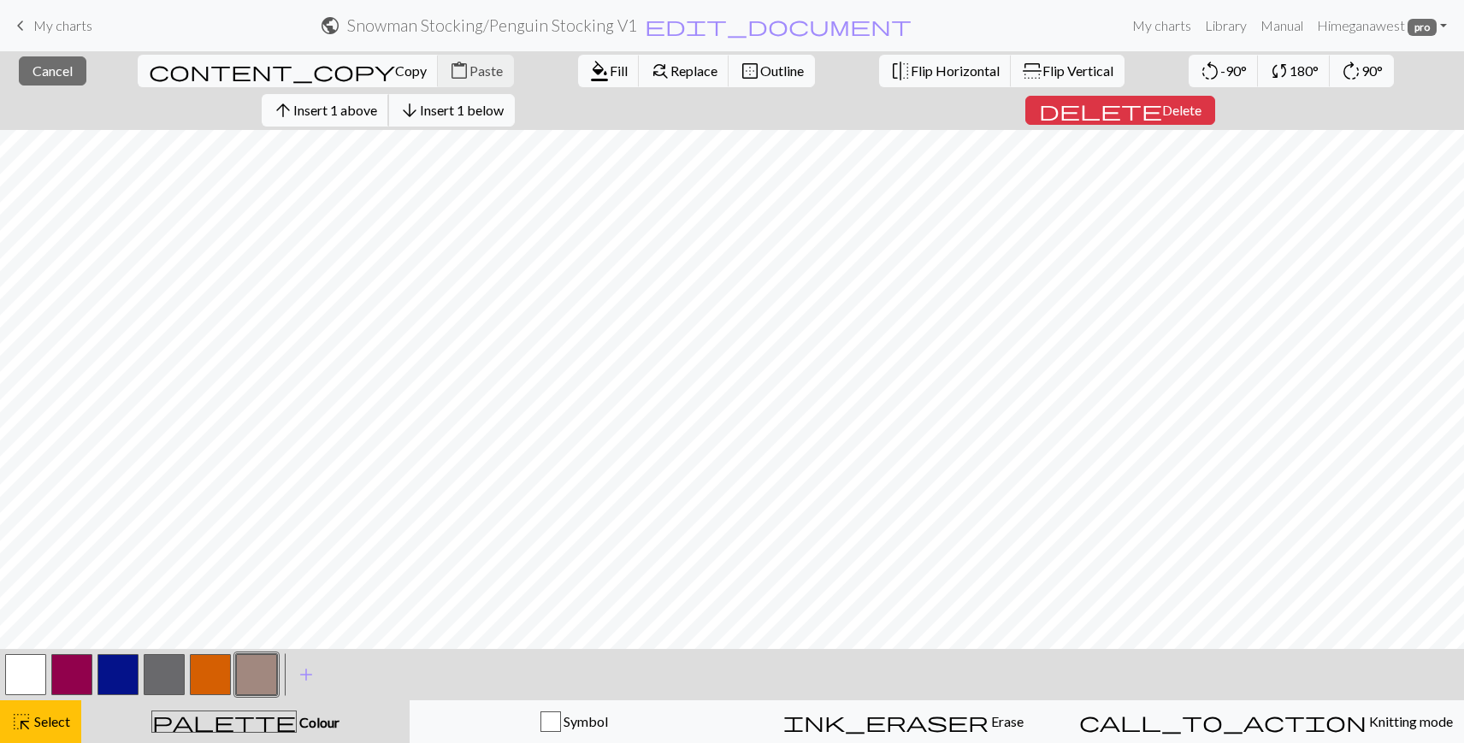
click at [377, 102] on span "Insert 1 above" at bounding box center [335, 110] width 84 height 16
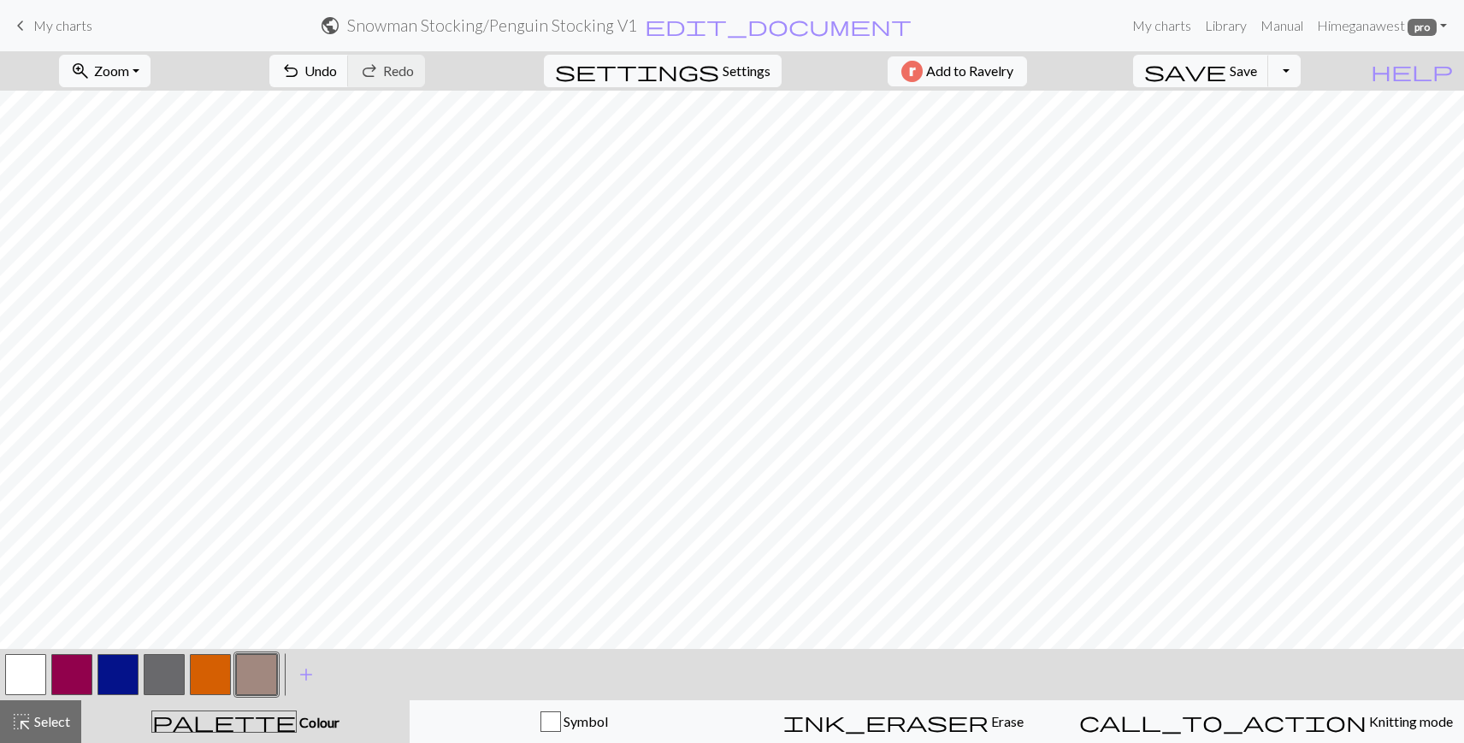
click at [111, 671] on button "button" at bounding box center [117, 674] width 41 height 41
click at [249, 679] on button "button" at bounding box center [256, 674] width 41 height 41
click at [38, 725] on span "Select" at bounding box center [51, 721] width 38 height 16
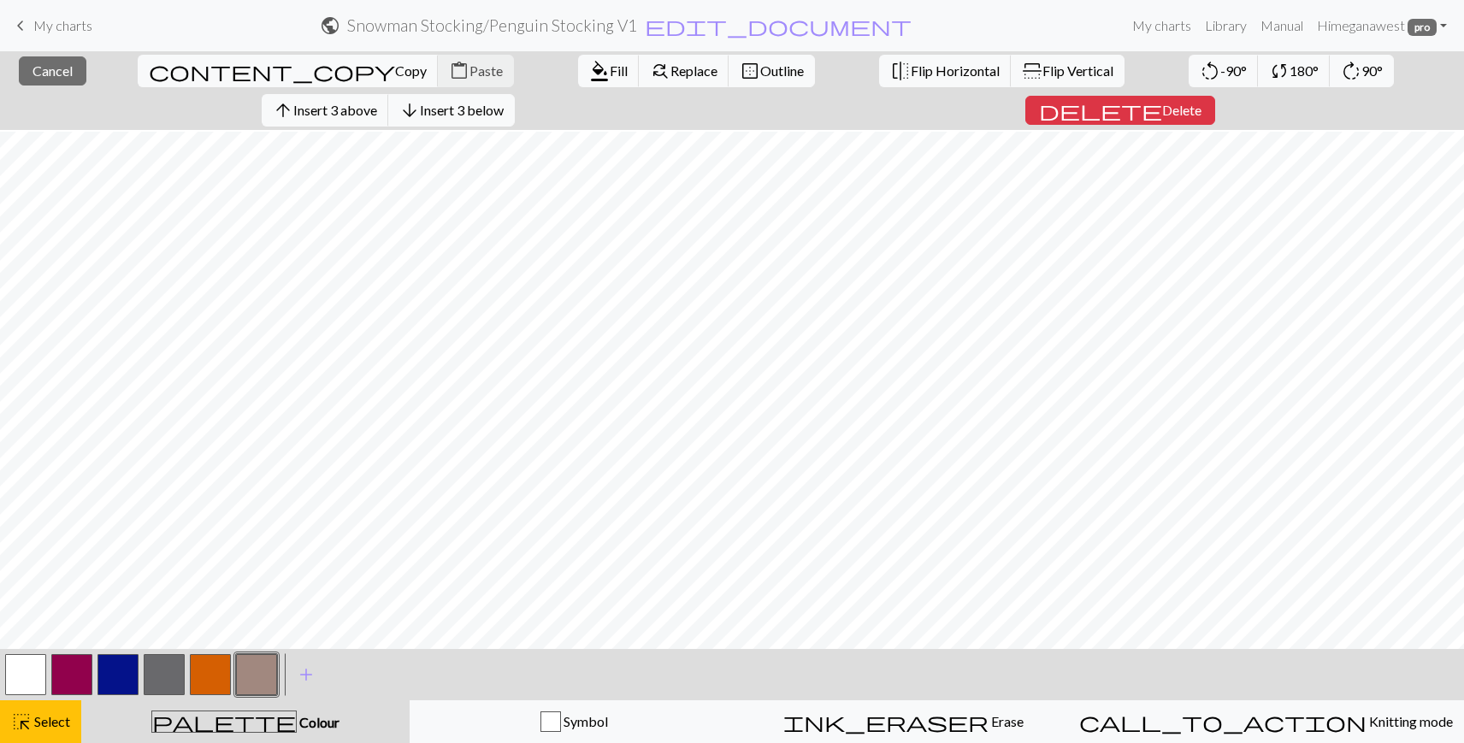
scroll to position [257, 0]
click at [1202, 102] on span "Delete" at bounding box center [1181, 110] width 39 height 16
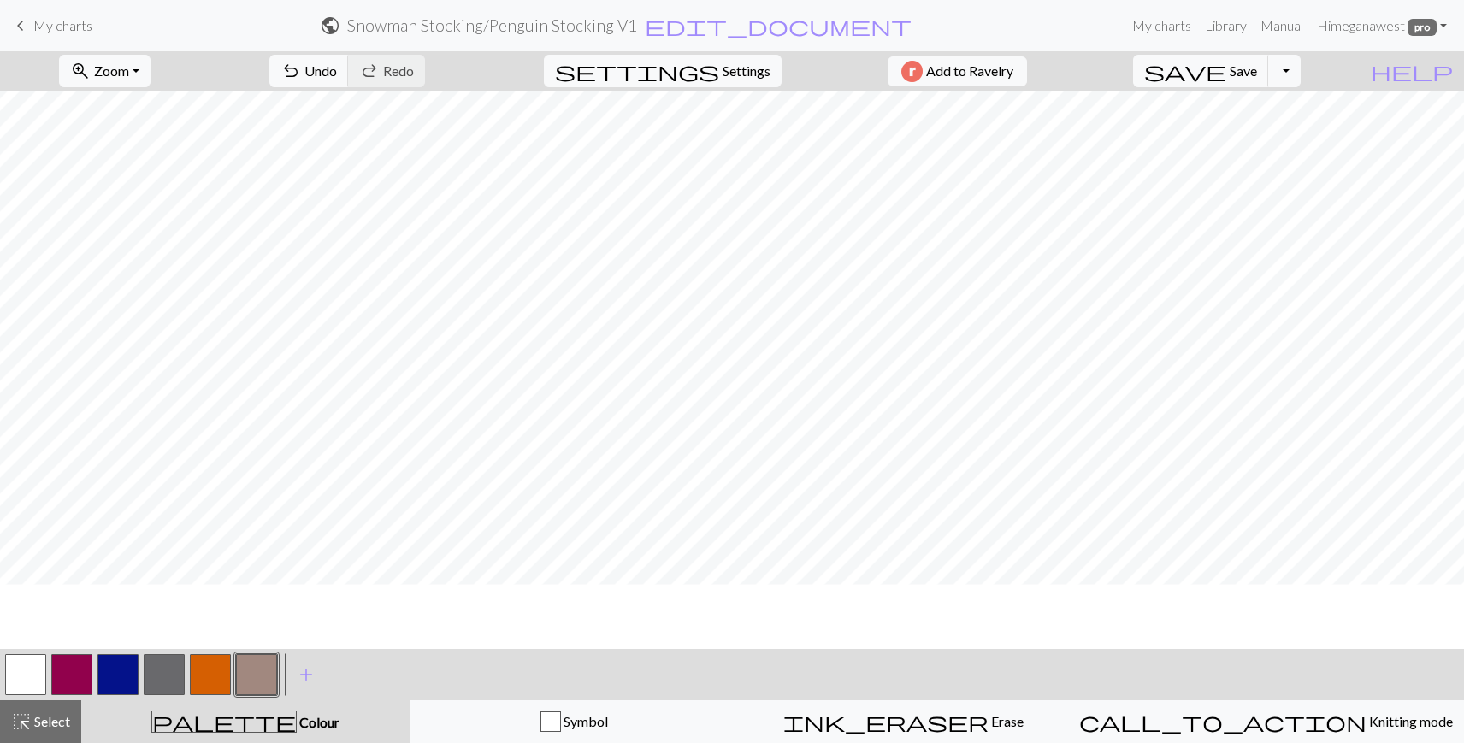
scroll to position [124, 0]
click at [246, 682] on button "button" at bounding box center [256, 674] width 41 height 41
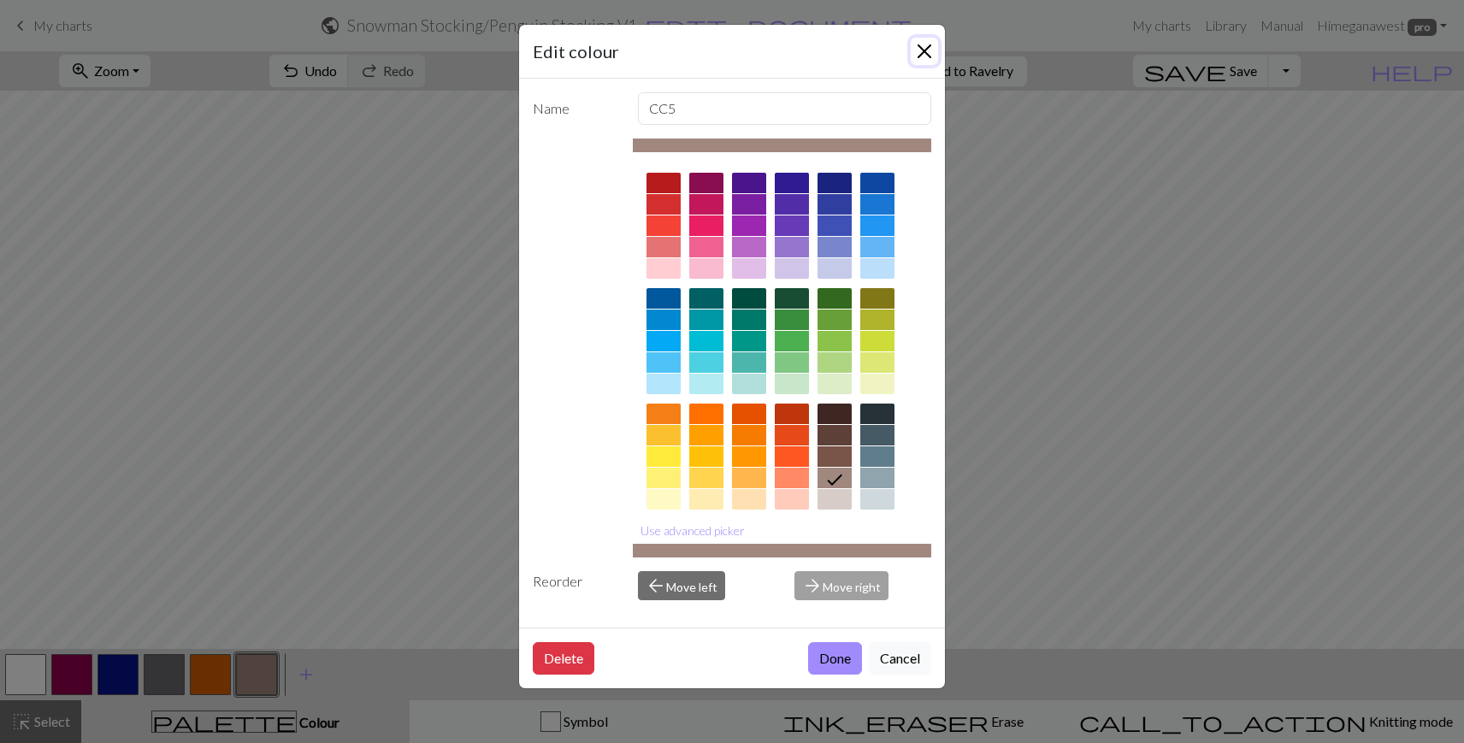
click at [926, 48] on button "Close" at bounding box center [924, 51] width 27 height 27
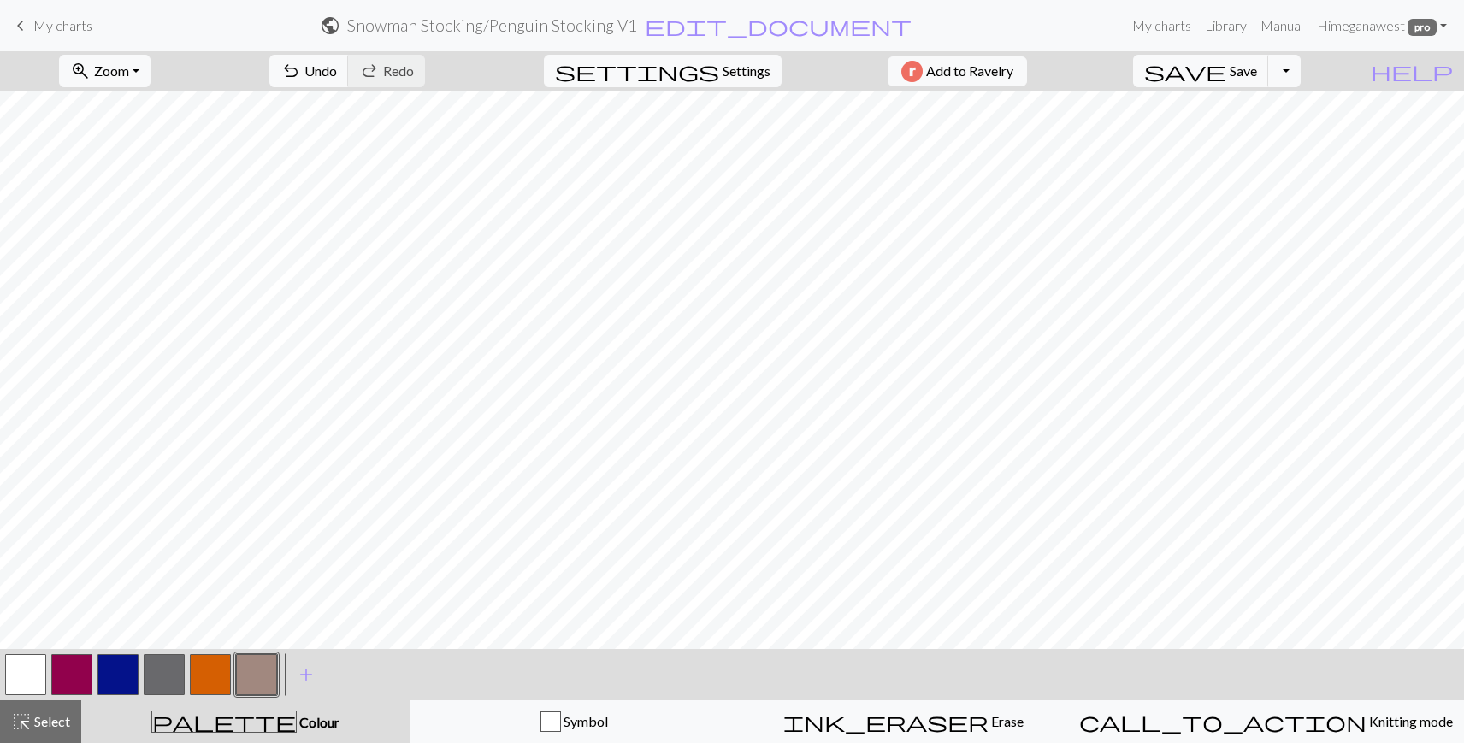
drag, startPoint x: 107, startPoint y: 662, endPoint x: 116, endPoint y: 653, distance: 13.3
click at [108, 661] on button "button" at bounding box center [117, 674] width 41 height 41
click at [12, 680] on button "button" at bounding box center [25, 674] width 41 height 41
click at [107, 684] on button "button" at bounding box center [117, 674] width 41 height 41
click at [32, 672] on button "button" at bounding box center [25, 674] width 41 height 41
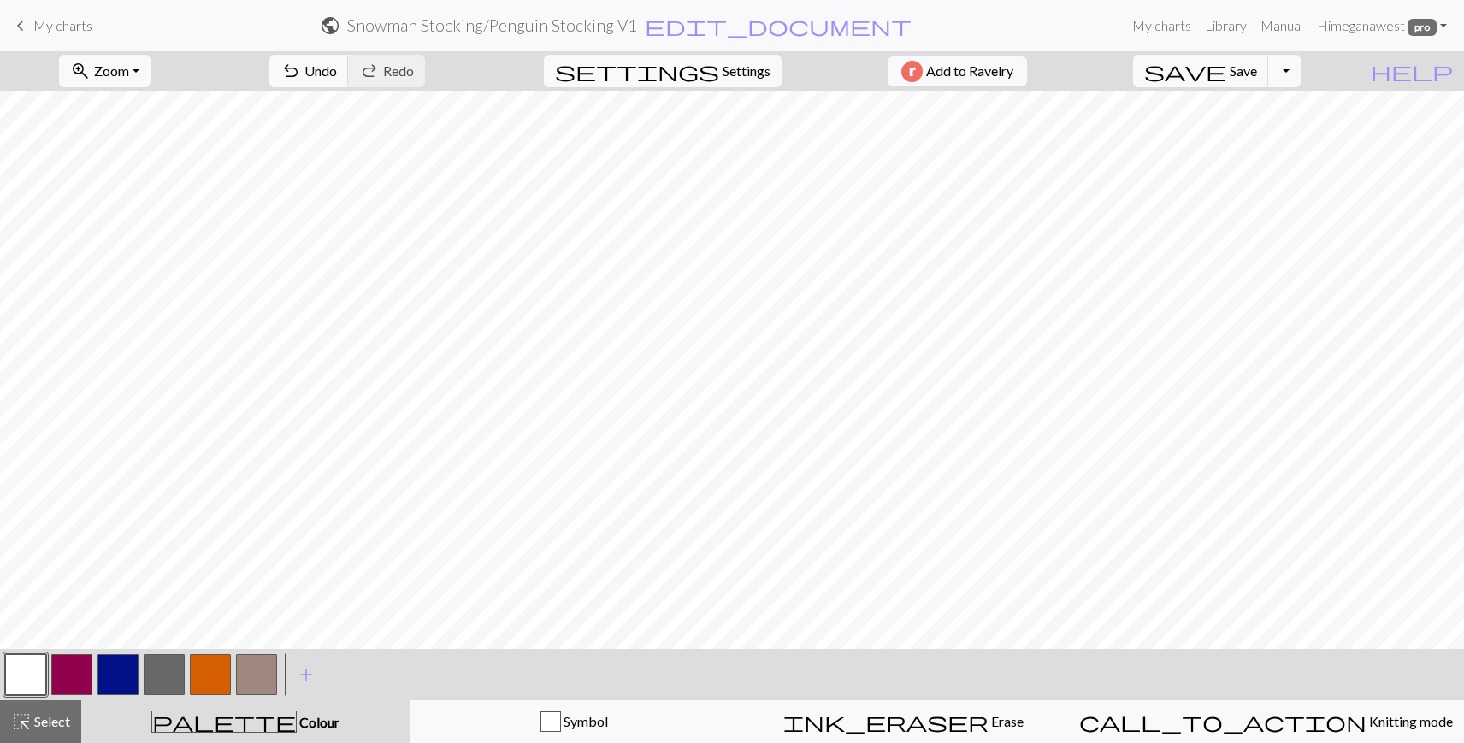
click at [166, 674] on button "button" at bounding box center [164, 674] width 41 height 41
click at [251, 682] on button "button" at bounding box center [256, 674] width 41 height 41
click at [103, 685] on button "button" at bounding box center [117, 674] width 41 height 41
click at [25, 679] on button "button" at bounding box center [25, 674] width 41 height 41
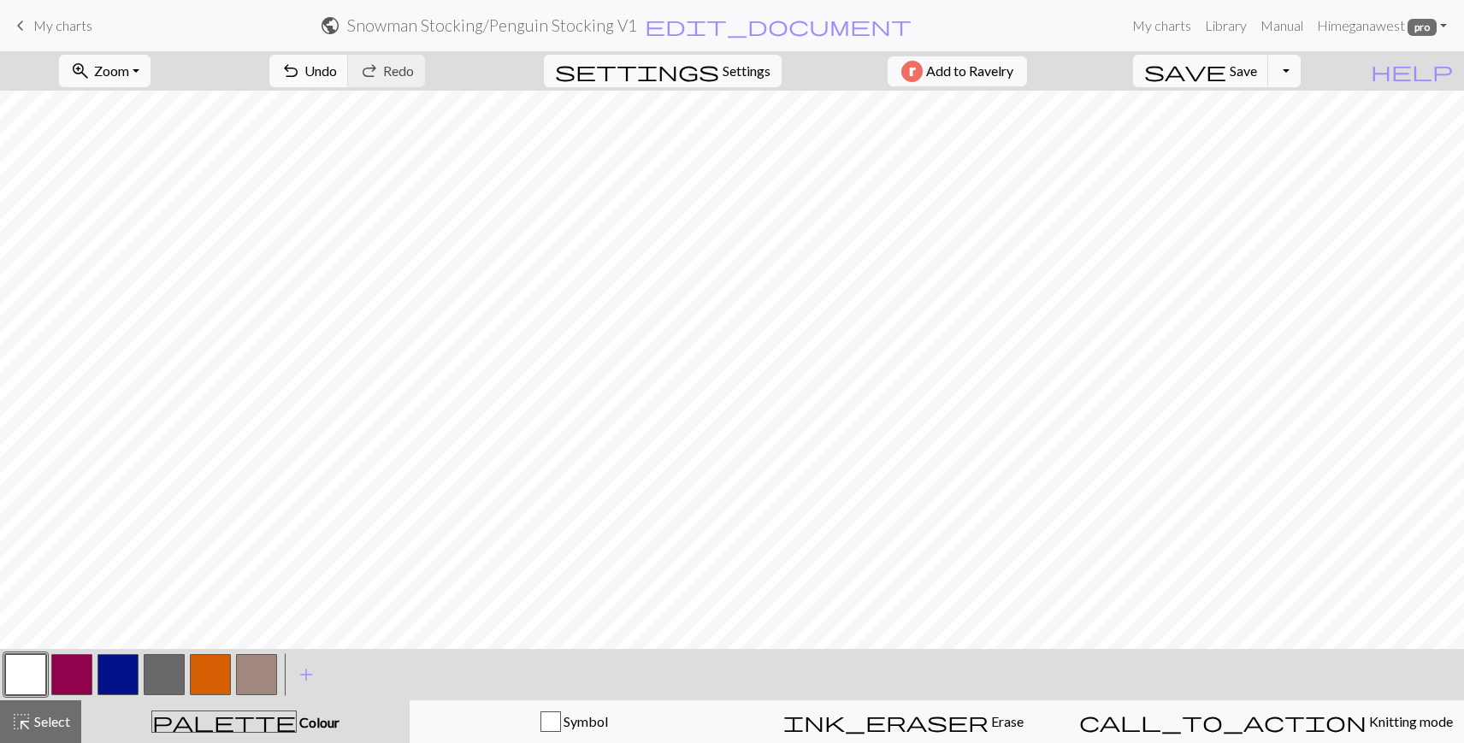
click at [251, 665] on button "button" at bounding box center [256, 674] width 41 height 41
drag, startPoint x: 28, startPoint y: 671, endPoint x: 54, endPoint y: 658, distance: 28.7
click at [29, 671] on button "button" at bounding box center [25, 674] width 41 height 41
click at [254, 680] on button "button" at bounding box center [256, 674] width 41 height 41
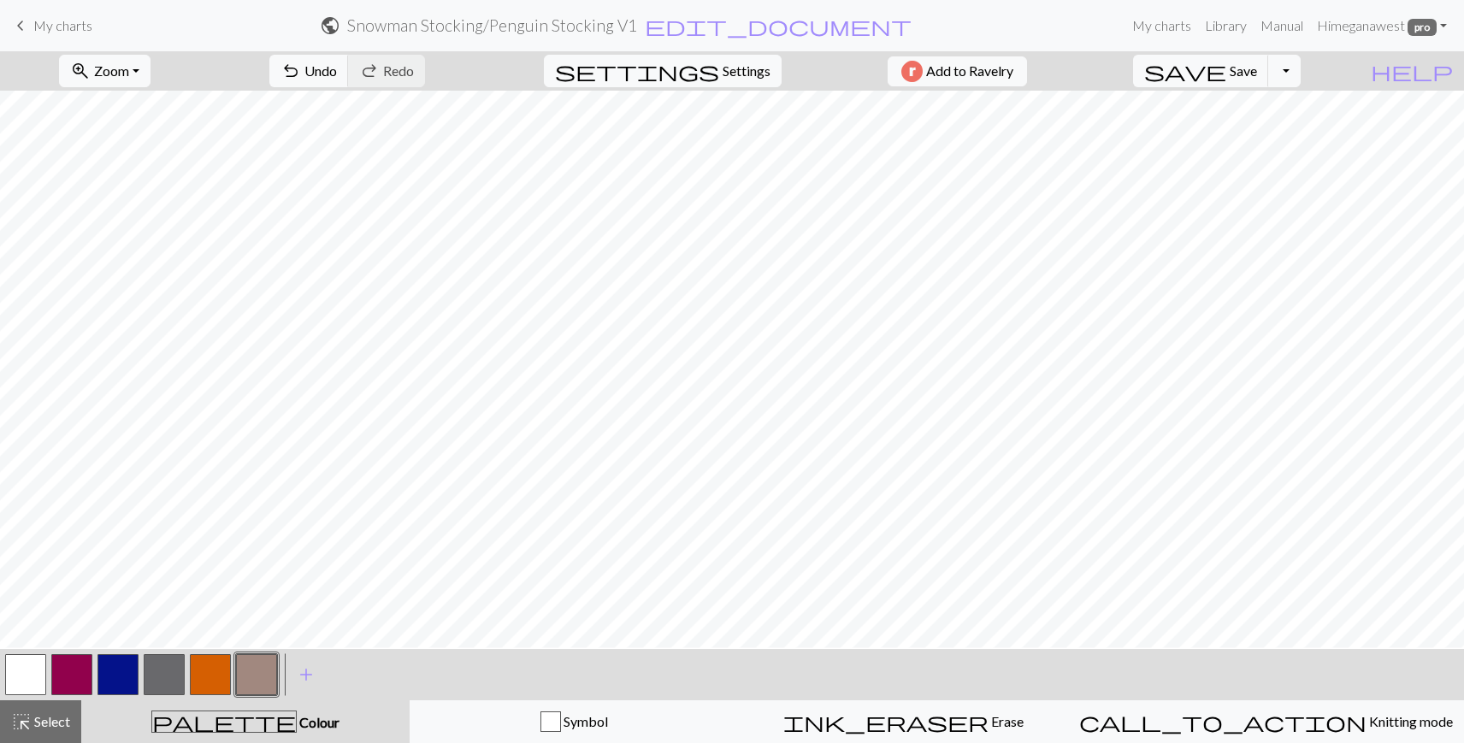
scroll to position [350, 0]
click at [15, 669] on button "button" at bounding box center [25, 674] width 41 height 41
click at [115, 671] on button "button" at bounding box center [117, 674] width 41 height 41
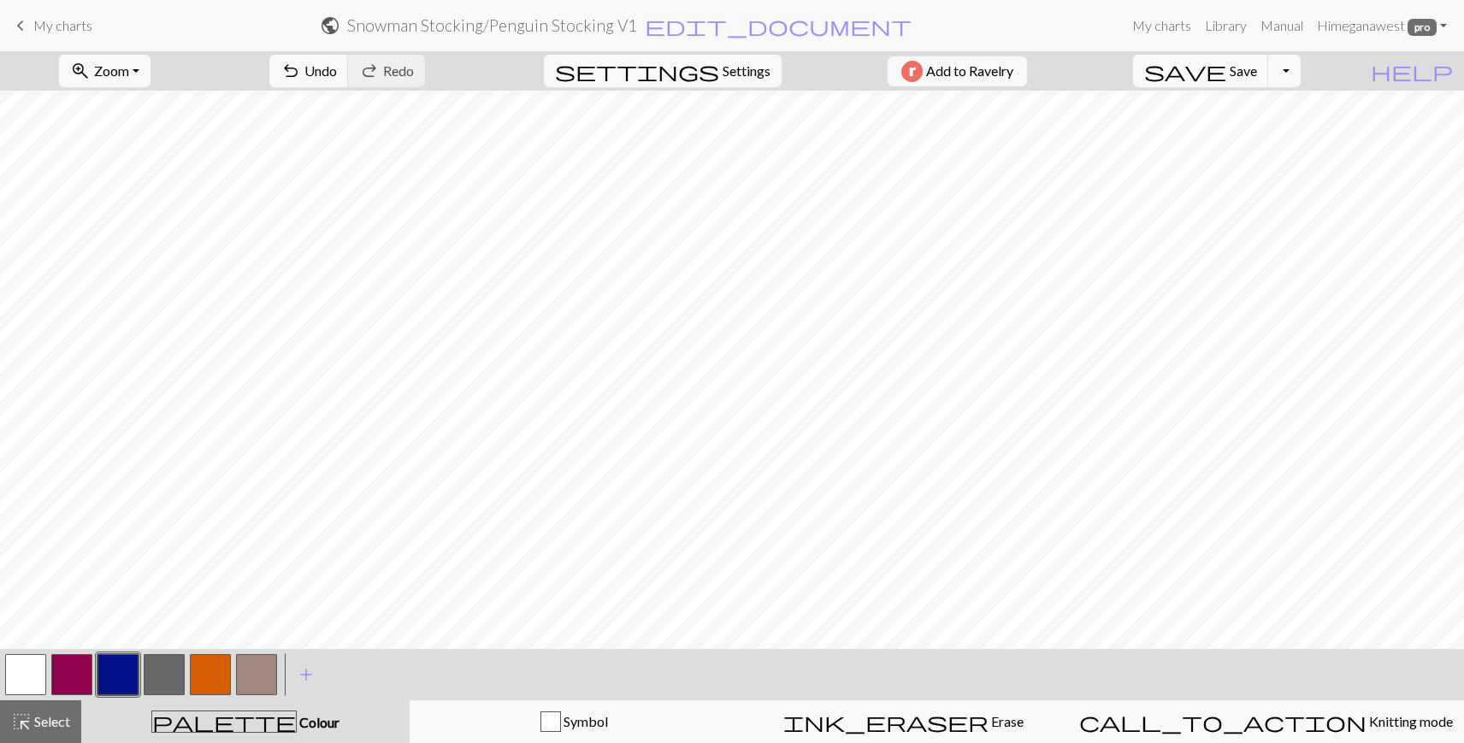
drag, startPoint x: 33, startPoint y: 672, endPoint x: 86, endPoint y: 644, distance: 59.3
click at [34, 673] on button "button" at bounding box center [25, 674] width 41 height 41
drag, startPoint x: 134, startPoint y: 682, endPoint x: 159, endPoint y: 669, distance: 27.9
click at [134, 682] on button "button" at bounding box center [117, 674] width 41 height 41
click at [9, 669] on button "button" at bounding box center [25, 674] width 41 height 41
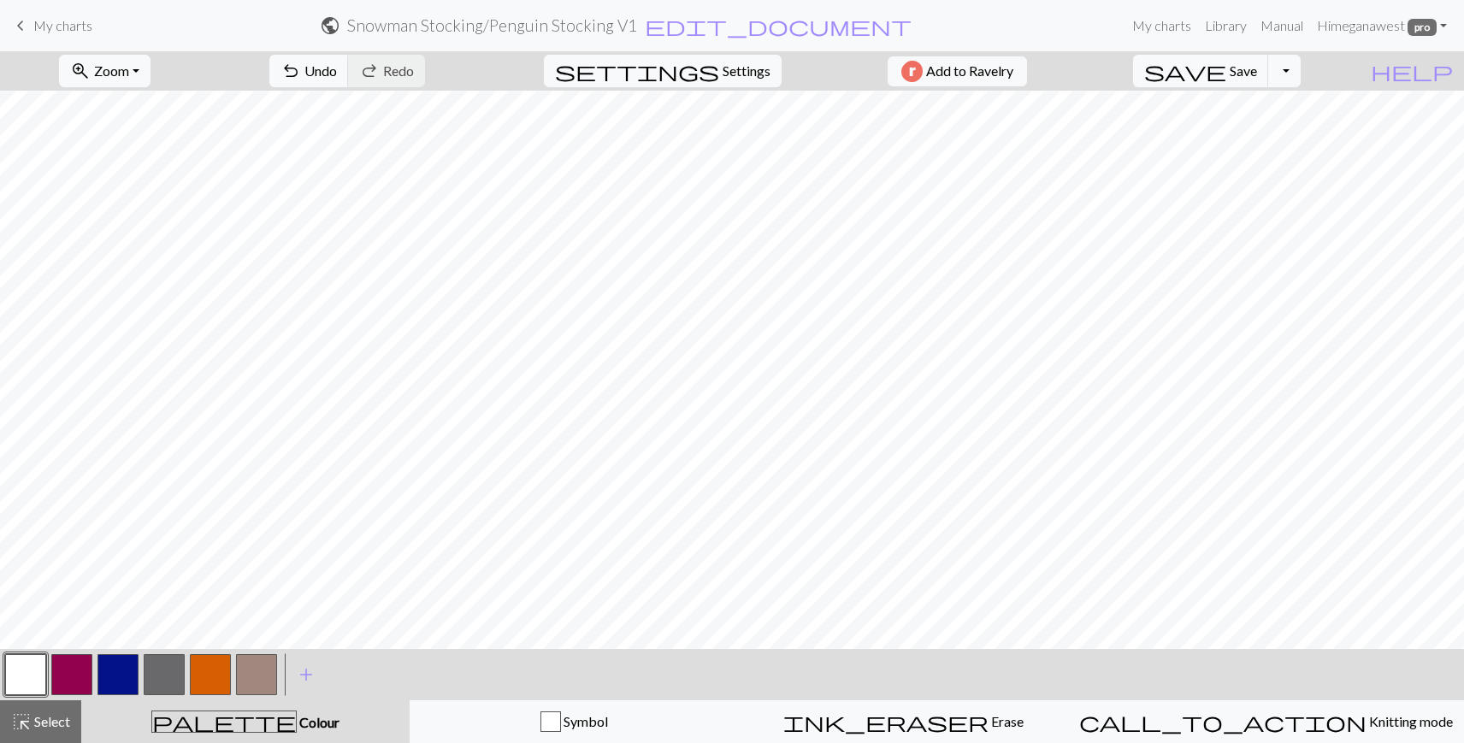
click at [121, 685] on button "button" at bounding box center [117, 674] width 41 height 41
click at [32, 667] on button "button" at bounding box center [25, 674] width 41 height 41
click at [27, 659] on button "button" at bounding box center [25, 674] width 41 height 41
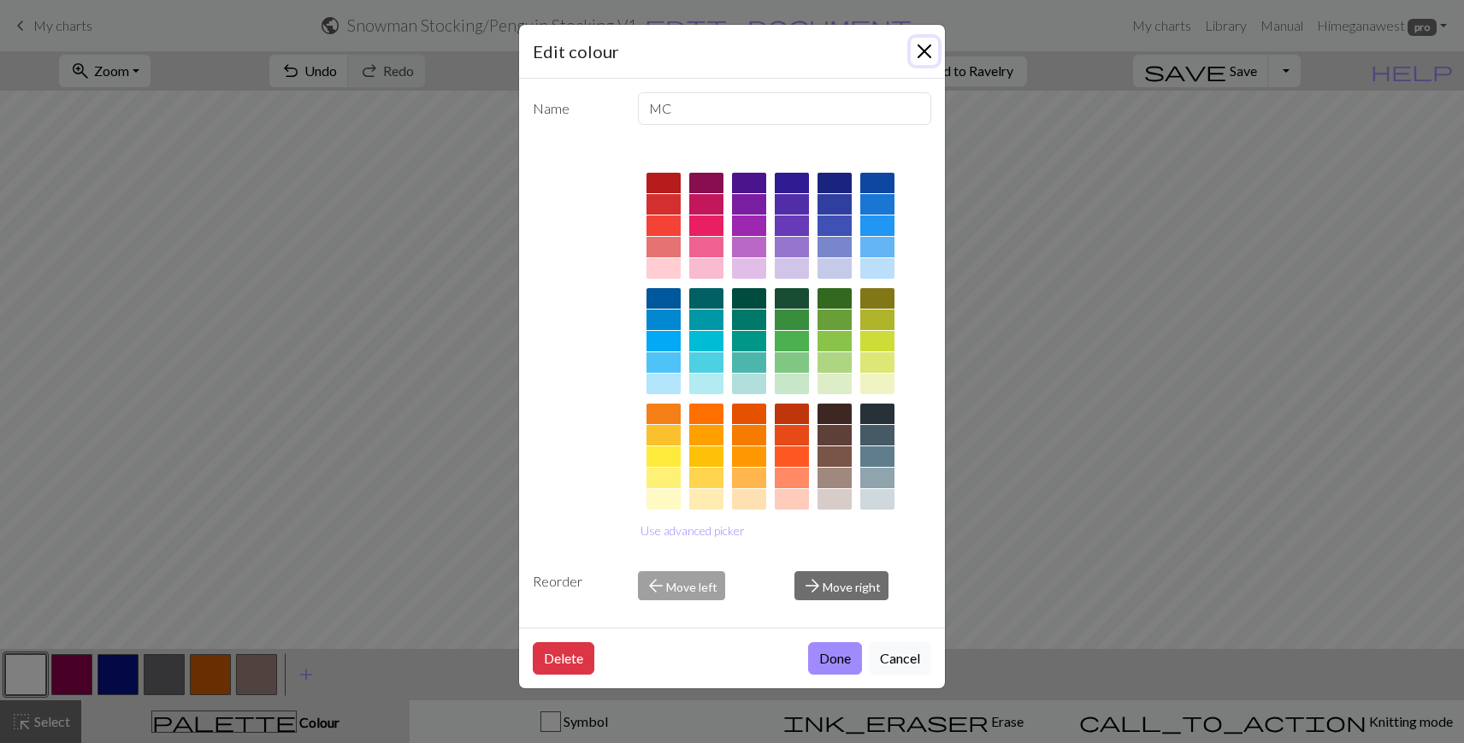
click at [922, 56] on button "Close" at bounding box center [924, 51] width 27 height 27
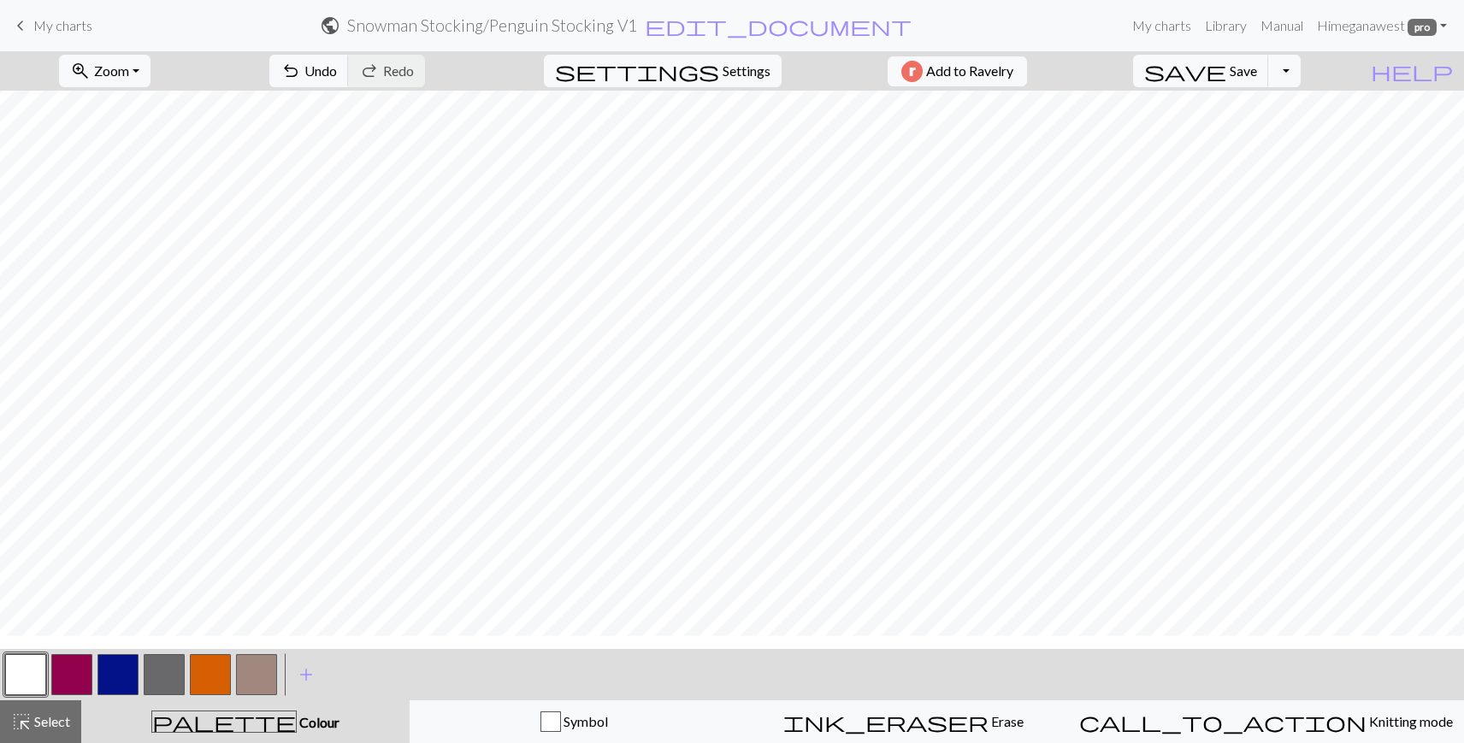
scroll to position [183, 0]
click at [264, 683] on button "button" at bounding box center [256, 674] width 41 height 41
drag, startPoint x: 33, startPoint y: 726, endPoint x: 65, endPoint y: 699, distance: 41.8
click at [33, 726] on span "Select" at bounding box center [51, 721] width 38 height 16
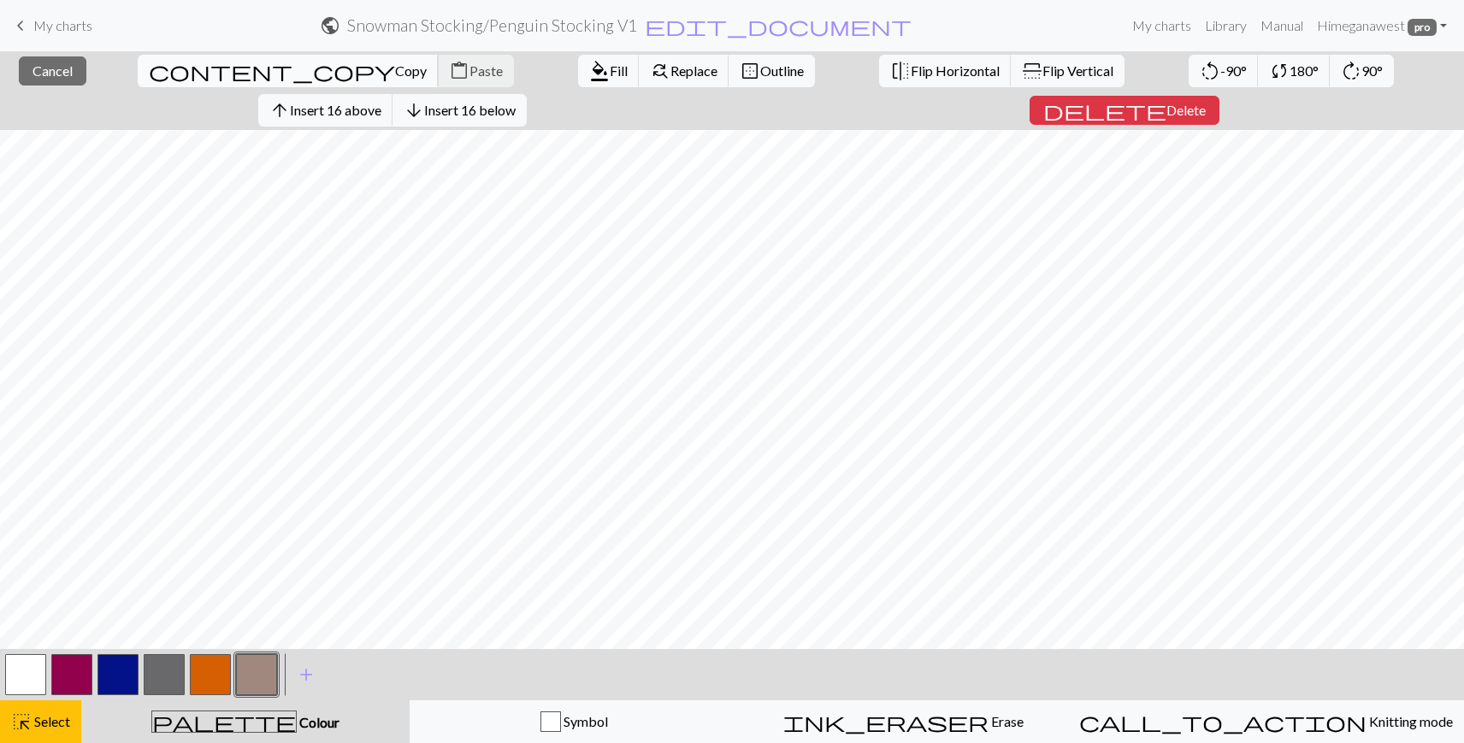
click at [395, 69] on span "Copy" at bounding box center [411, 70] width 32 height 16
click at [470, 68] on span "Paste" at bounding box center [486, 70] width 33 height 16
click at [1043, 68] on span "Flip Vertical" at bounding box center [1078, 70] width 71 height 16
click at [32, 78] on span "Cancel" at bounding box center [52, 70] width 40 height 16
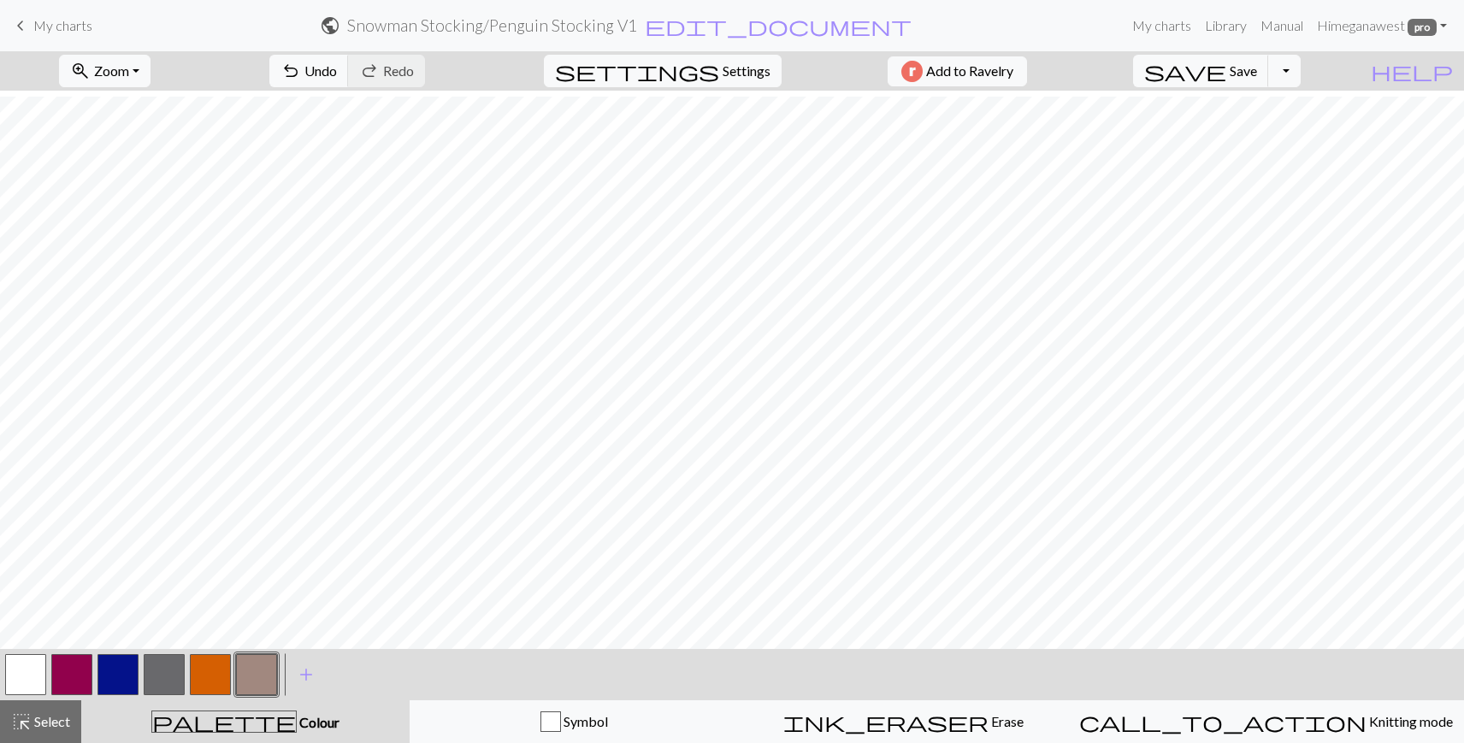
scroll to position [440, 0]
click at [116, 674] on button "button" at bounding box center [117, 674] width 41 height 41
click at [33, 683] on button "button" at bounding box center [25, 674] width 41 height 41
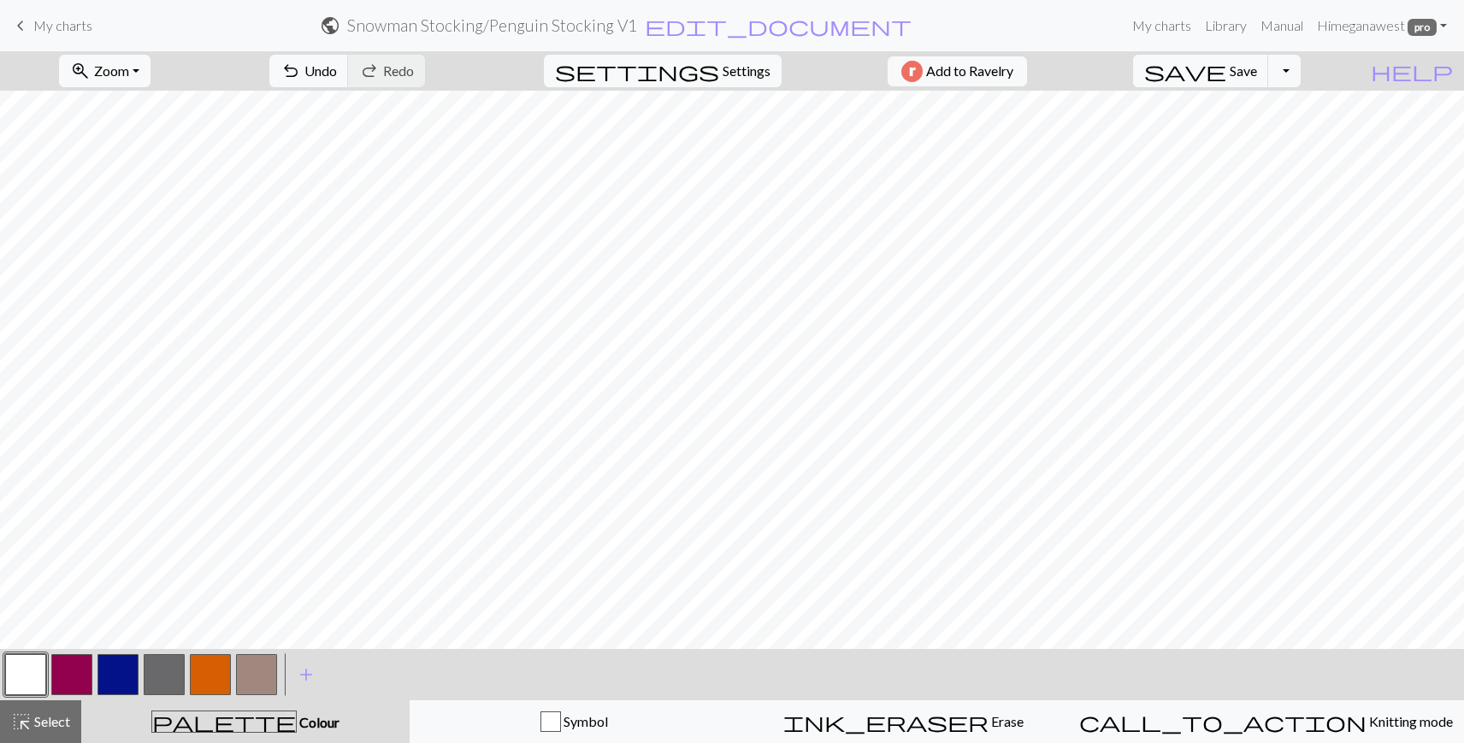
click at [103, 676] on button "button" at bounding box center [117, 674] width 41 height 41
click at [38, 682] on button "button" at bounding box center [25, 674] width 41 height 41
click at [121, 684] on button "button" at bounding box center [117, 674] width 41 height 41
click at [32, 665] on button "button" at bounding box center [25, 674] width 41 height 41
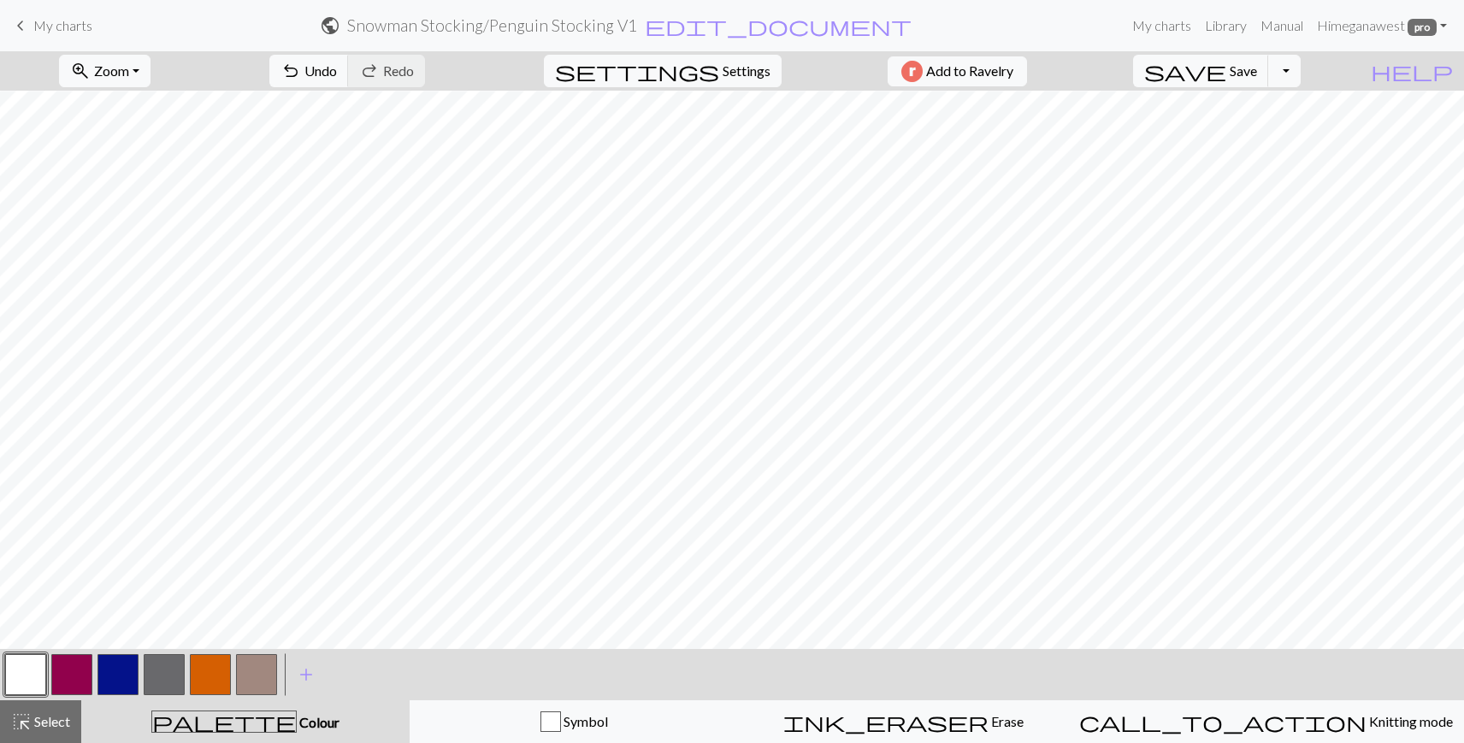
drag, startPoint x: 107, startPoint y: 680, endPoint x: 137, endPoint y: 673, distance: 30.7
click at [108, 680] on button "button" at bounding box center [117, 674] width 41 height 41
drag, startPoint x: 18, startPoint y: 682, endPoint x: 65, endPoint y: 645, distance: 59.7
click at [18, 682] on button "button" at bounding box center [25, 674] width 41 height 41
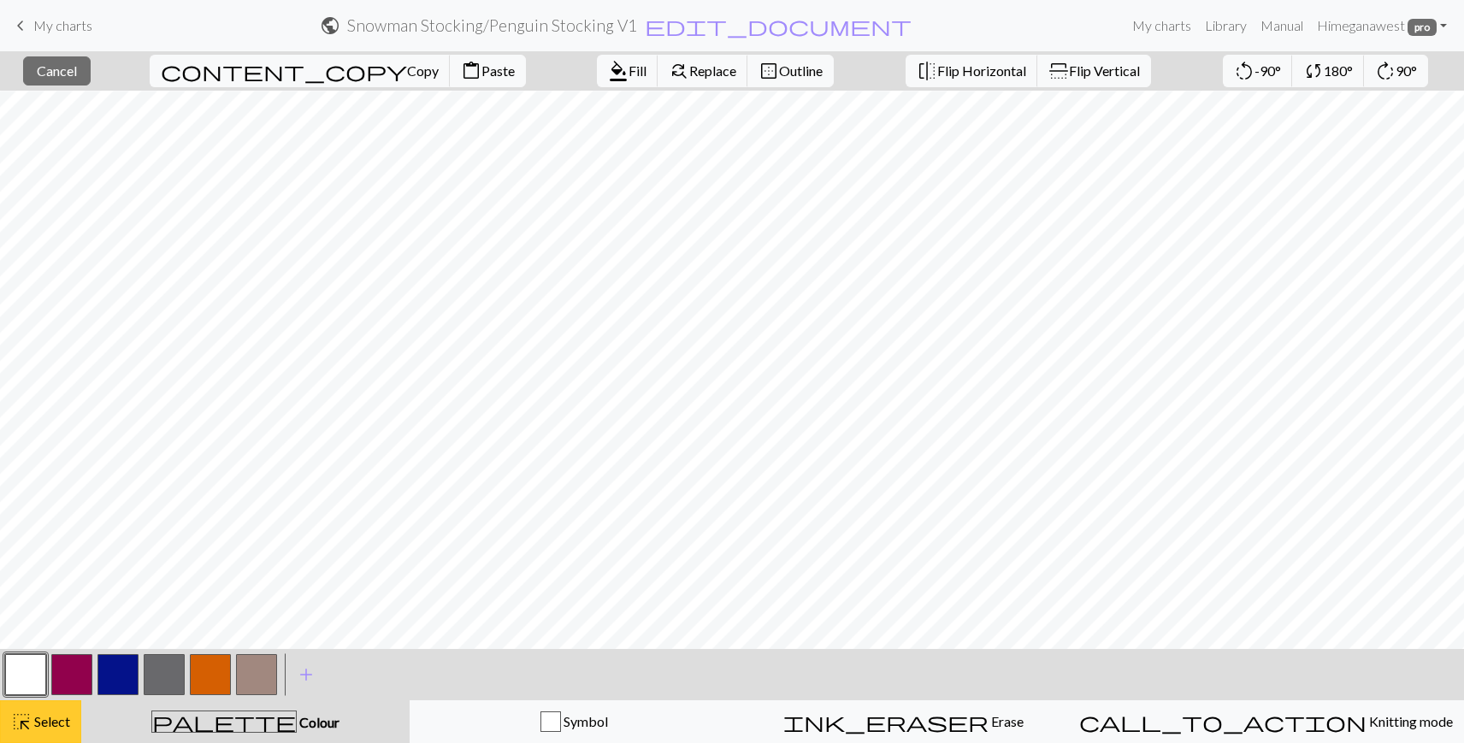
click at [38, 724] on span "Select" at bounding box center [51, 721] width 38 height 16
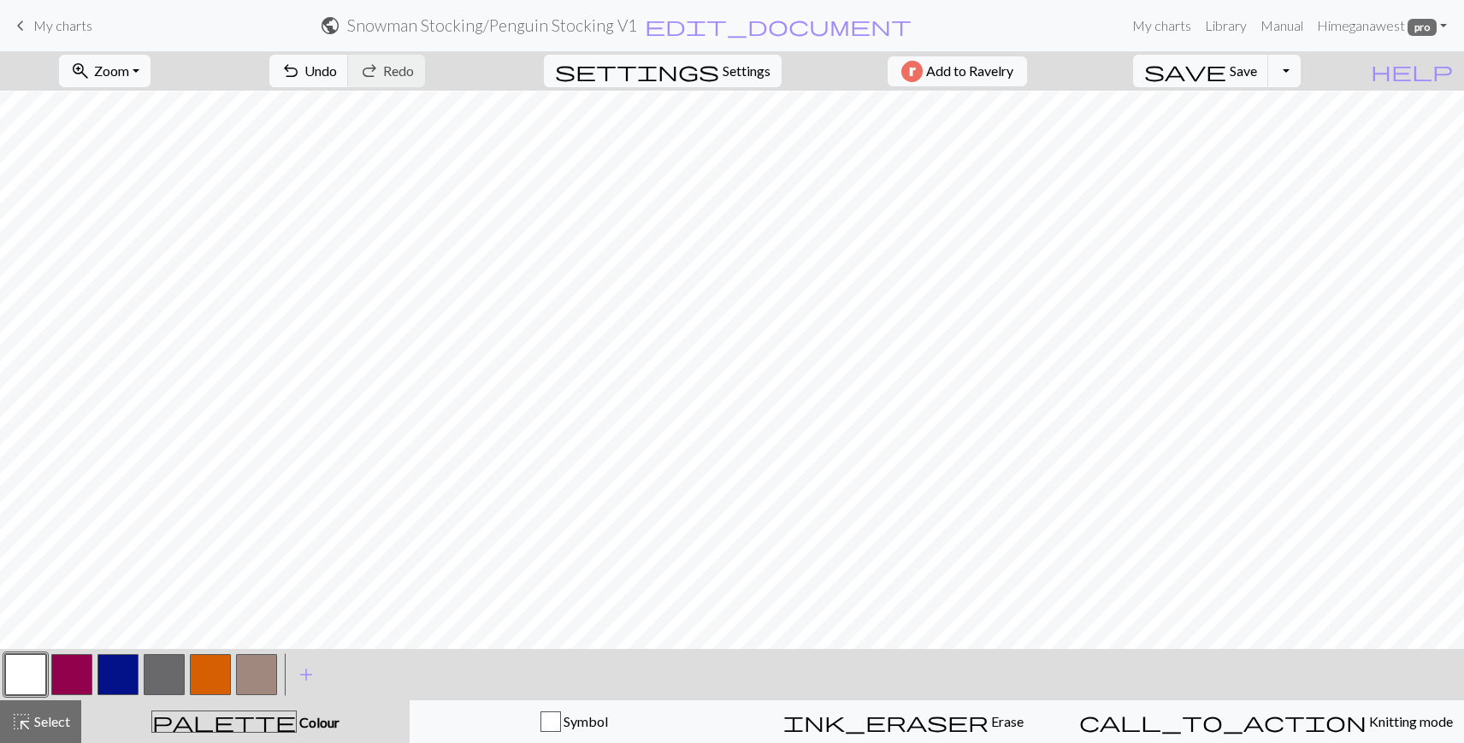
click at [128, 670] on button "button" at bounding box center [117, 674] width 41 height 41
click at [20, 688] on button "button" at bounding box center [25, 674] width 41 height 41
click at [116, 688] on button "button" at bounding box center [117, 674] width 41 height 41
click at [34, 664] on button "button" at bounding box center [25, 674] width 41 height 41
drag, startPoint x: 115, startPoint y: 671, endPoint x: 200, endPoint y: 647, distance: 88.6
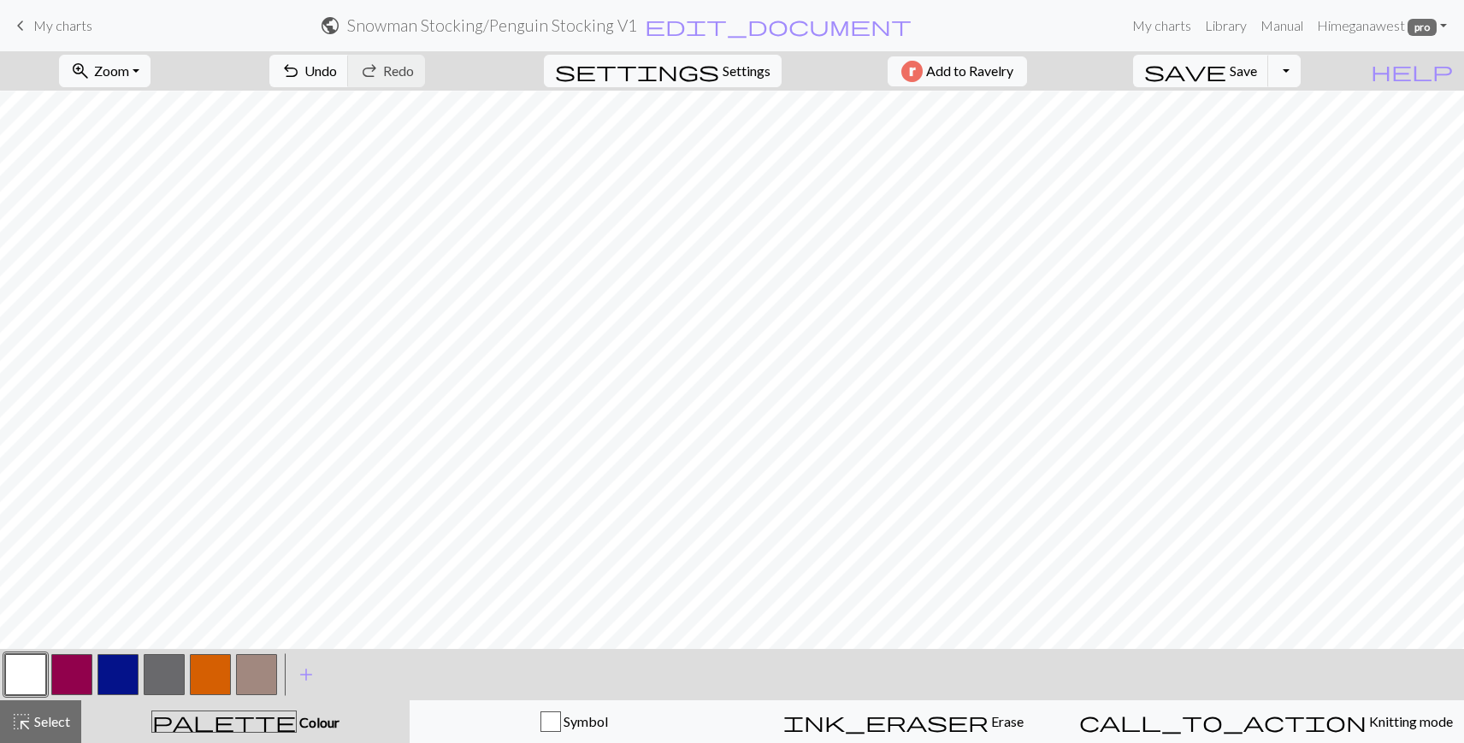
click at [115, 671] on button "button" at bounding box center [117, 674] width 41 height 41
click at [50, 715] on span "Select" at bounding box center [51, 721] width 38 height 16
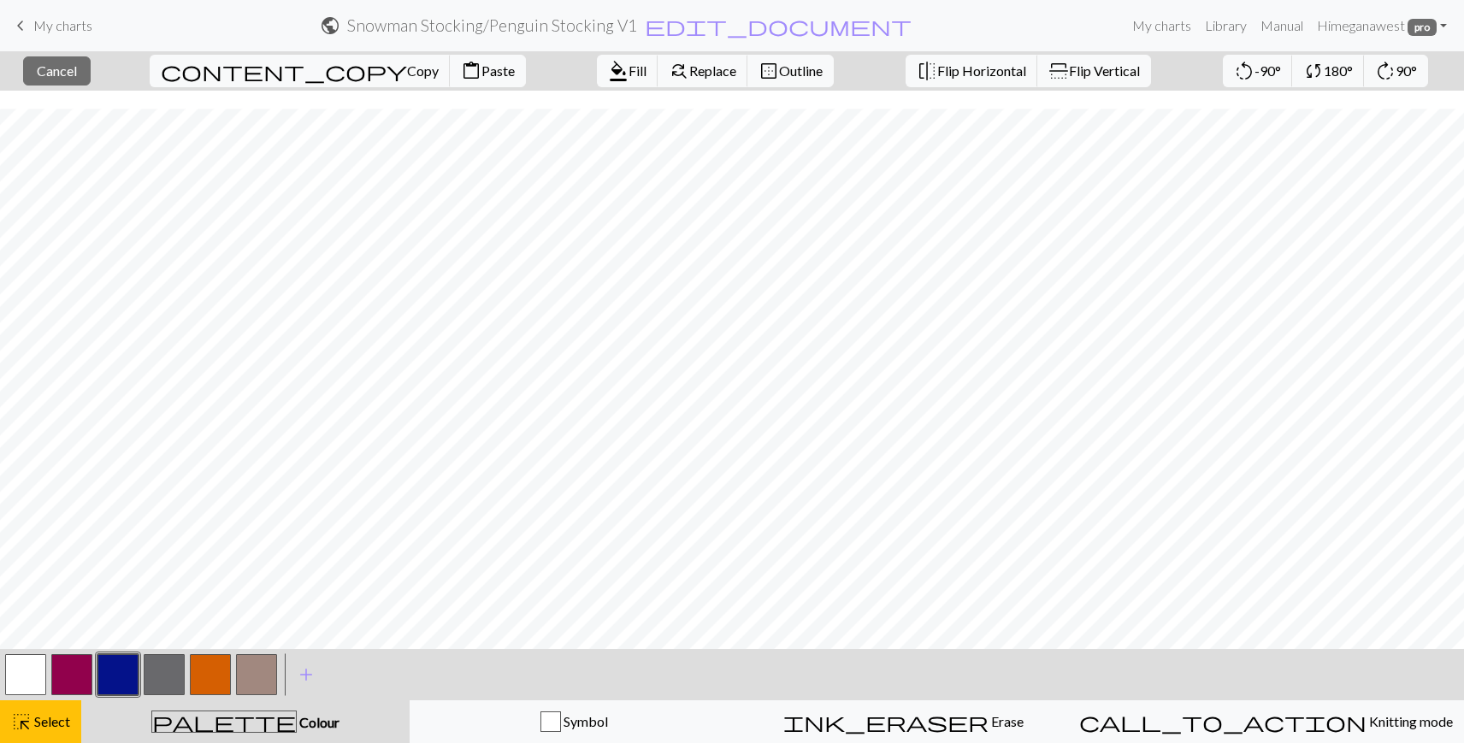
scroll to position [316, 0]
click at [407, 68] on span "Copy" at bounding box center [423, 70] width 32 height 16
click at [481, 66] on span "Paste" at bounding box center [497, 70] width 33 height 16
click at [481, 65] on span "Paste" at bounding box center [497, 70] width 33 height 16
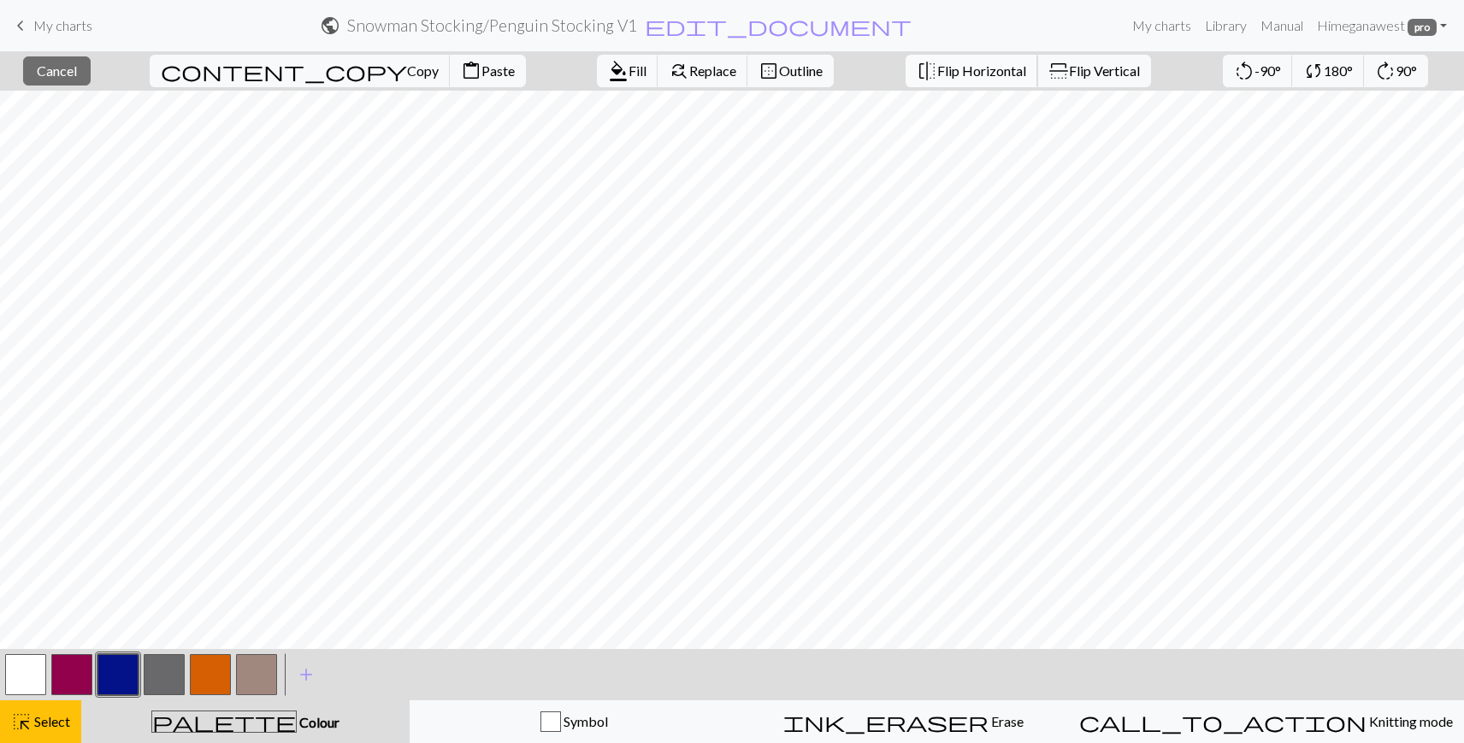
click at [937, 66] on span "Flip Horizontal" at bounding box center [981, 70] width 89 height 16
click at [22, 712] on span "highlight_alt" at bounding box center [21, 722] width 21 height 24
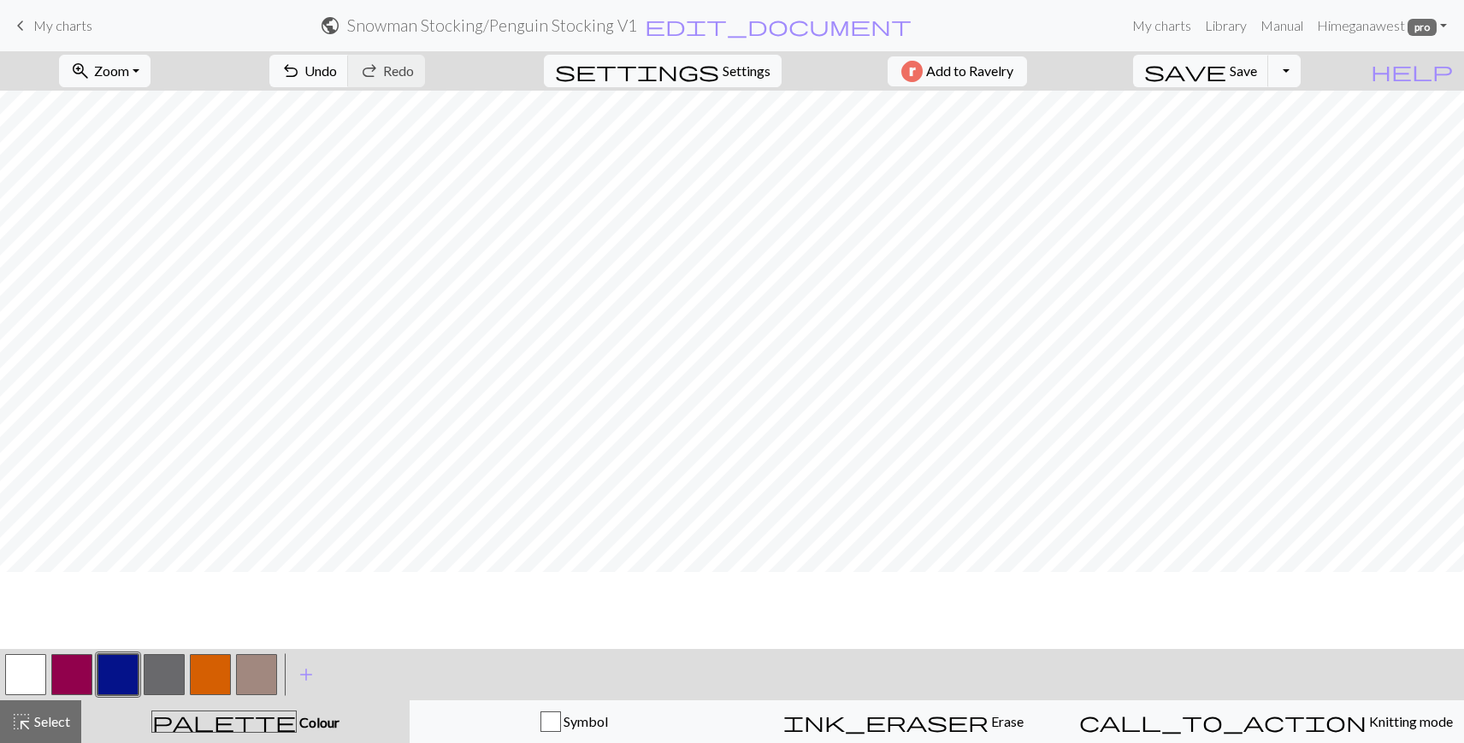
scroll to position [257, 0]
drag, startPoint x: 26, startPoint y: 669, endPoint x: 41, endPoint y: 666, distance: 15.6
click at [26, 670] on button "button" at bounding box center [25, 674] width 41 height 41
click at [48, 721] on span "Select" at bounding box center [51, 721] width 38 height 16
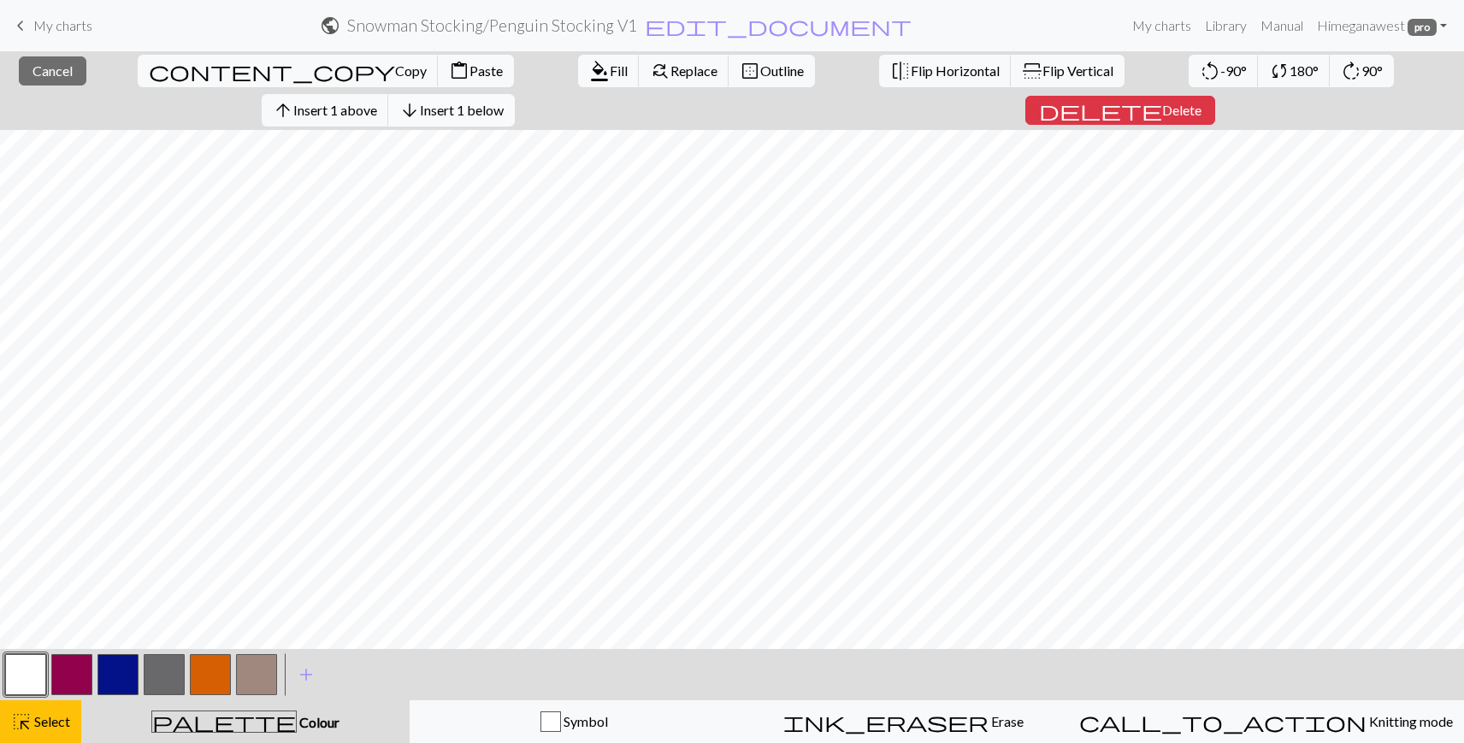
click at [504, 102] on span "Insert 1 below" at bounding box center [462, 110] width 84 height 16
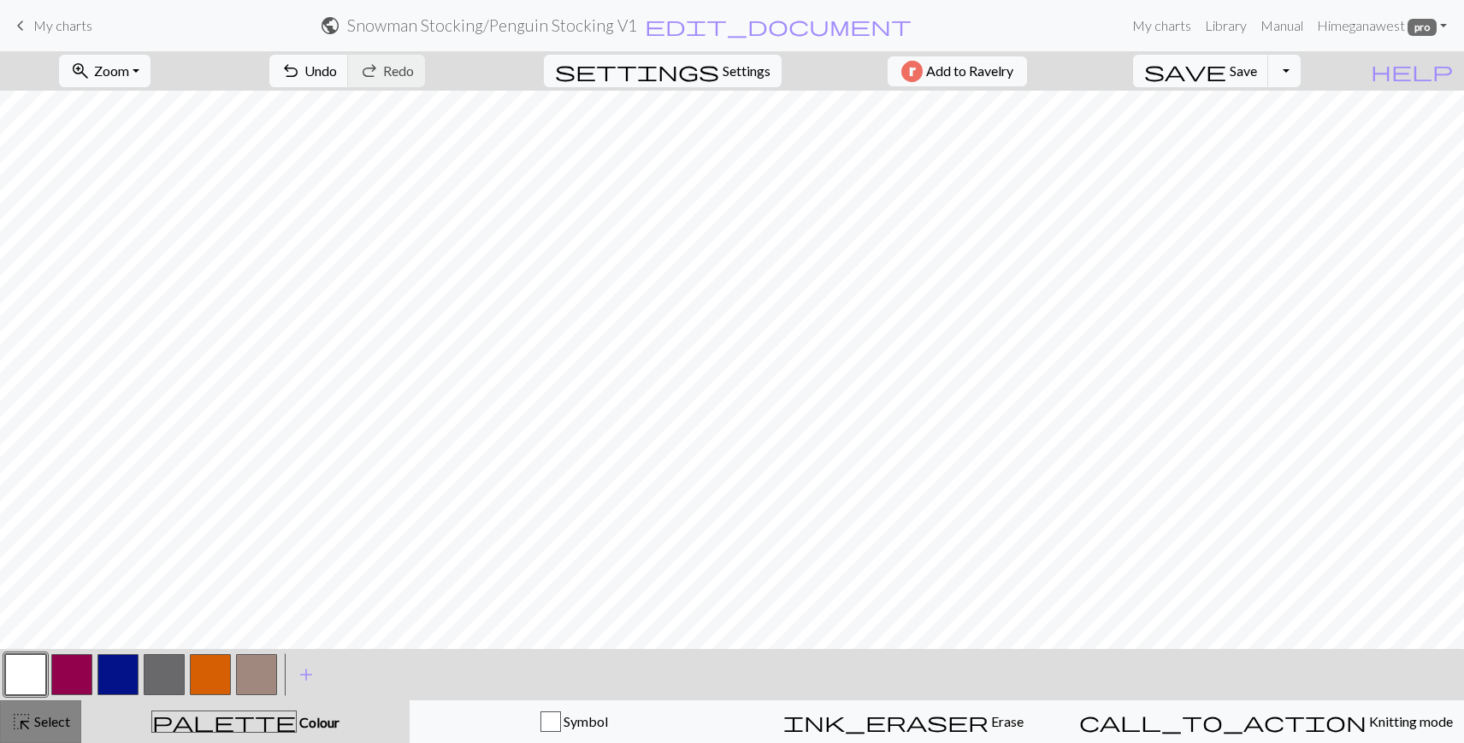
click at [32, 730] on div "highlight_alt Select Select" at bounding box center [40, 722] width 59 height 21
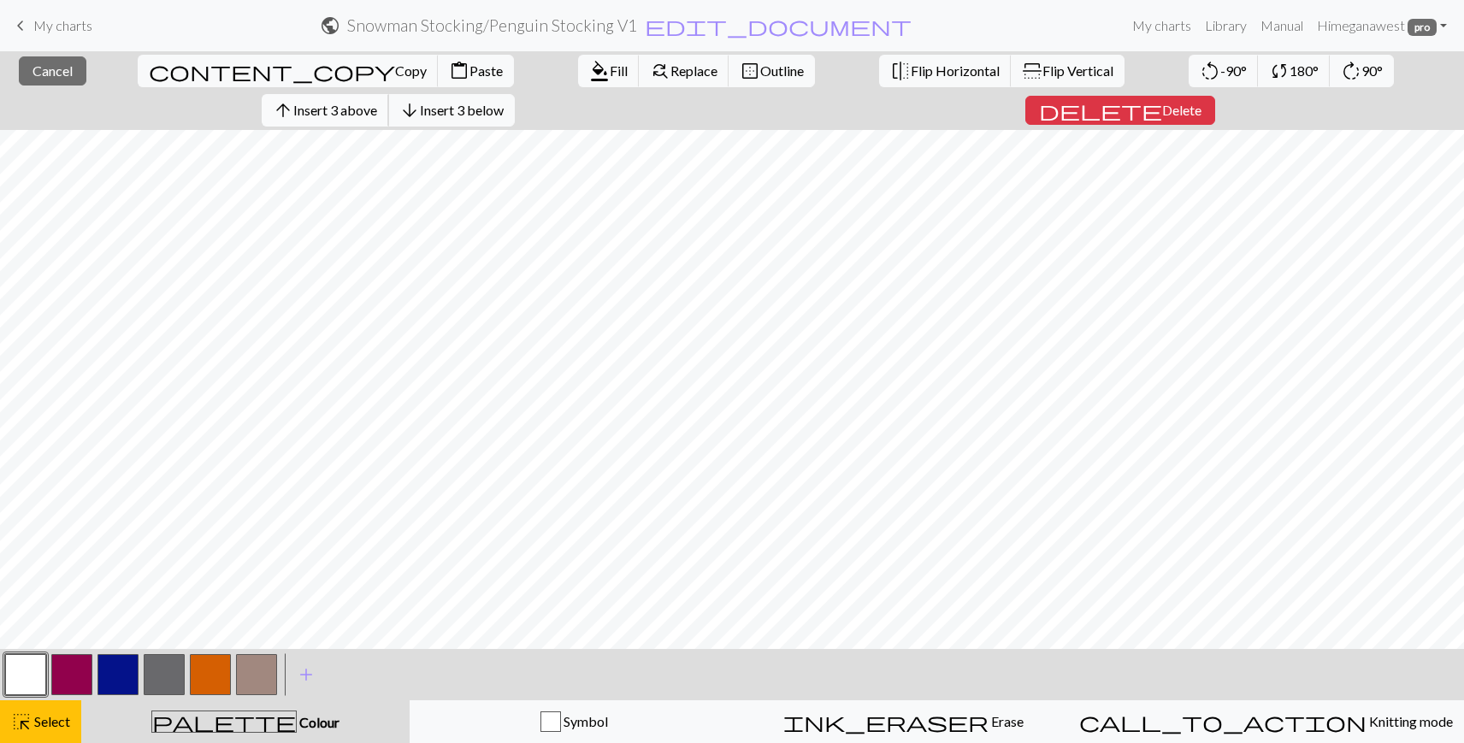
click at [377, 102] on span "Insert 3 above" at bounding box center [335, 110] width 84 height 16
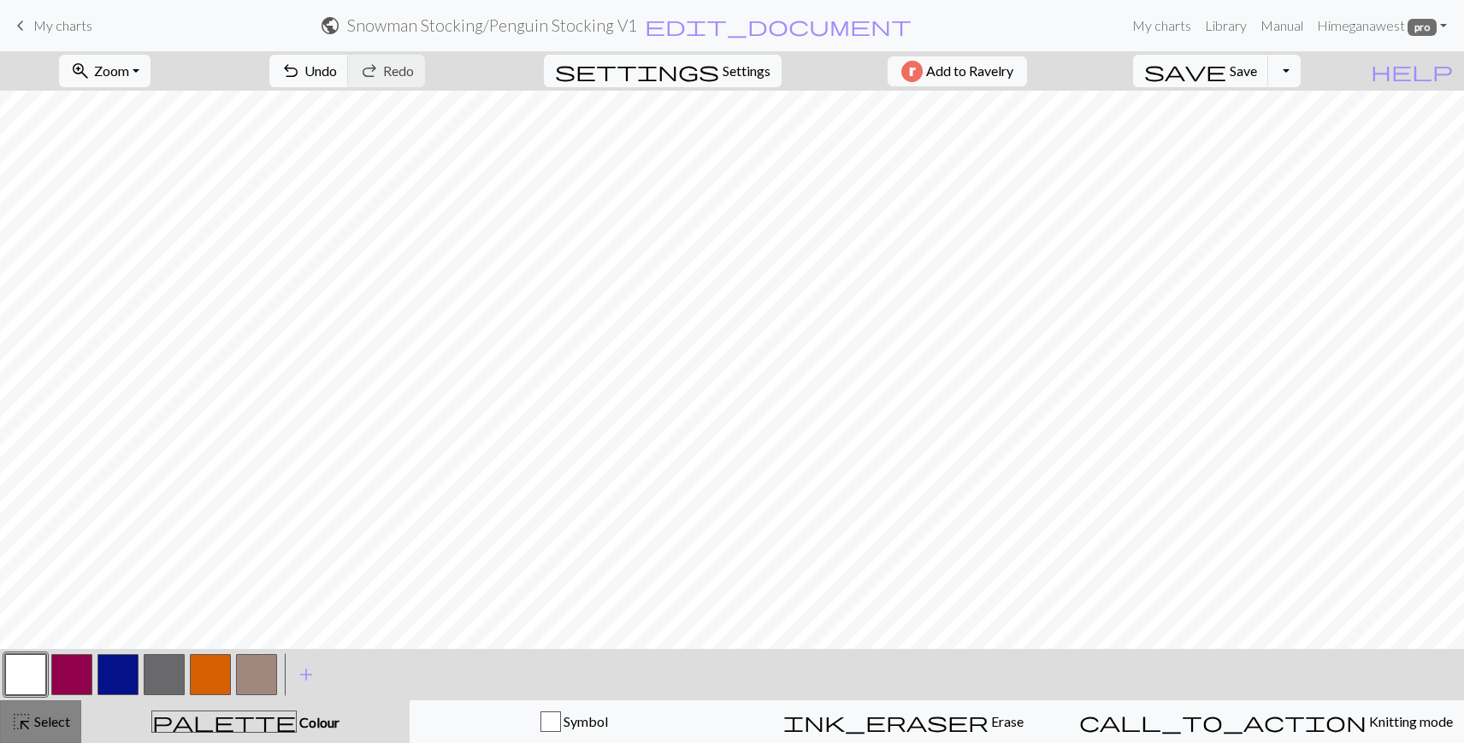
click at [25, 740] on button "highlight_alt Select Select" at bounding box center [40, 721] width 81 height 43
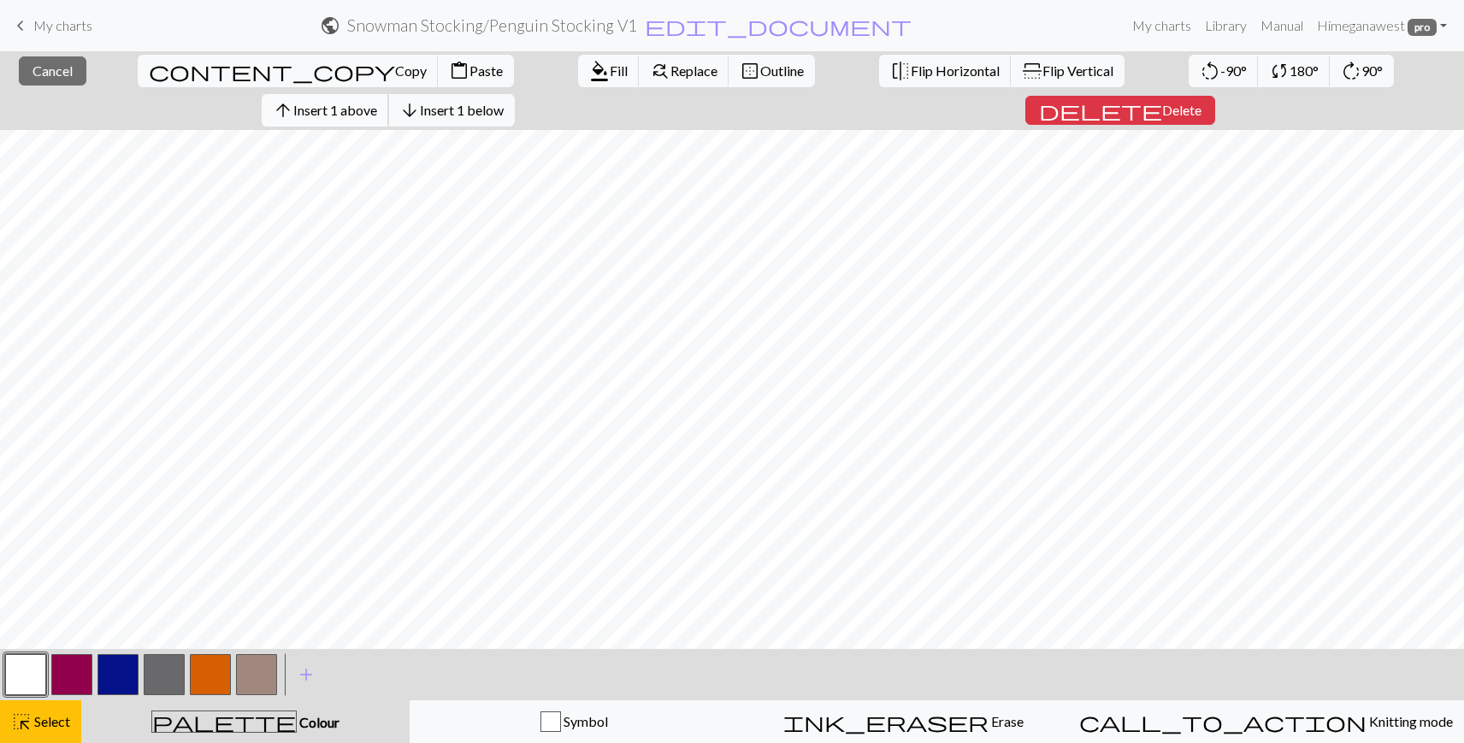
click at [293, 98] on span "arrow_upward" at bounding box center [283, 110] width 21 height 24
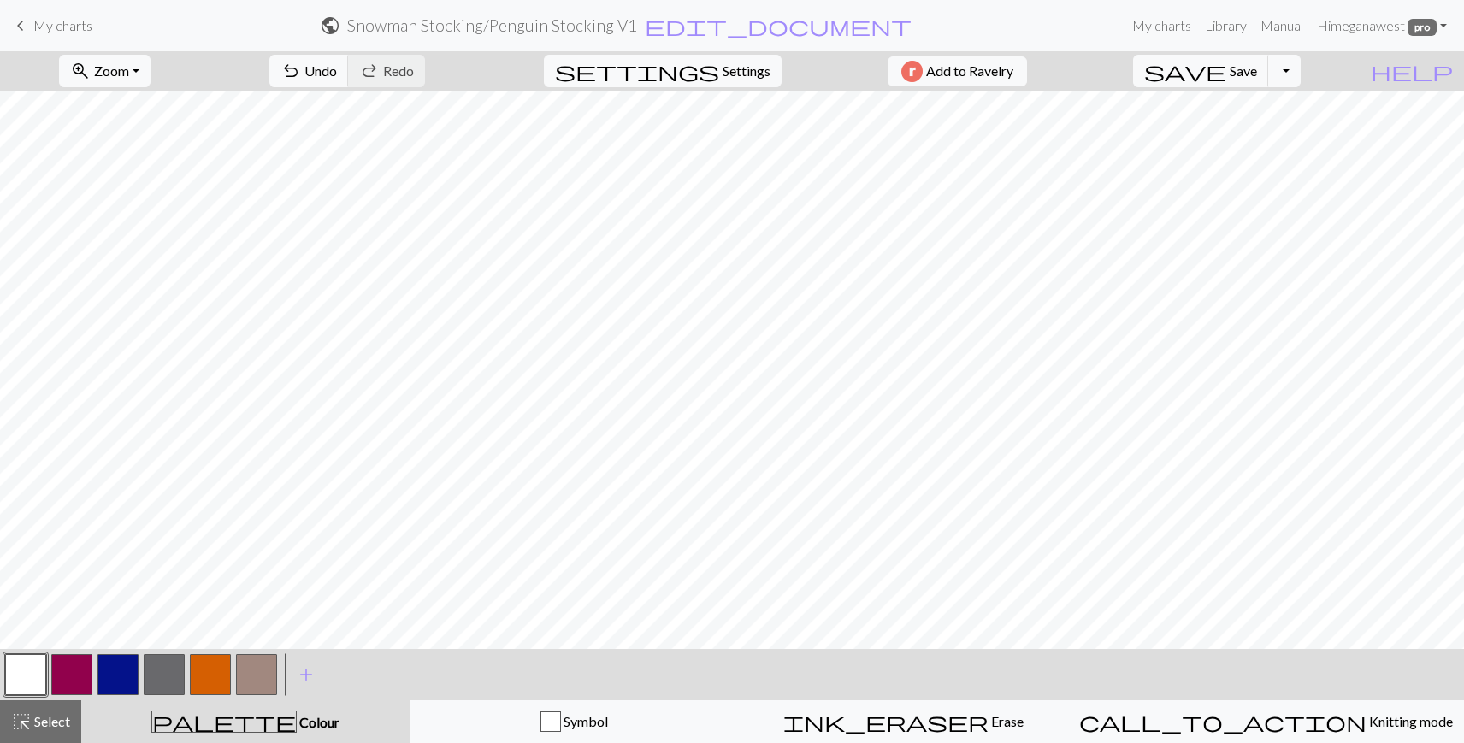
scroll to position [1007, 0]
click at [7, 723] on button "highlight_alt Select Select" at bounding box center [40, 721] width 81 height 43
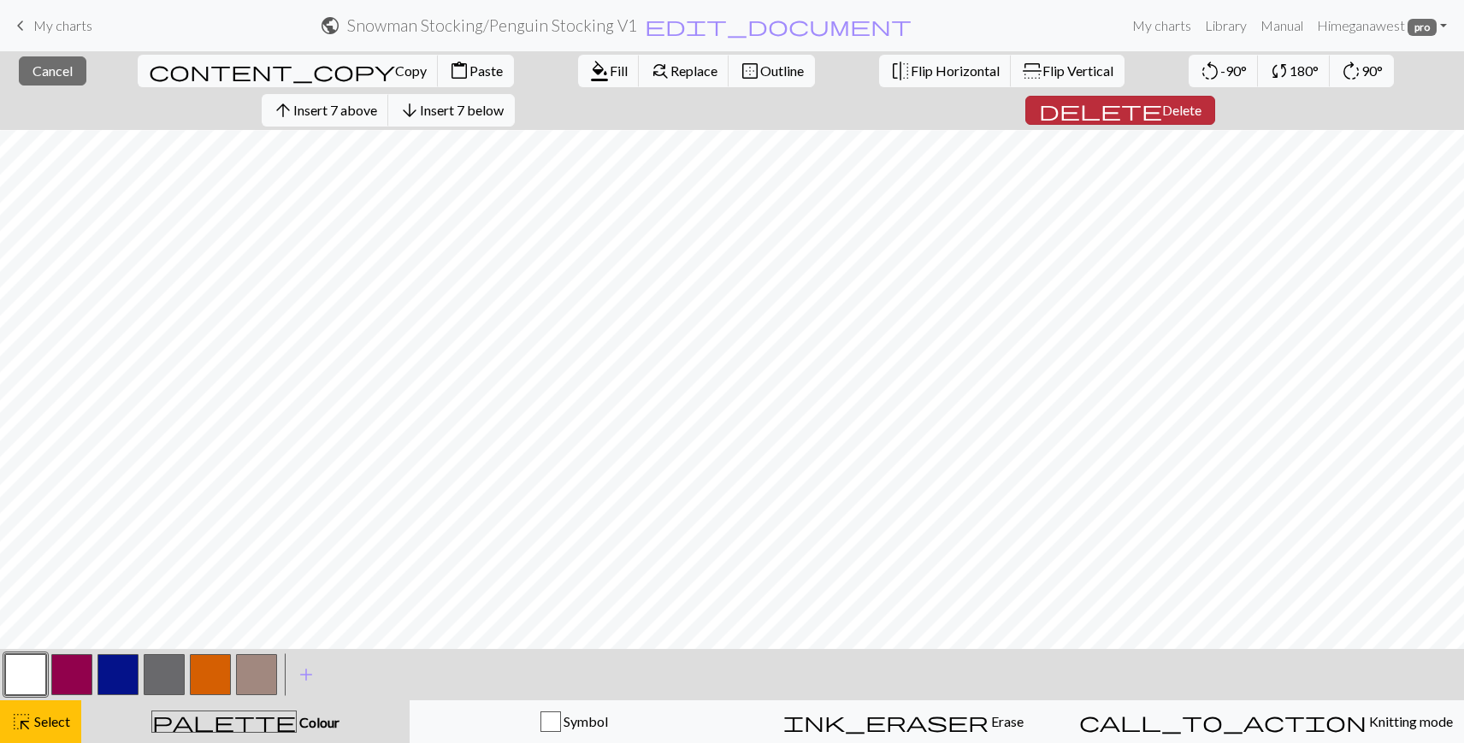
click at [1215, 96] on button "delete Delete" at bounding box center [1120, 110] width 190 height 29
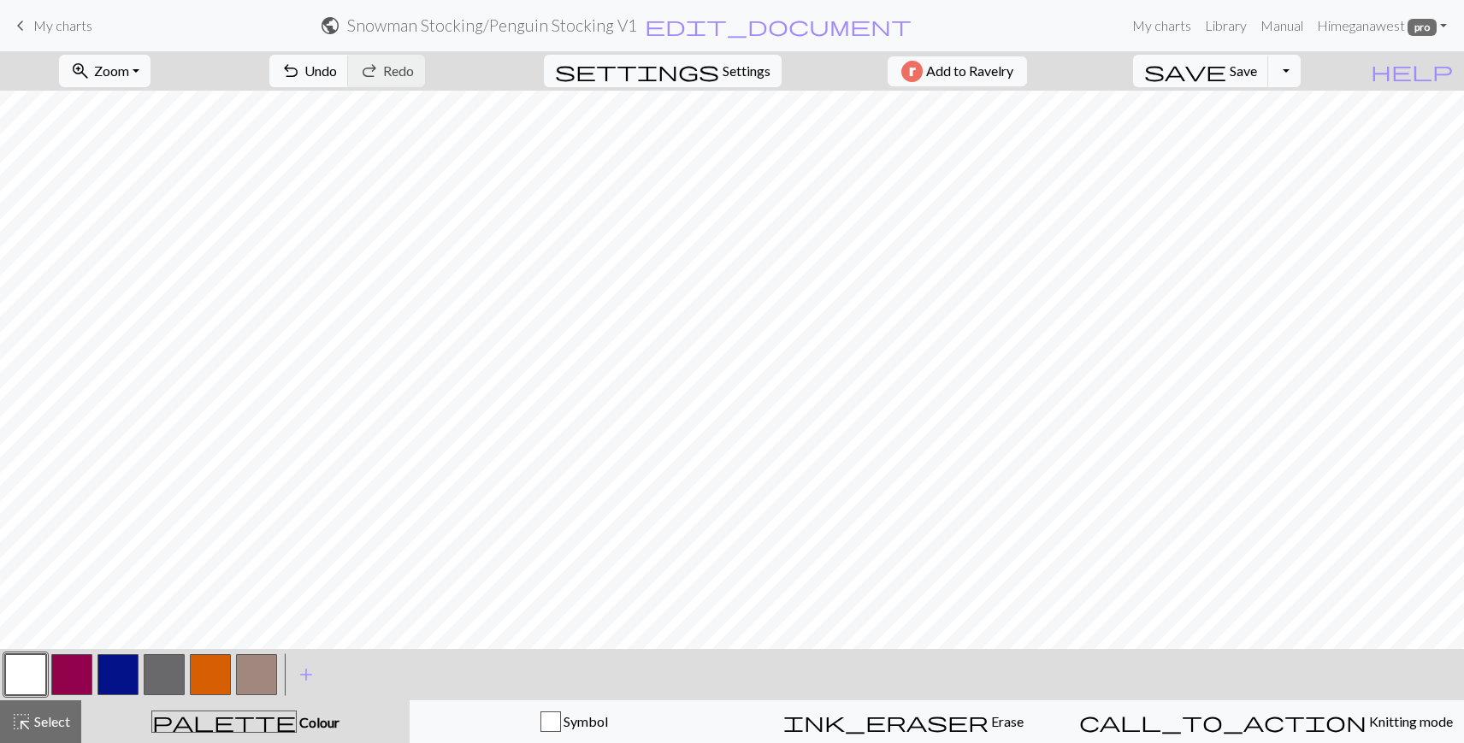
scroll to position [858, 0]
drag, startPoint x: 20, startPoint y: 720, endPoint x: 149, endPoint y: 647, distance: 148.6
click at [20, 720] on span "highlight_alt" at bounding box center [21, 722] width 21 height 24
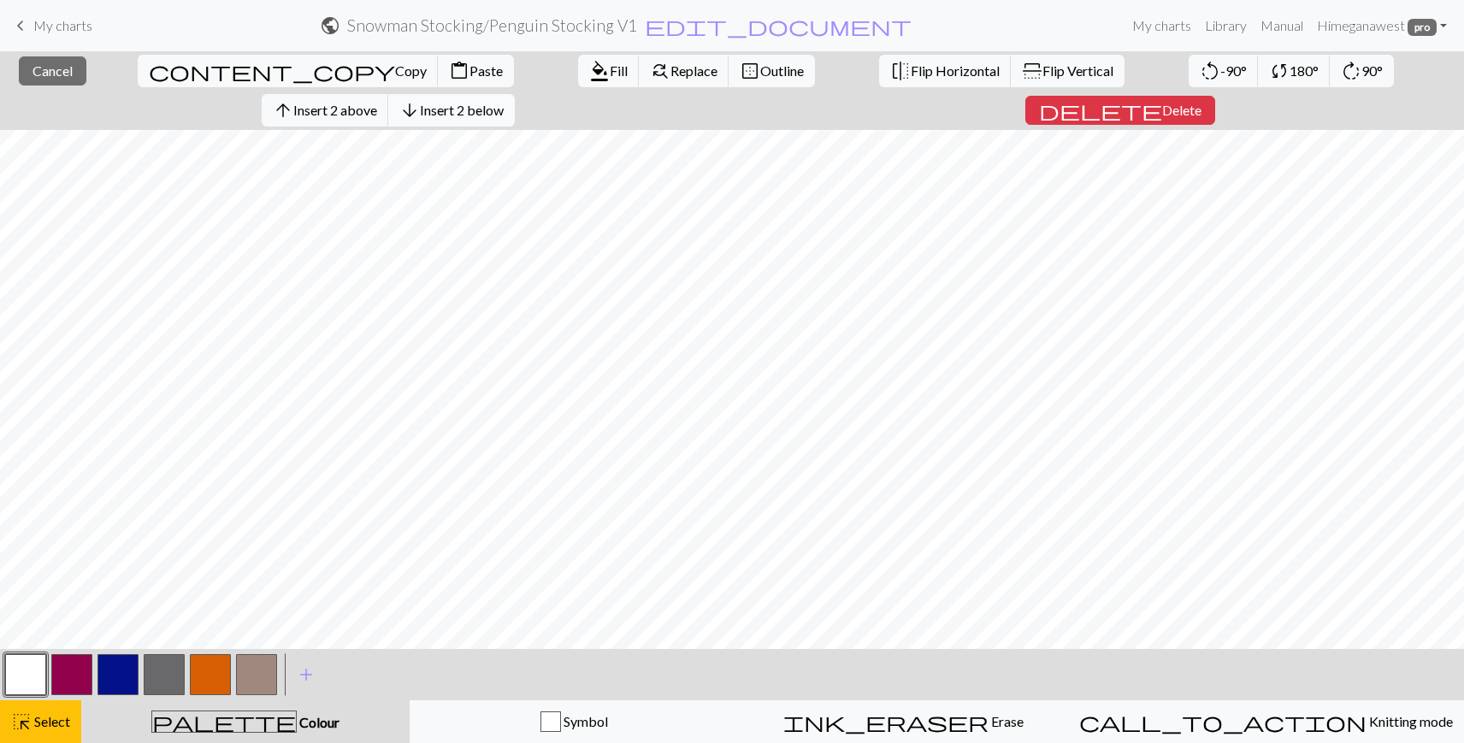
click at [504, 102] on span "Insert 2 below" at bounding box center [462, 110] width 84 height 16
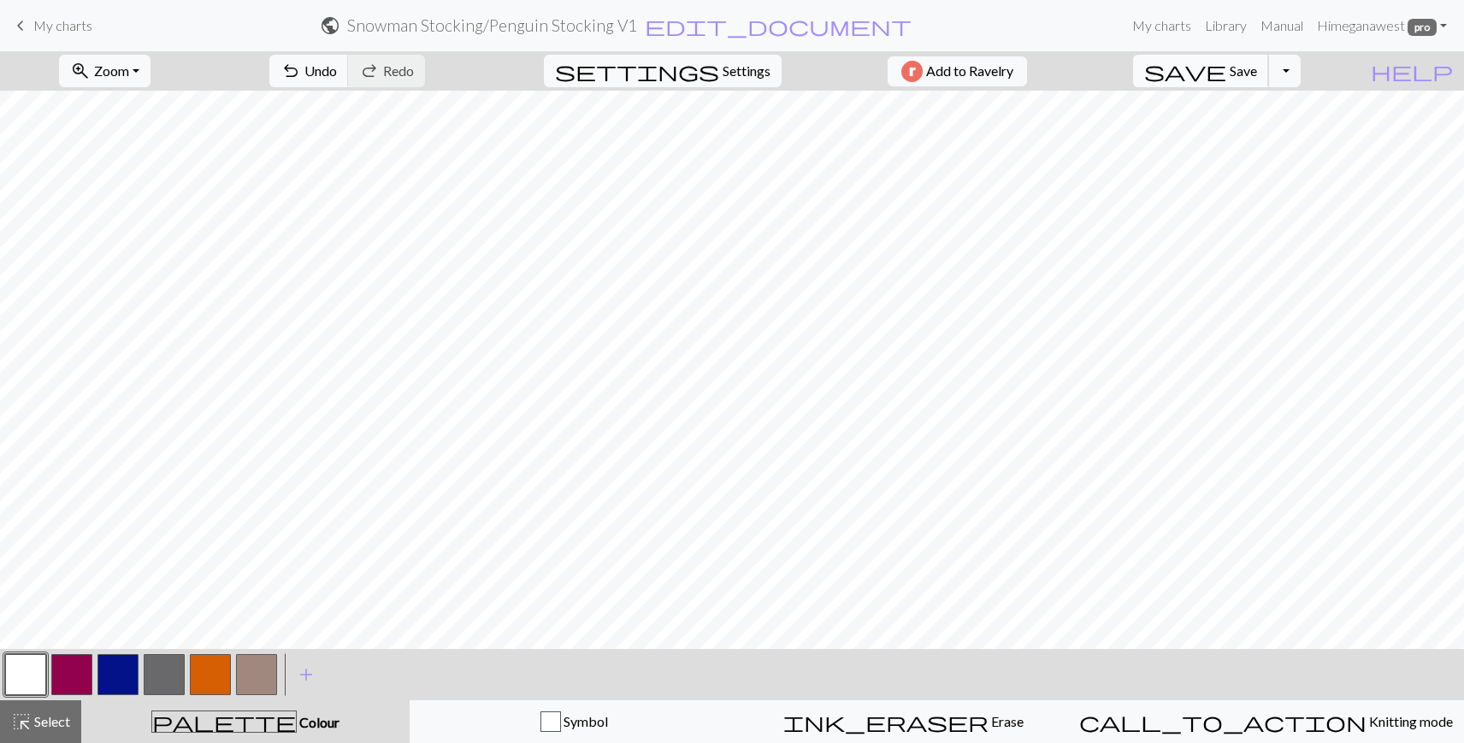
scroll to position [540, 0]
click at [1257, 70] on span "Save" at bounding box center [1243, 70] width 27 height 16
click at [1301, 70] on button "Toggle Dropdown" at bounding box center [1284, 71] width 32 height 32
click at [1269, 138] on button "save_alt Download" at bounding box center [1159, 135] width 282 height 27
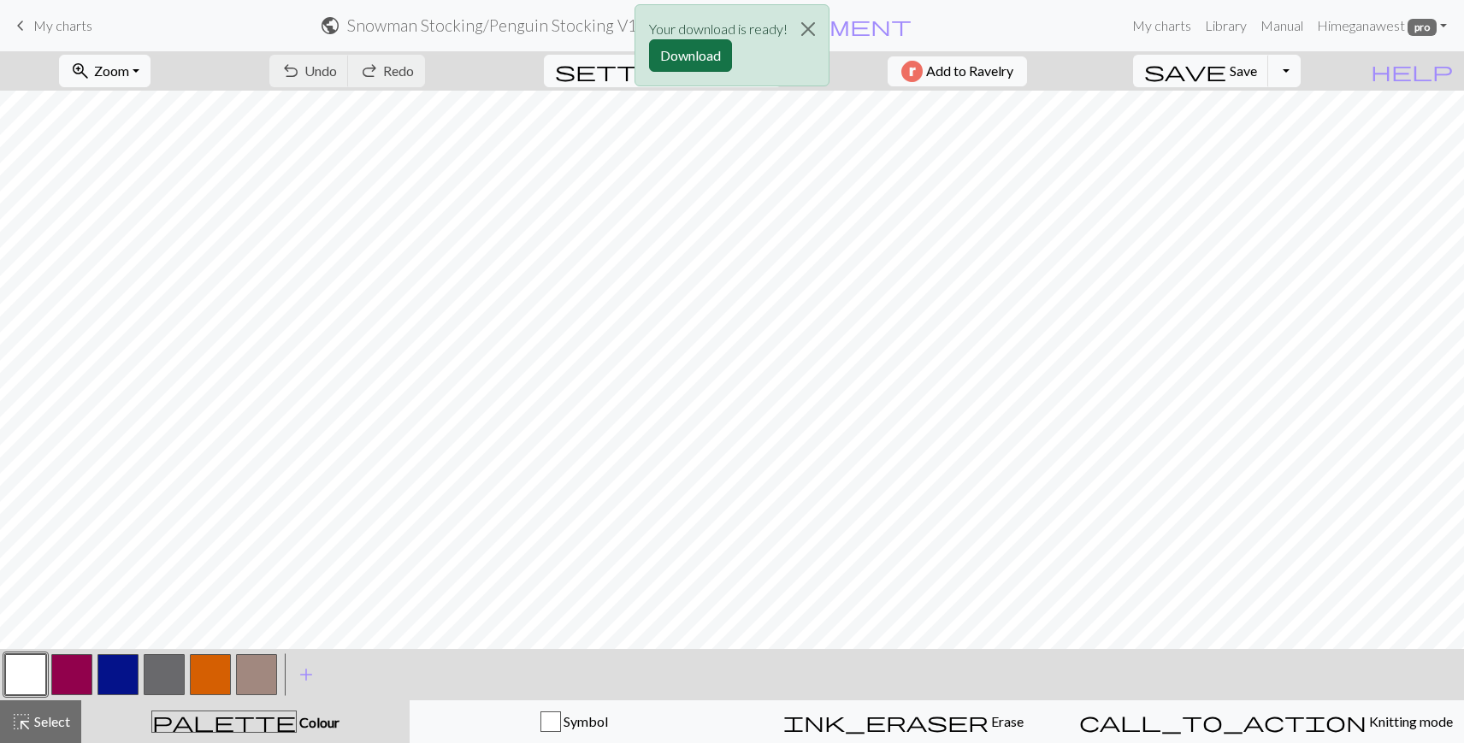
click at [688, 56] on button "Download" at bounding box center [690, 55] width 83 height 32
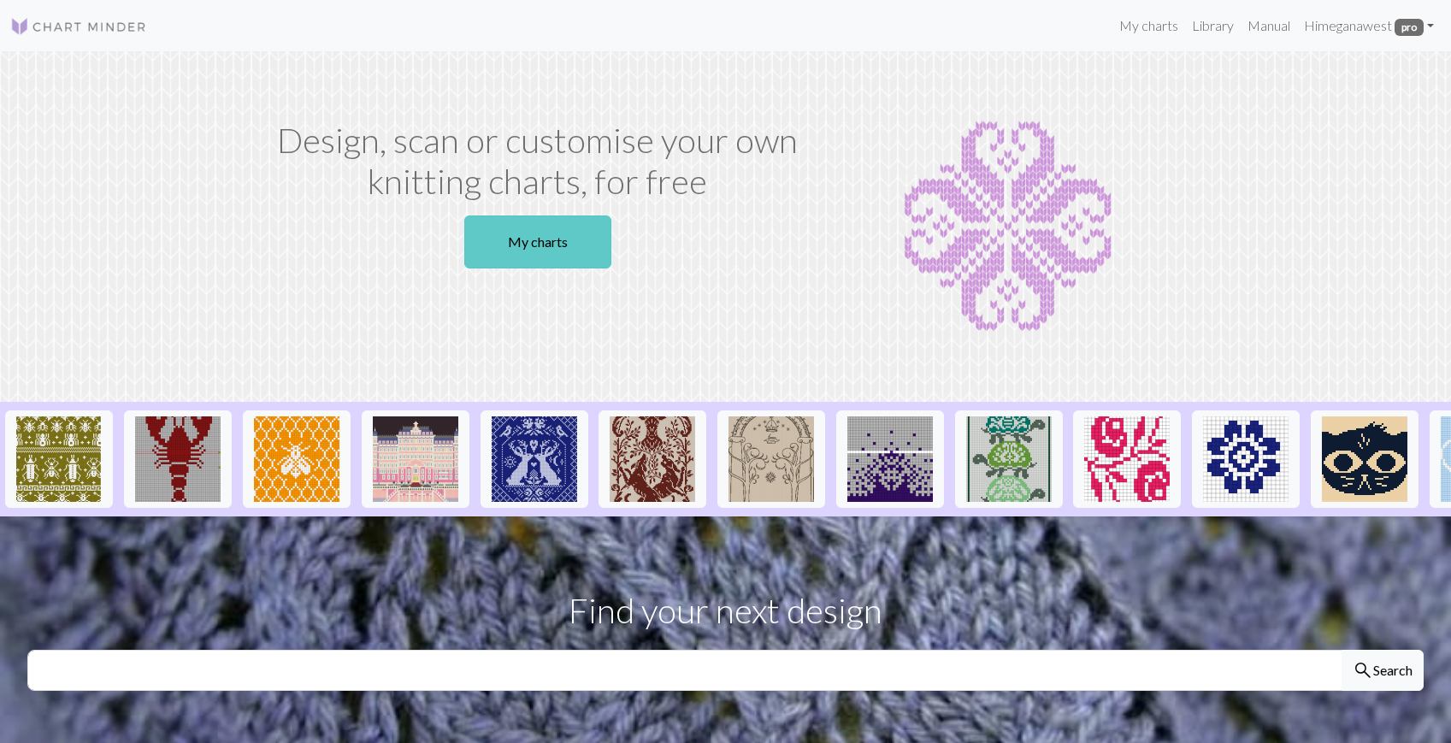
click at [545, 249] on link "My charts" at bounding box center [537, 242] width 147 height 53
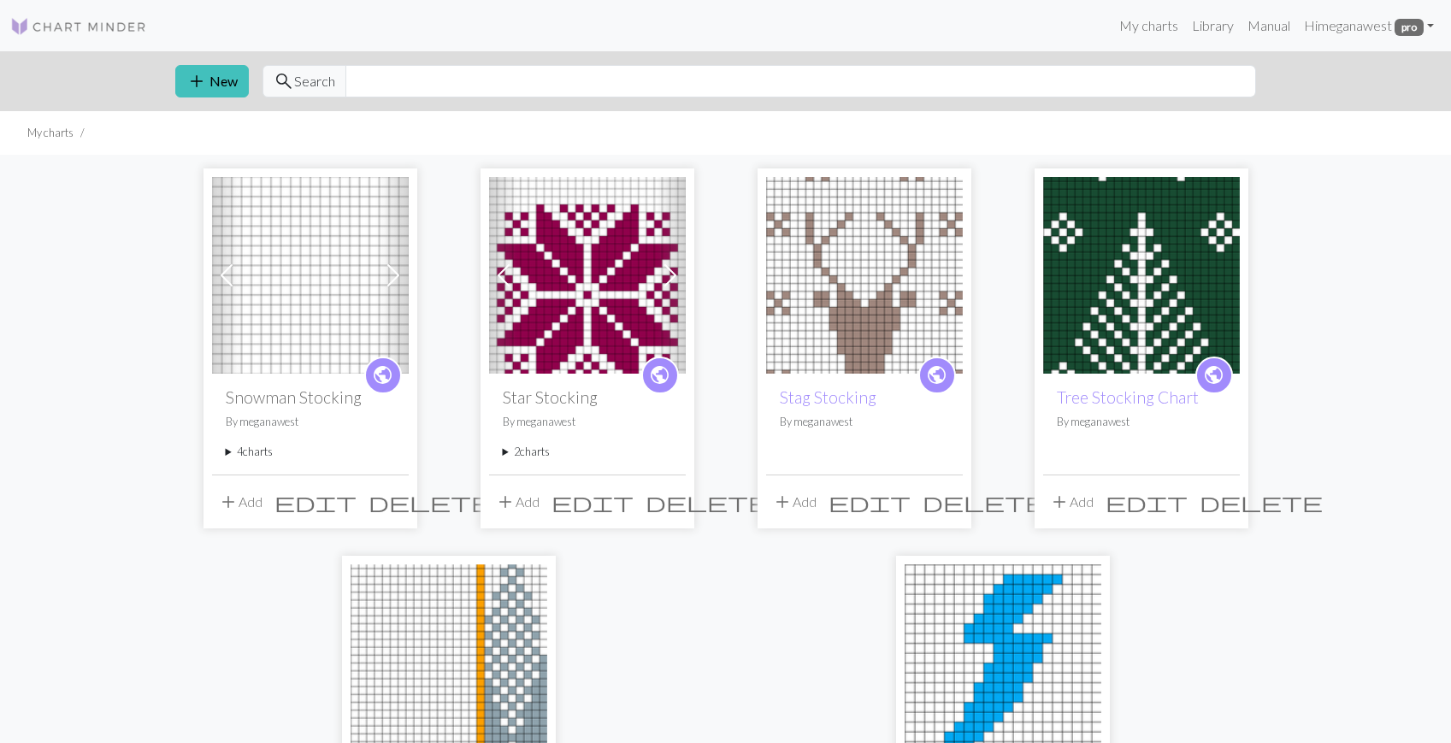
click at [594, 289] on img at bounding box center [587, 275] width 197 height 197
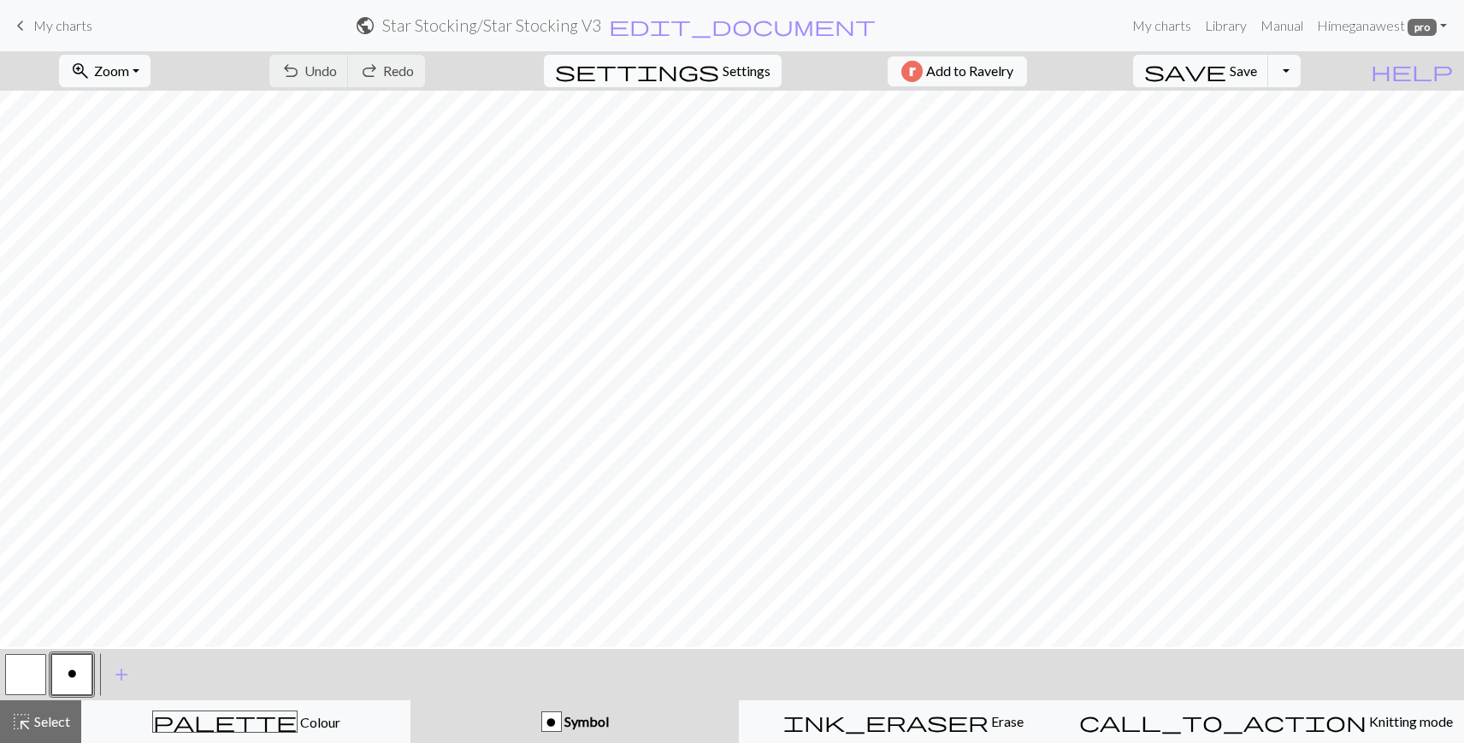
scroll to position [767, 0]
click at [23, 20] on span "keyboard_arrow_left" at bounding box center [20, 26] width 21 height 24
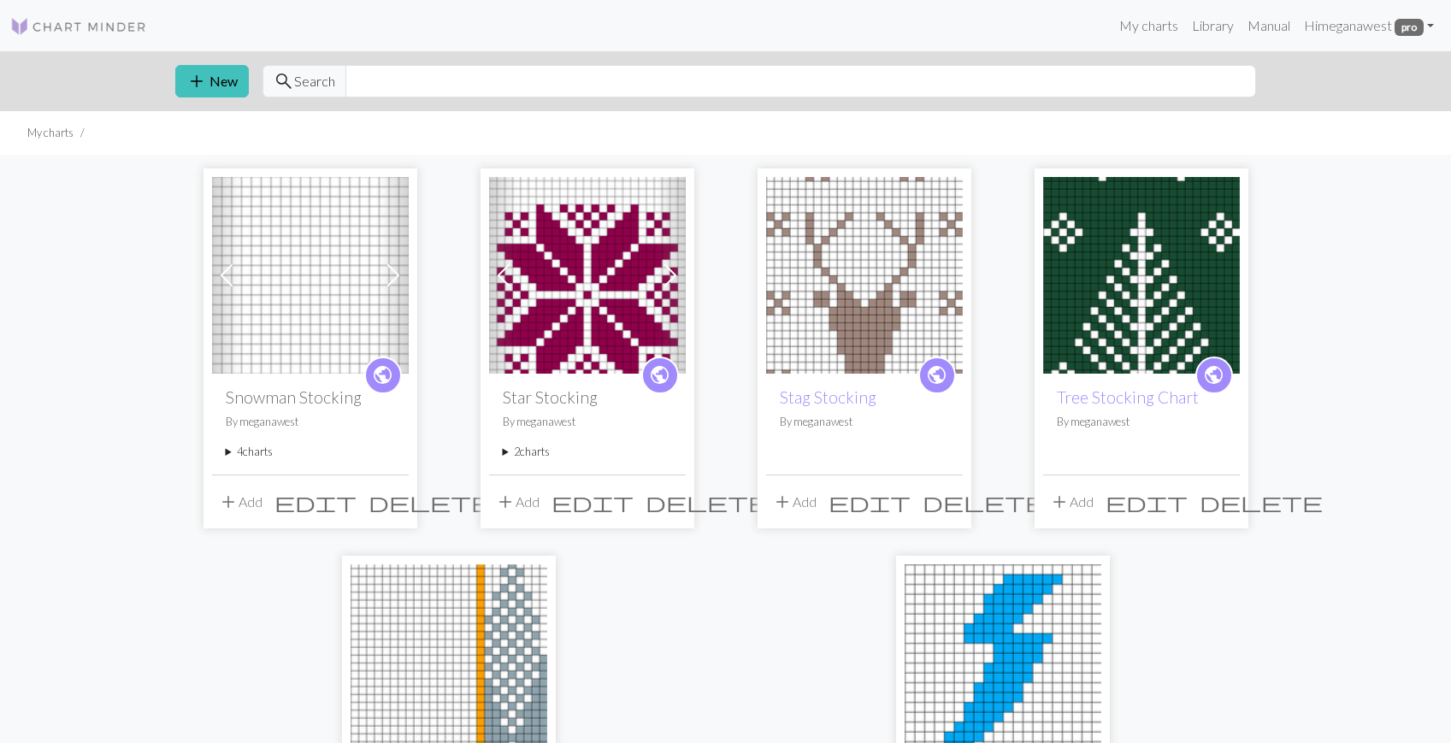
click at [859, 292] on img at bounding box center [864, 275] width 197 height 197
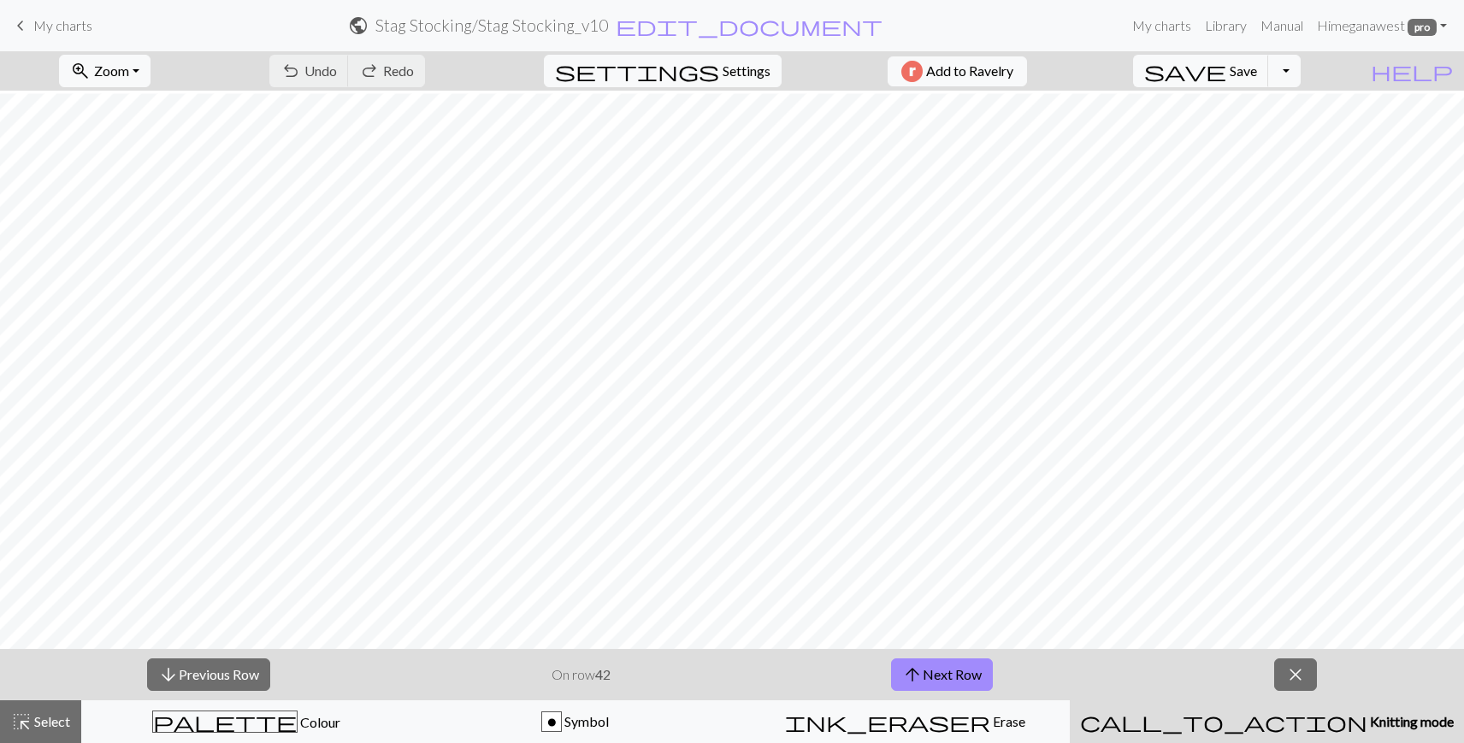
scroll to position [734, 0]
click at [229, 732] on span "palette" at bounding box center [225, 722] width 144 height 24
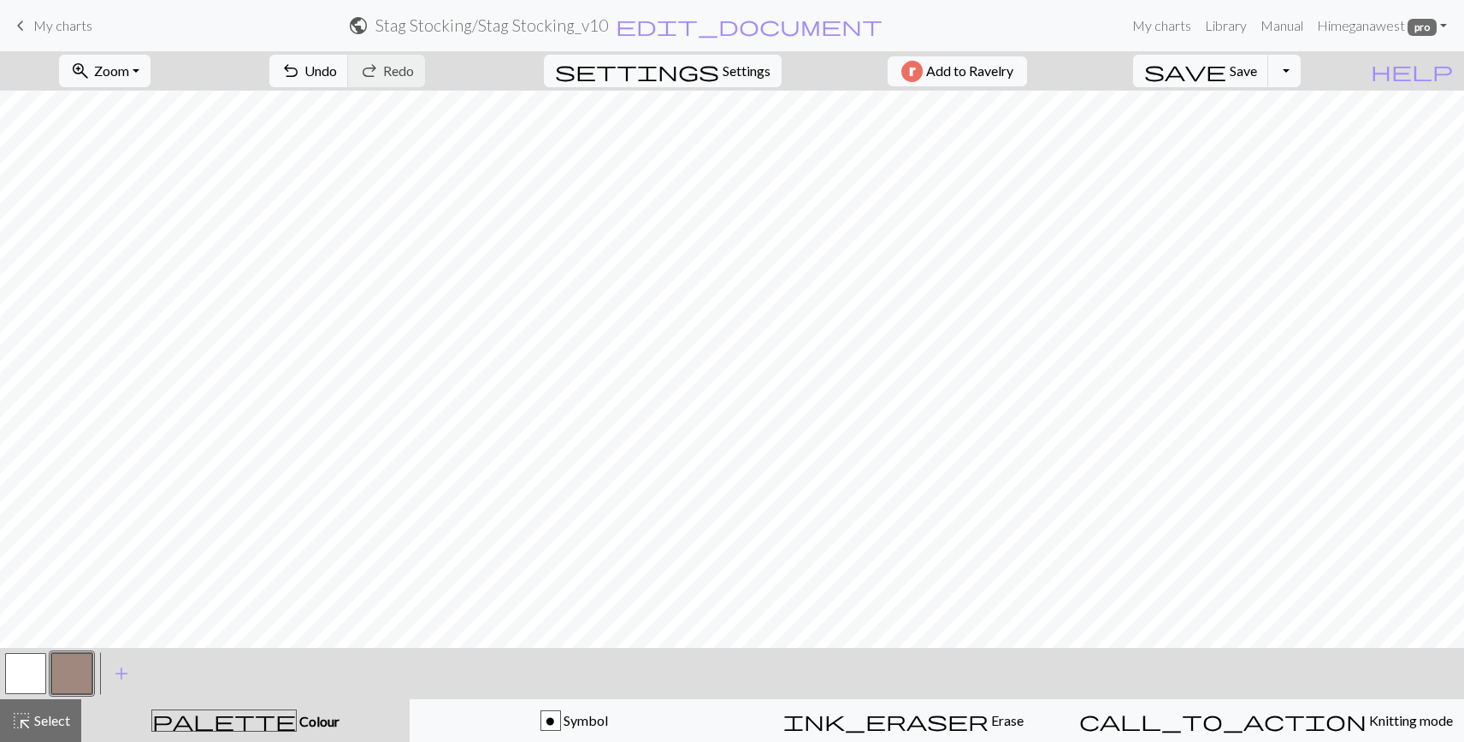
scroll to position [287, 0]
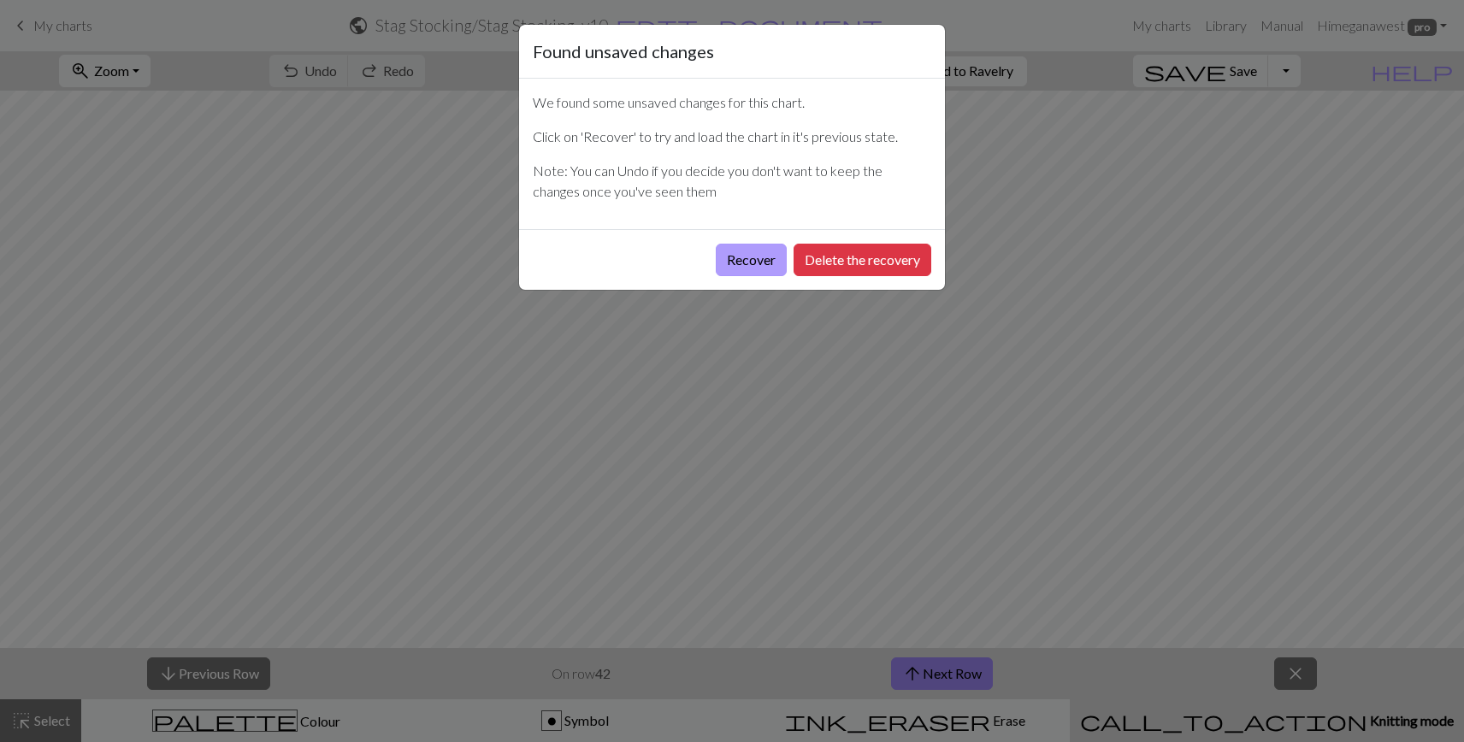
click at [742, 259] on button "Recover" at bounding box center [751, 260] width 71 height 32
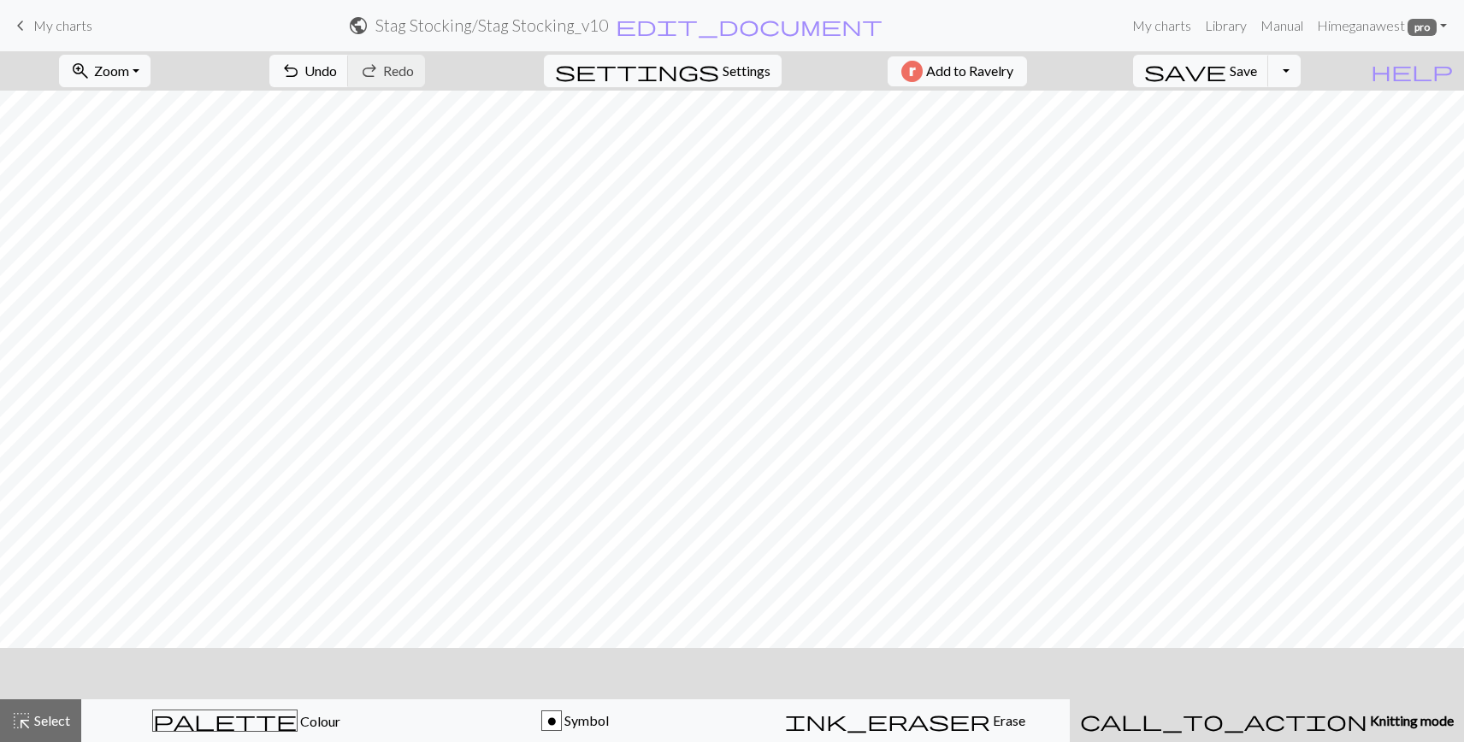
click at [38, 32] on span "My charts" at bounding box center [62, 25] width 59 height 16
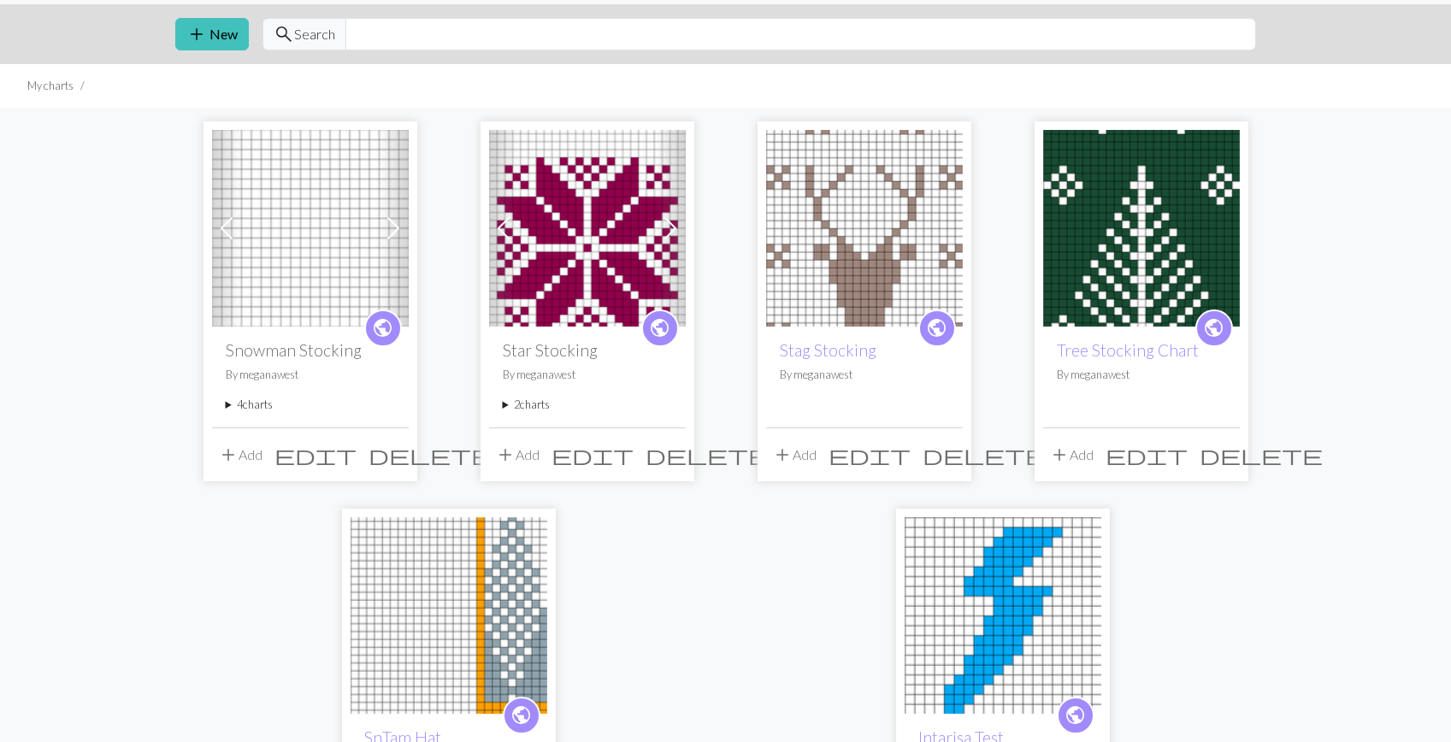
scroll to position [68, 0]
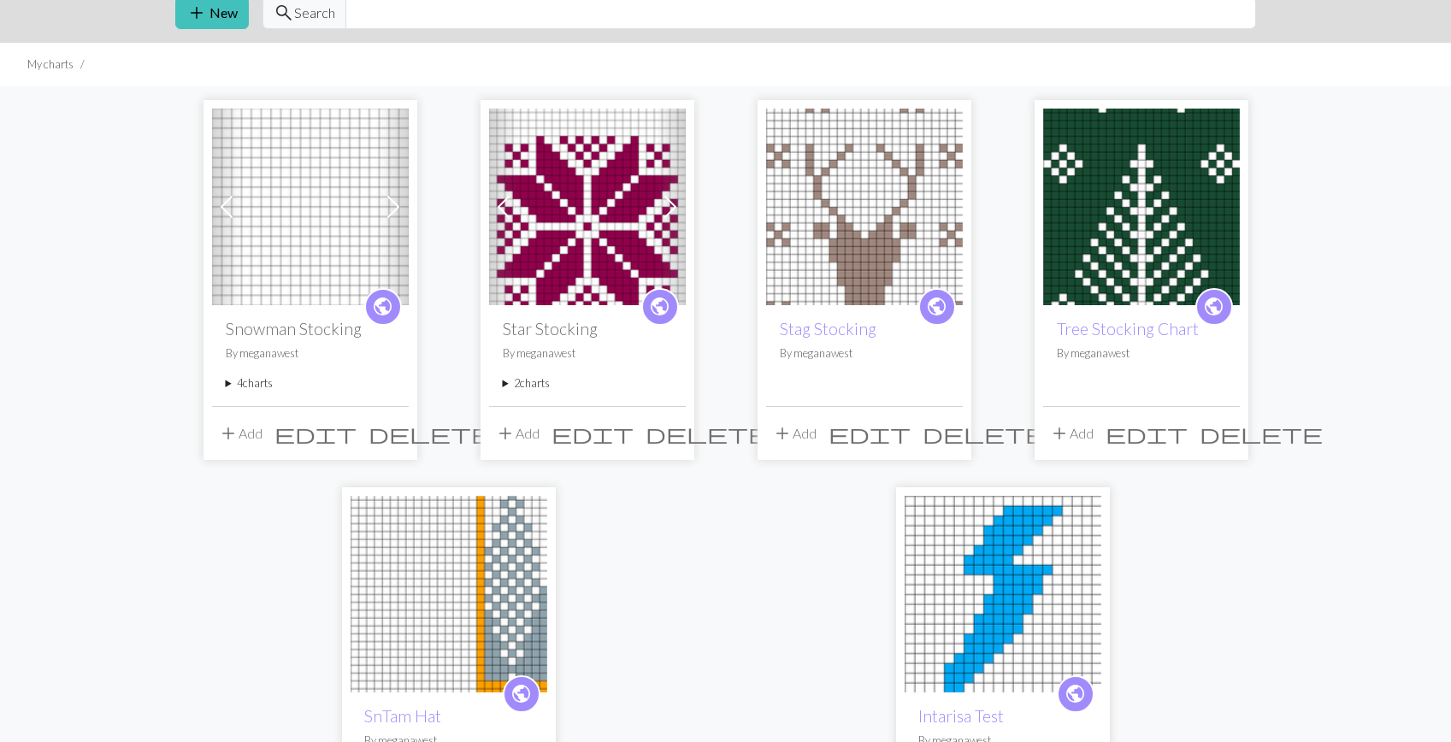
drag, startPoint x: 857, startPoint y: 216, endPoint x: 842, endPoint y: 223, distance: 16.8
click at [857, 217] on img at bounding box center [864, 207] width 197 height 197
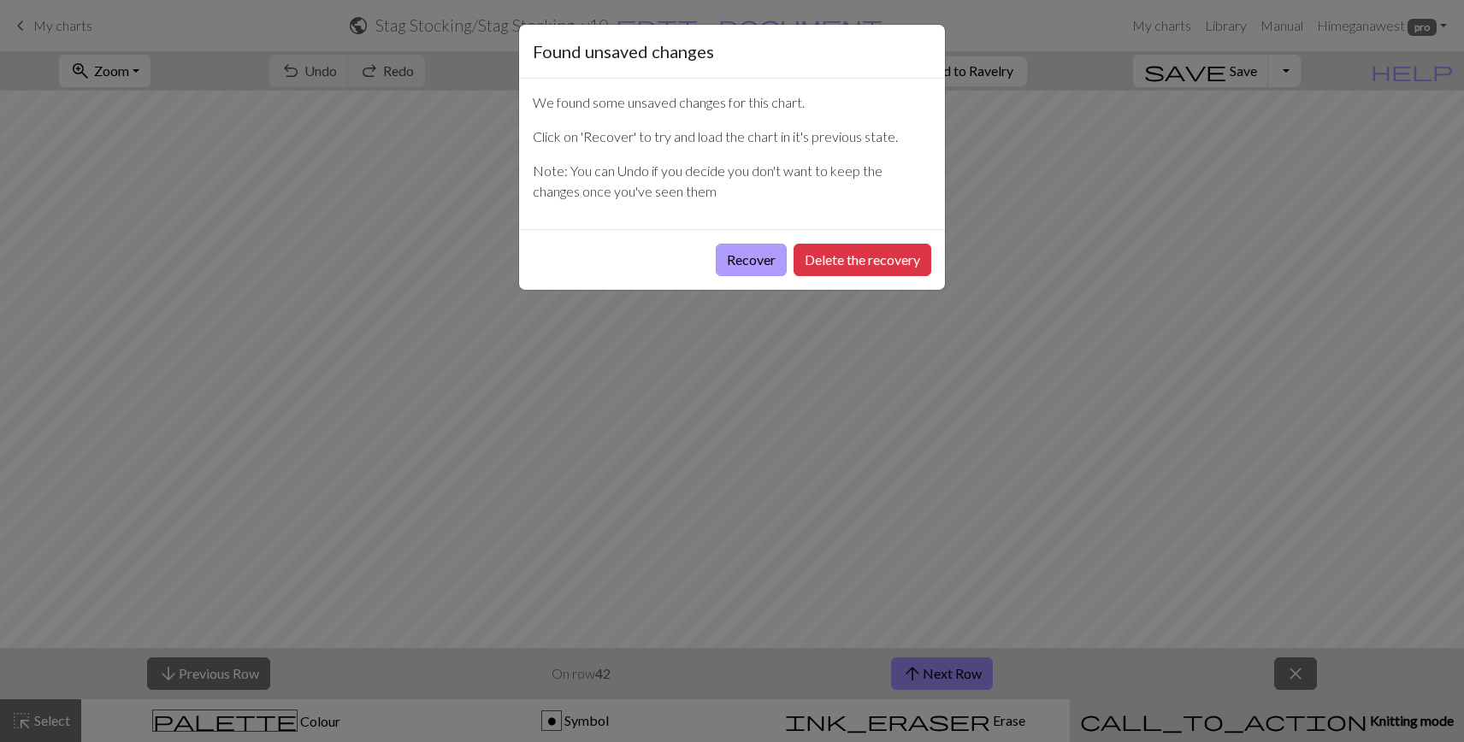
click at [737, 261] on button "Recover" at bounding box center [751, 260] width 71 height 32
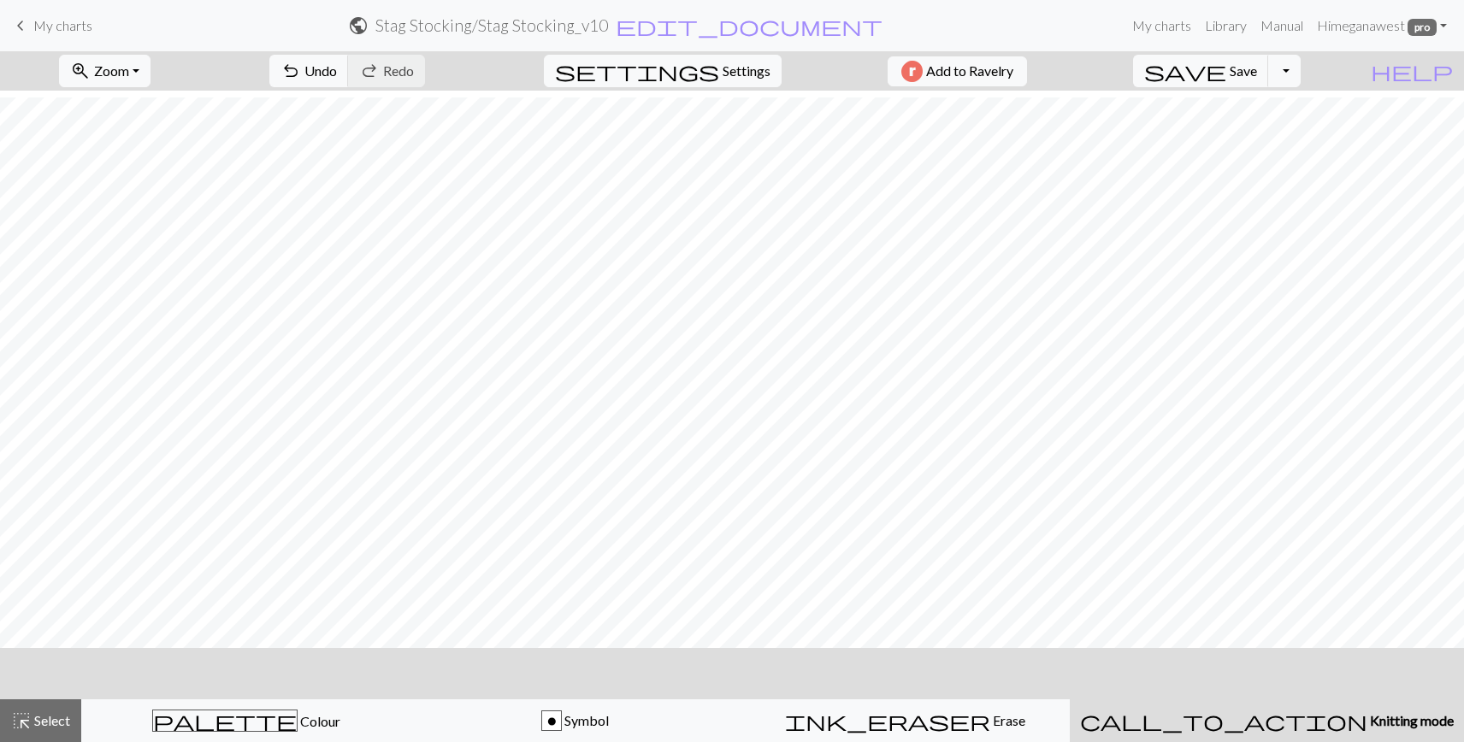
scroll to position [1191, 0]
click at [238, 721] on span "palette" at bounding box center [225, 721] width 144 height 24
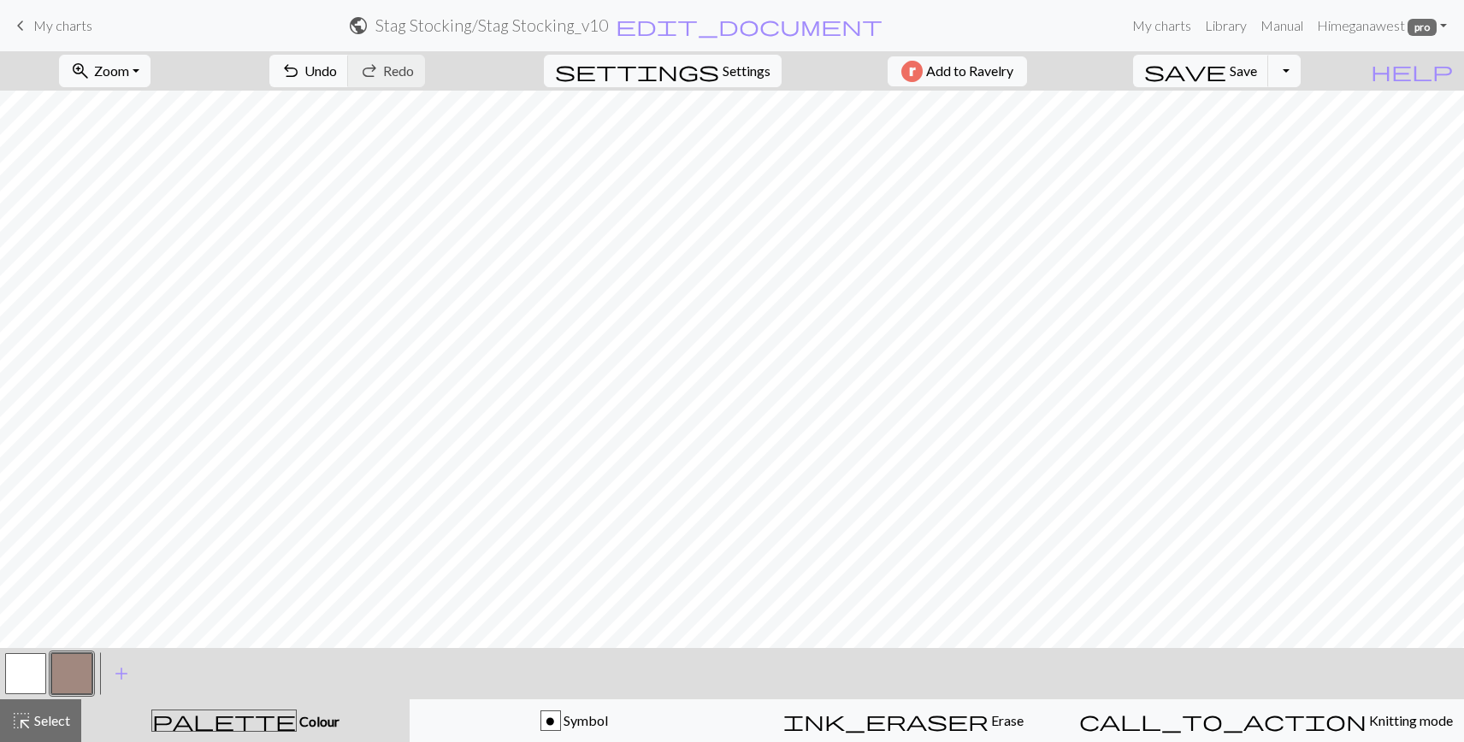
click at [64, 672] on button "button" at bounding box center [71, 673] width 41 height 41
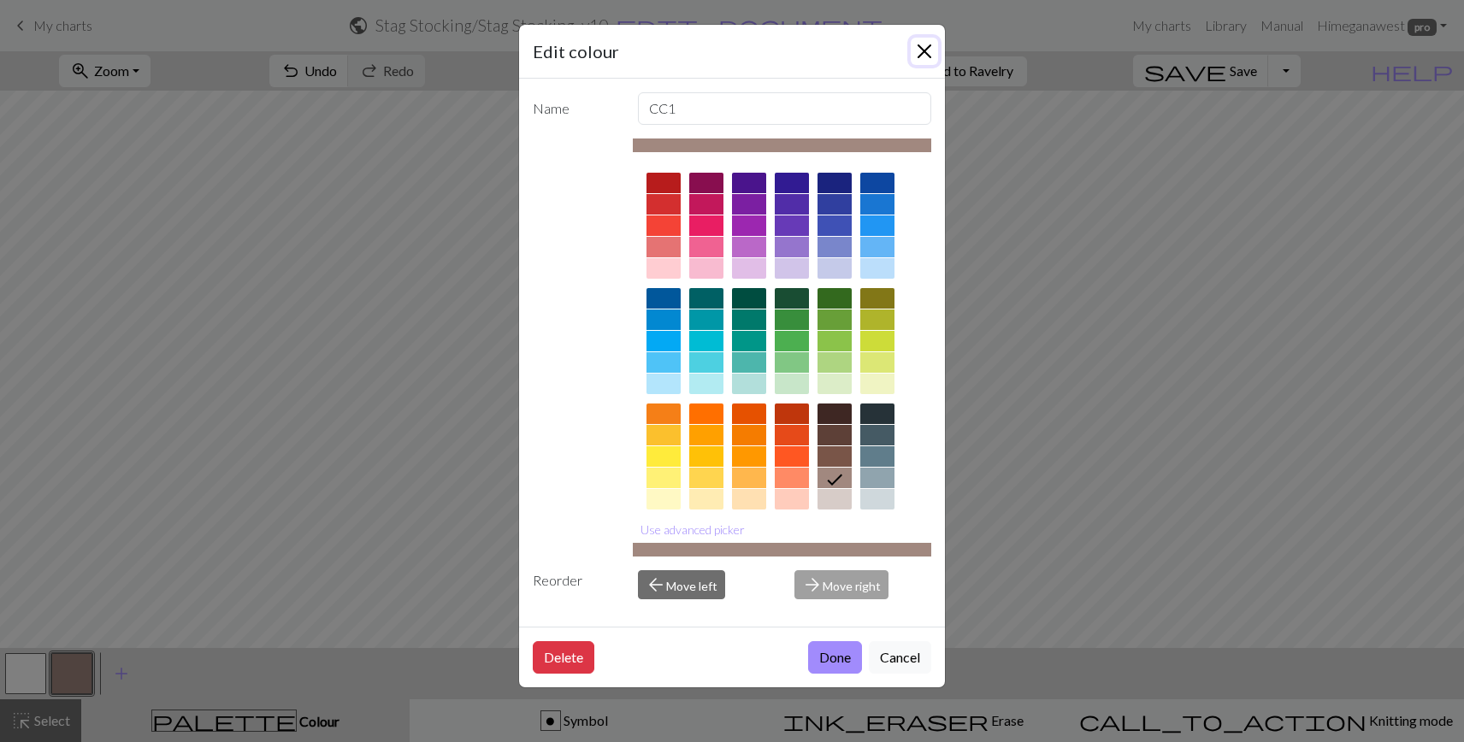
click at [923, 56] on button "Close" at bounding box center [924, 51] width 27 height 27
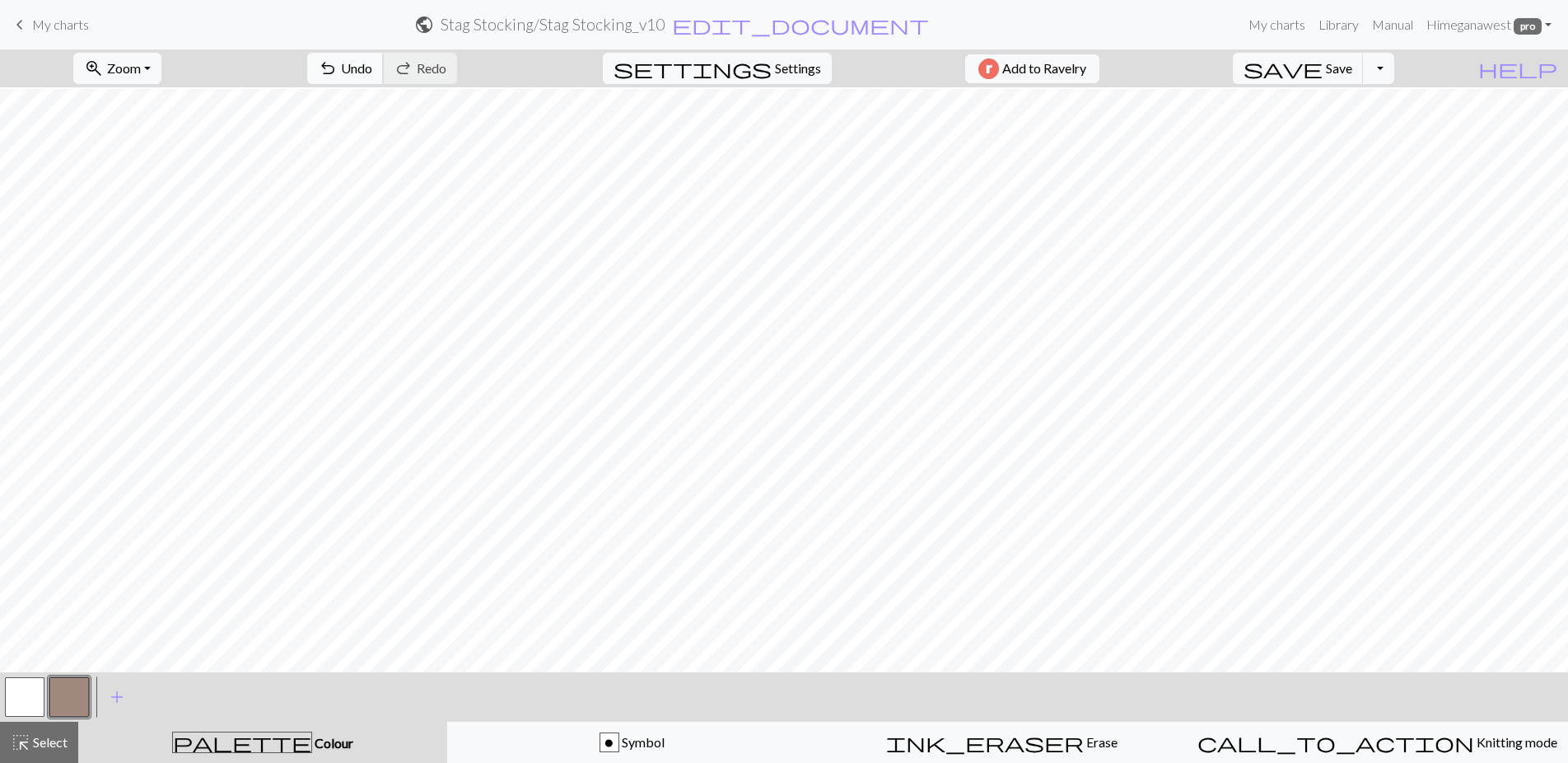
scroll to position [593, 0]
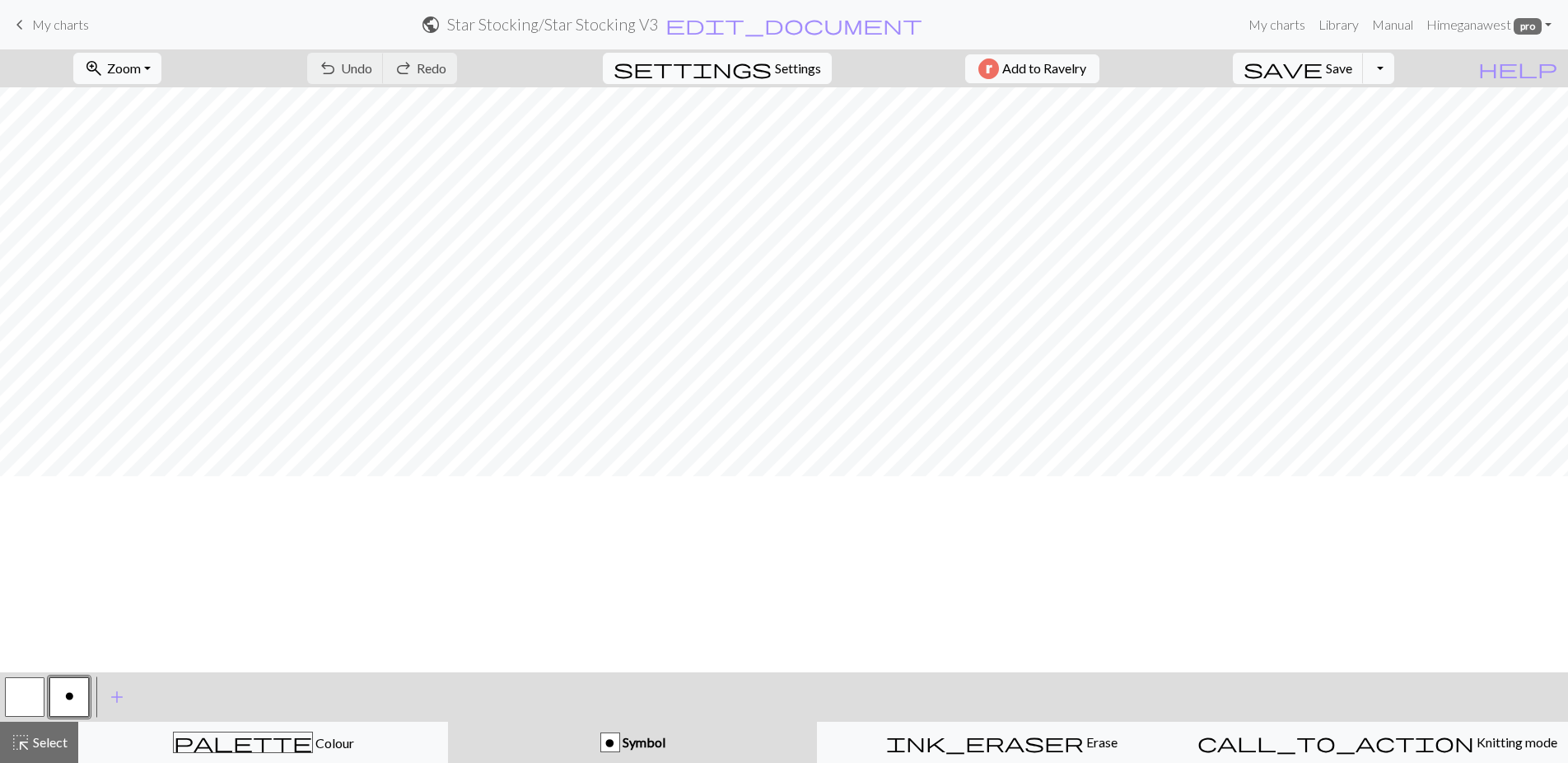
scroll to position [197, 0]
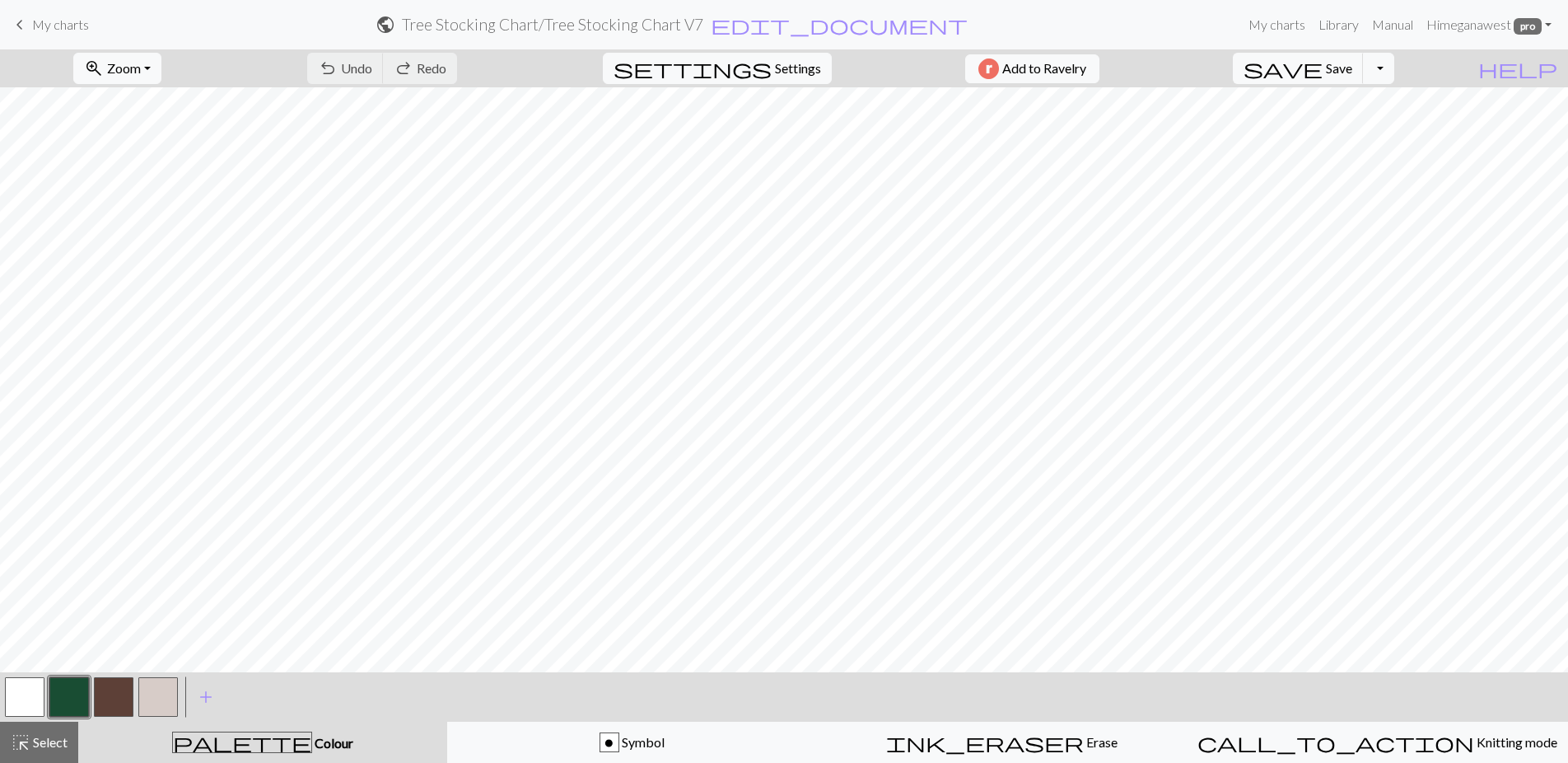
scroll to position [610, 0]
